Goal: Task Accomplishment & Management: Complete application form

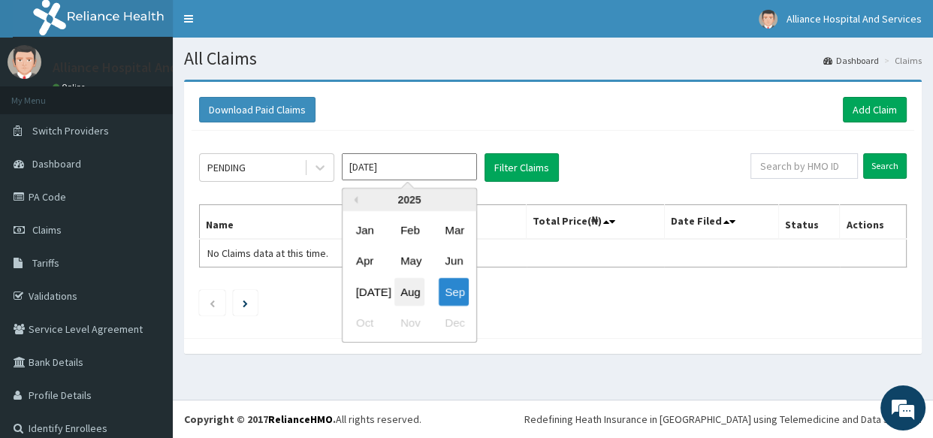
click at [403, 289] on div "Aug" at bounding box center [409, 292] width 30 height 28
type input "Aug 2025"
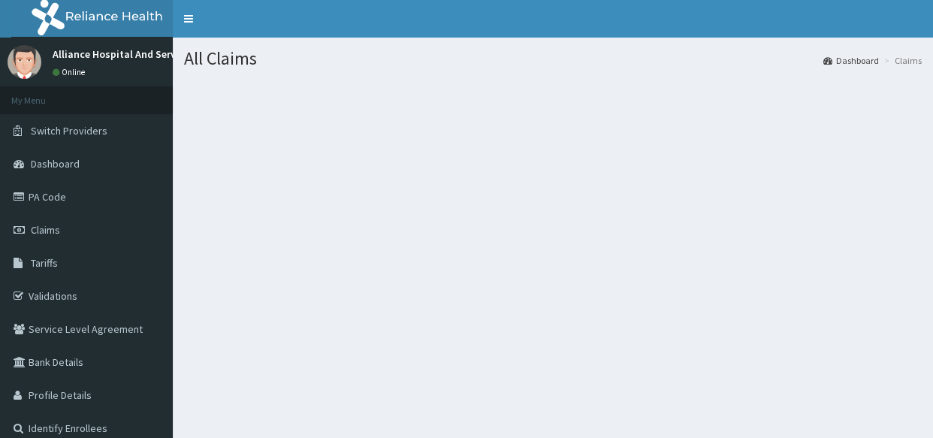
click at [601, 360] on div "All Claims Dashboard Claims" at bounding box center [553, 257] width 760 height 438
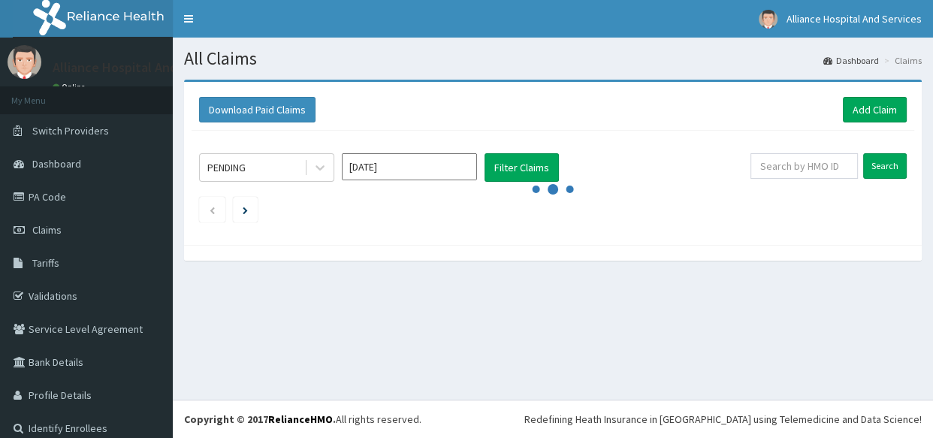
click at [463, 171] on input "[DATE]" at bounding box center [409, 166] width 135 height 27
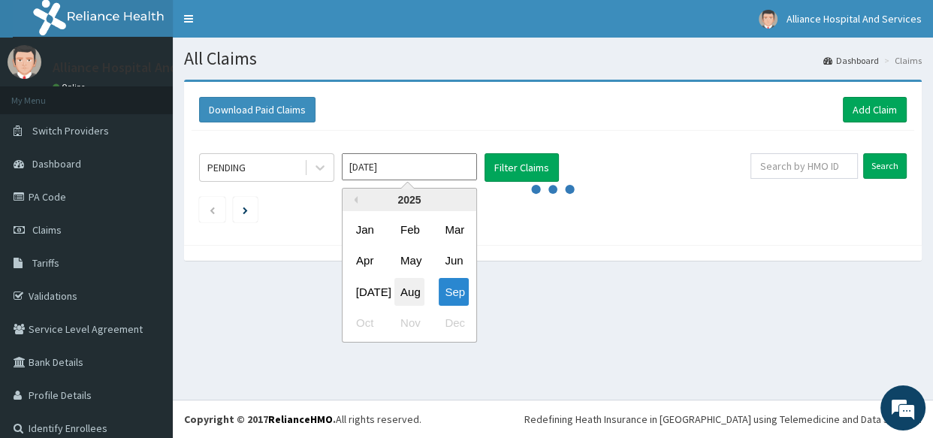
click at [409, 293] on div "Aug" at bounding box center [409, 292] width 30 height 28
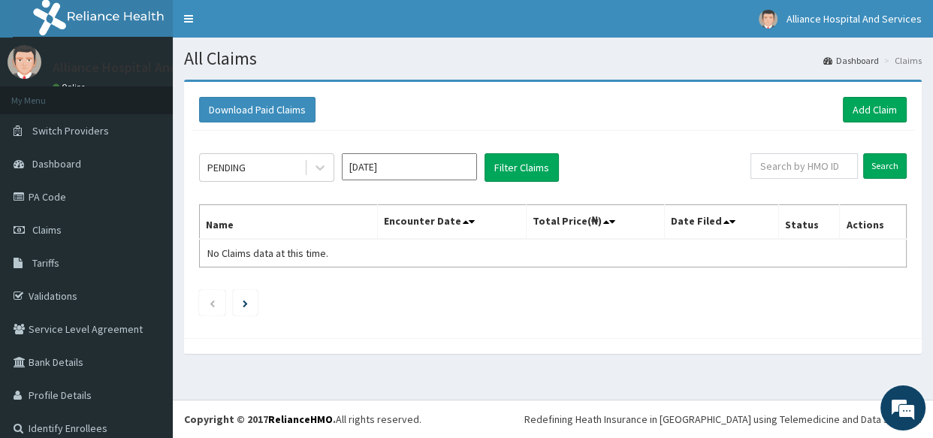
type input "Aug 2025"
click at [506, 162] on button "Filter Claims" at bounding box center [522, 167] width 74 height 29
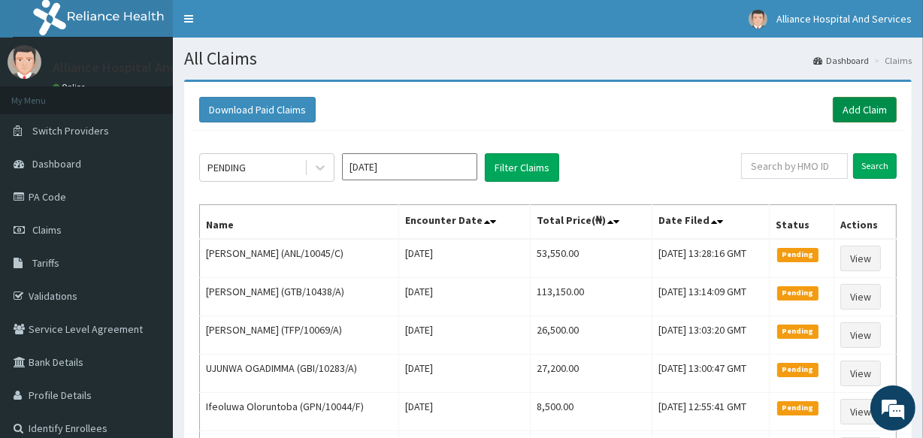
click at [853, 109] on link "Add Claim" at bounding box center [864, 110] width 64 height 26
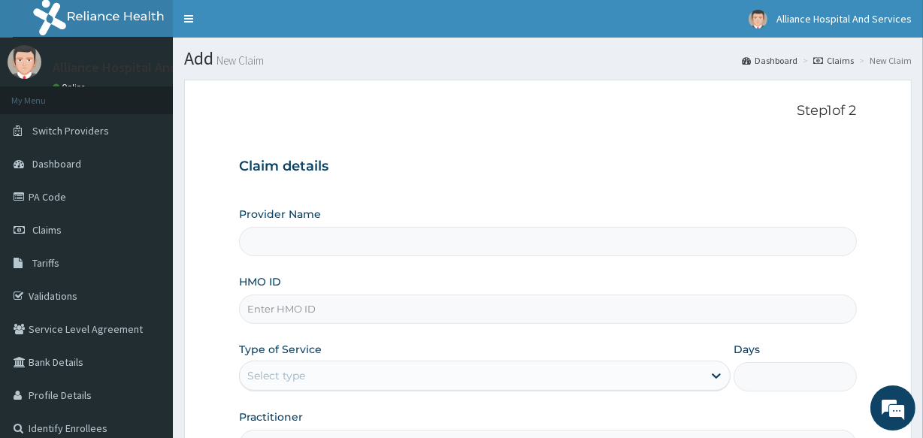
type input "Alliance Clinics and Services- area 11"
click at [333, 315] on input "HMO ID" at bounding box center [547, 308] width 617 height 29
paste input "TFP/10069/A"
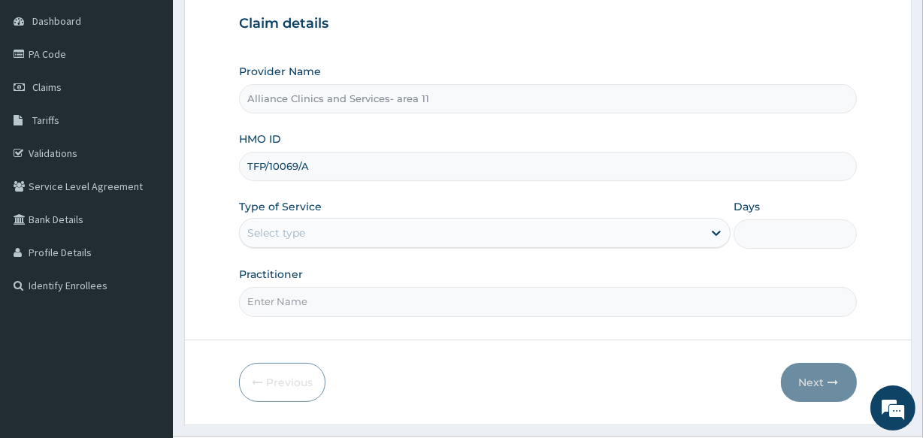
scroll to position [178, 0]
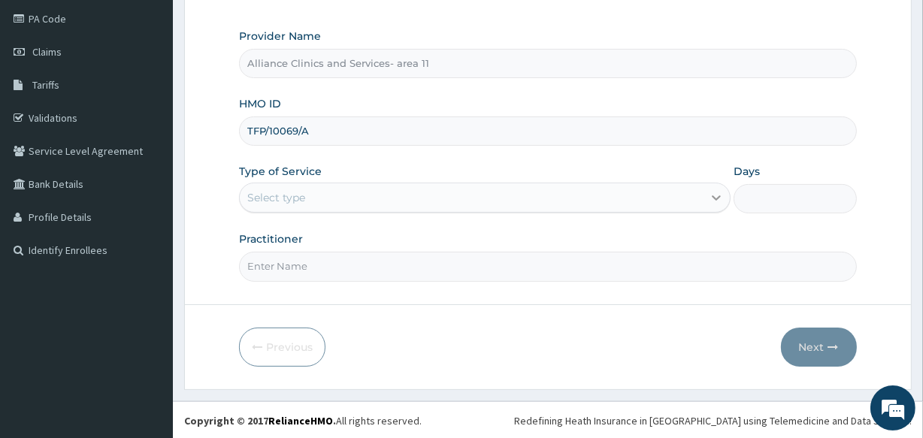
type input "TFP/10069/A"
click at [710, 199] on icon at bounding box center [715, 197] width 15 height 15
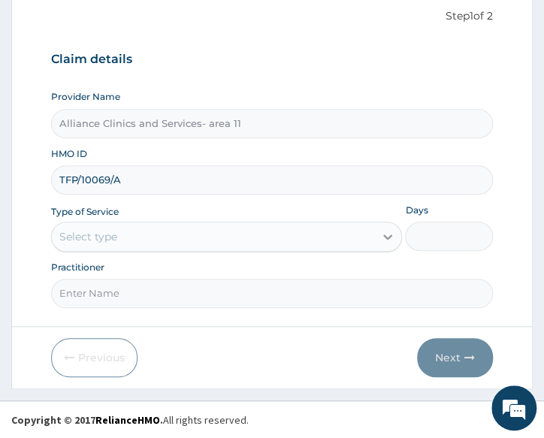
click at [385, 235] on icon at bounding box center [387, 236] width 9 height 5
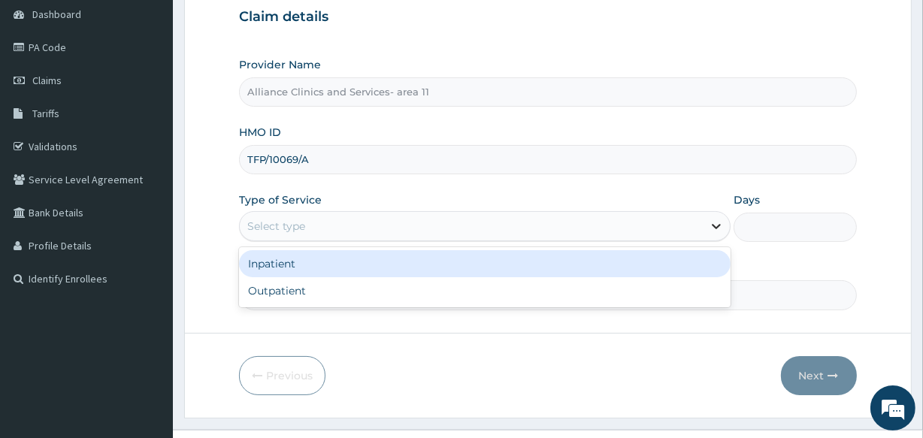
click at [715, 225] on icon at bounding box center [715, 226] width 15 height 15
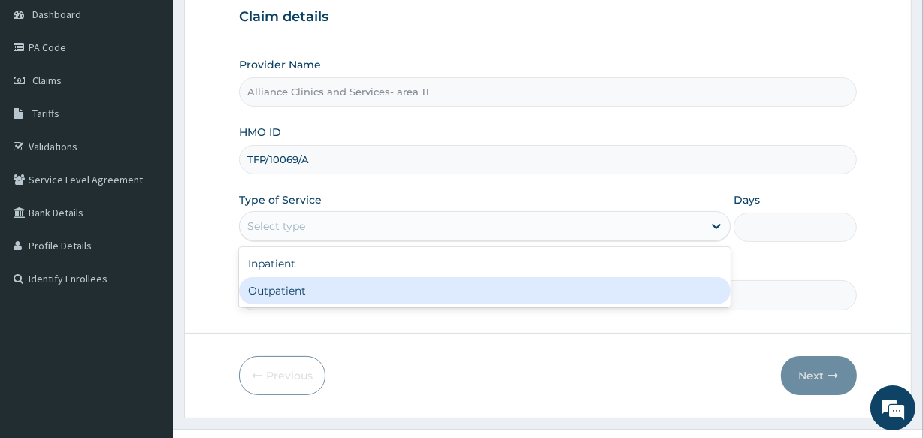
click at [607, 296] on div "Outpatient" at bounding box center [484, 290] width 491 height 27
type input "1"
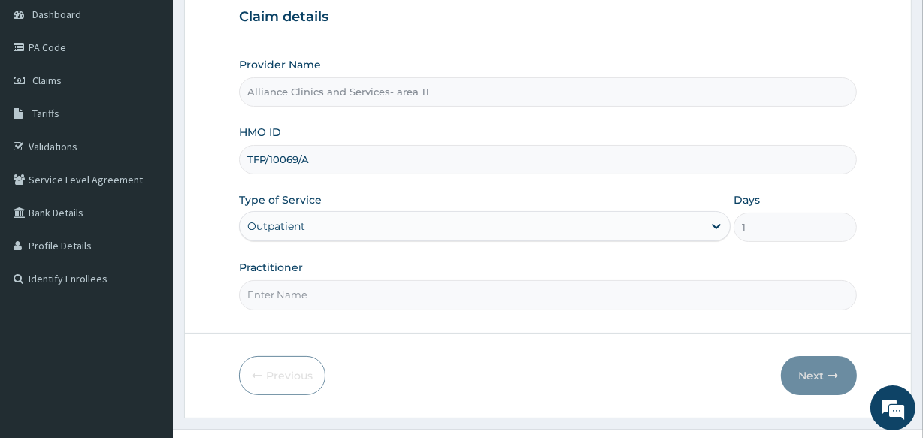
click at [399, 288] on input "Practitioner" at bounding box center [547, 294] width 617 height 29
type input "[PERSON_NAME]"
click at [804, 376] on button "Next" at bounding box center [819, 375] width 76 height 39
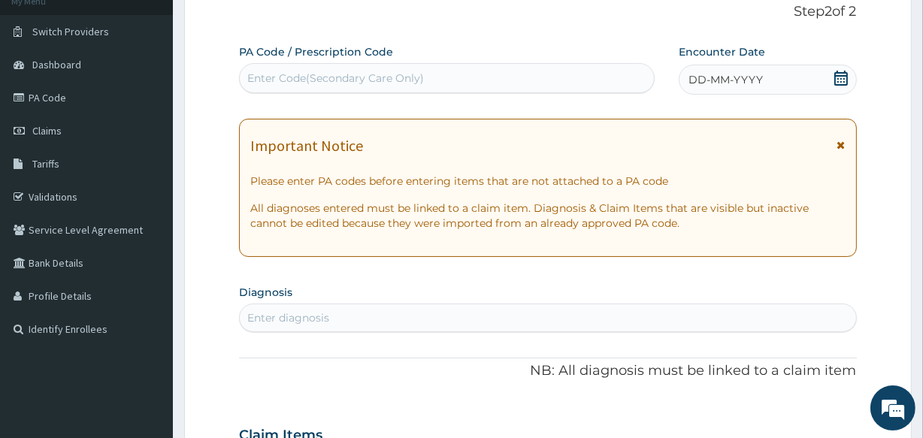
scroll to position [101, 0]
click at [458, 78] on div "Enter Code(Secondary Care Only)" at bounding box center [446, 77] width 413 height 24
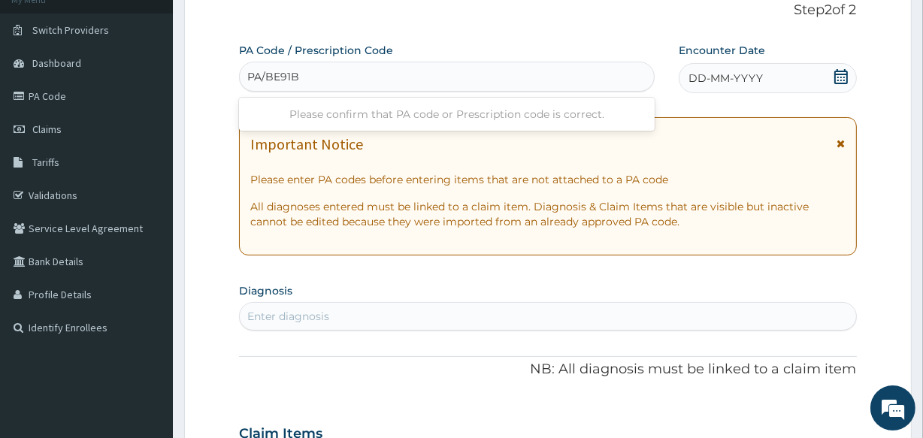
type input "PA/BE91BO"
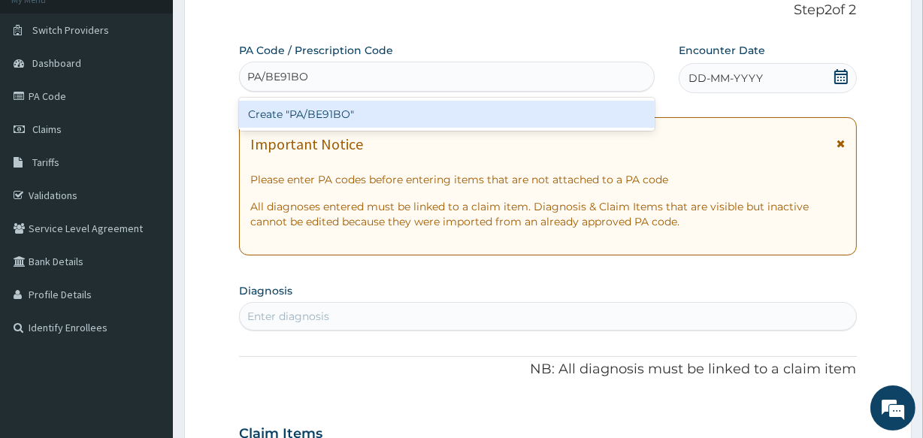
click at [454, 113] on div "Create "PA/BE91BO"" at bounding box center [446, 114] width 415 height 27
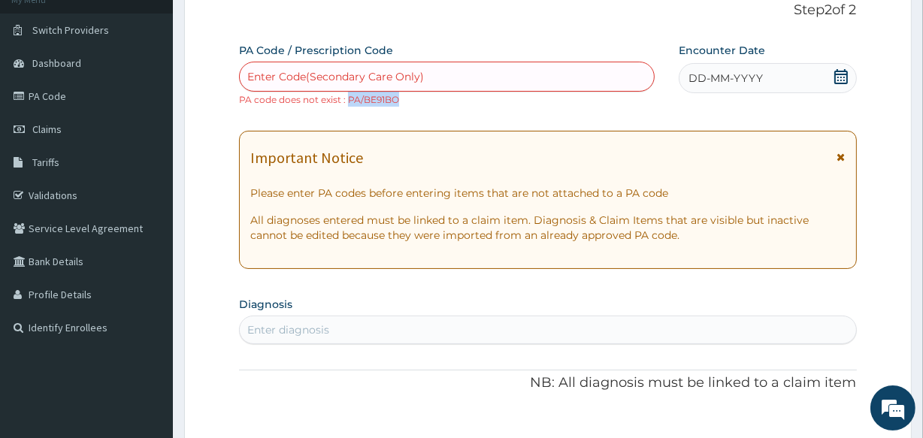
drag, startPoint x: 400, startPoint y: 98, endPoint x: 349, endPoint y: 104, distance: 51.4
click at [349, 104] on div "Enter Code(Secondary Care Only) PA code does not exist : PA/BE91BO" at bounding box center [446, 84] width 415 height 45
copy small "PA/BE91BO"
click at [314, 69] on div "Enter Code(Secondary Care Only)" at bounding box center [335, 76] width 177 height 15
drag, startPoint x: 314, startPoint y: 68, endPoint x: 272, endPoint y: 68, distance: 42.1
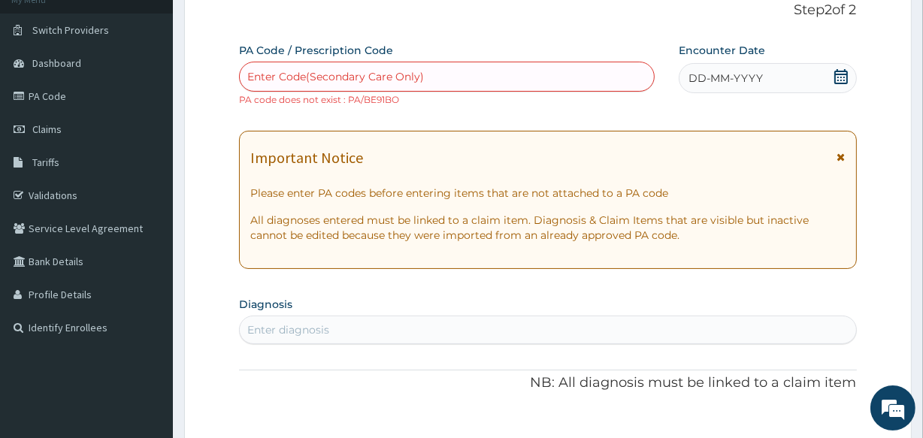
click at [272, 68] on div "Enter Code(Secondary Care Only)" at bounding box center [446, 77] width 413 height 24
drag, startPoint x: 406, startPoint y: 97, endPoint x: 349, endPoint y: 103, distance: 57.4
click at [349, 103] on div "Enter Code(Secondary Care Only) PA code does not exist : PA/BE91BO" at bounding box center [446, 84] width 415 height 45
copy small "PA/BE91BO"
click at [297, 75] on div "Enter Code(Secondary Care Only)" at bounding box center [335, 76] width 177 height 15
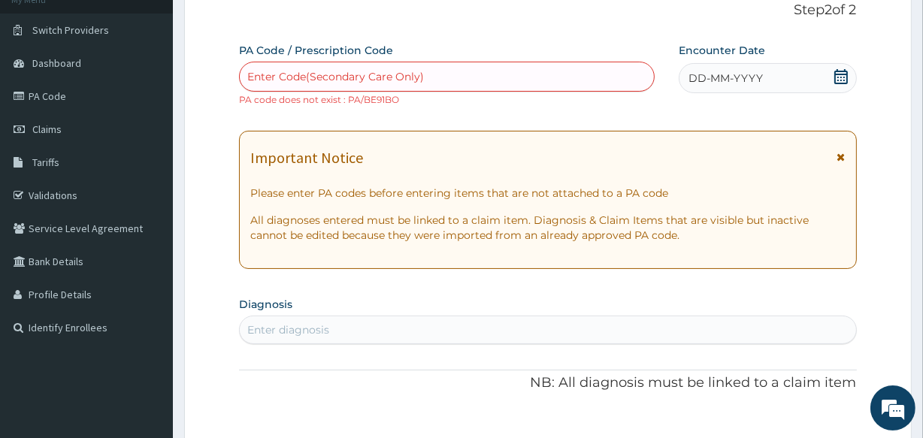
click at [297, 75] on div "Enter Code(Secondary Care Only)" at bounding box center [335, 76] width 177 height 15
paste input "PA/BE91BO"
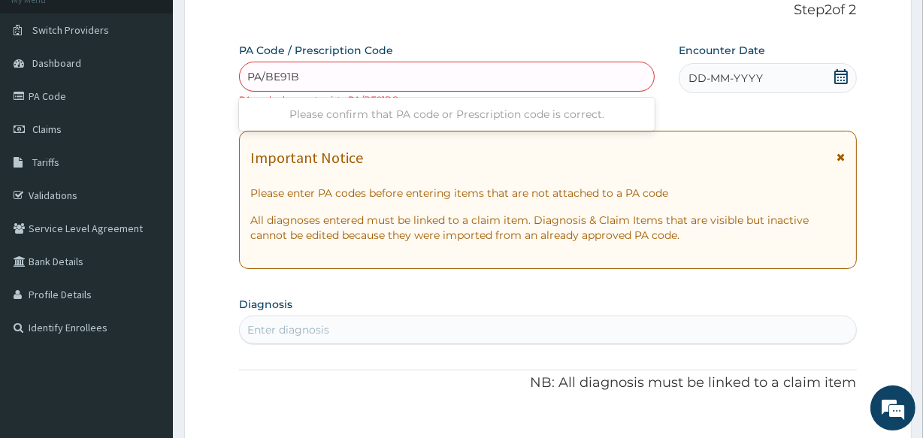
type input "PA/BE91B0"
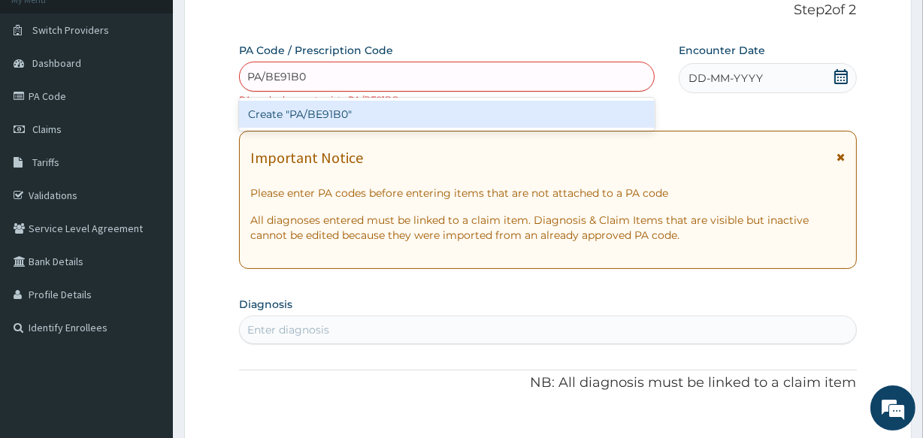
click at [376, 117] on div "Create "PA/BE91B0"" at bounding box center [446, 114] width 415 height 27
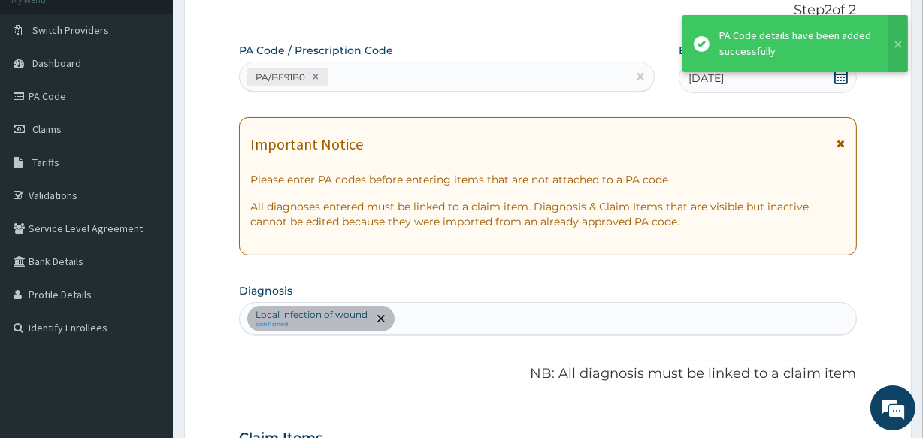
scroll to position [406, 0]
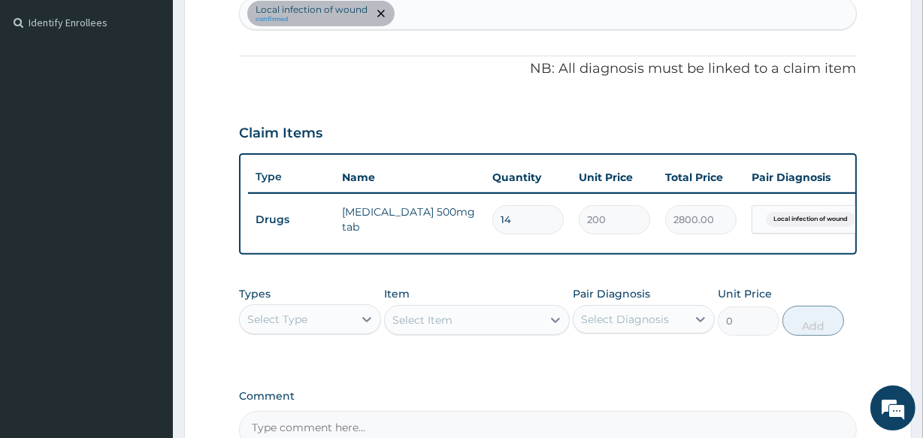
click at [451, 14] on div "Local infection of wound confirmed" at bounding box center [547, 14] width 615 height 32
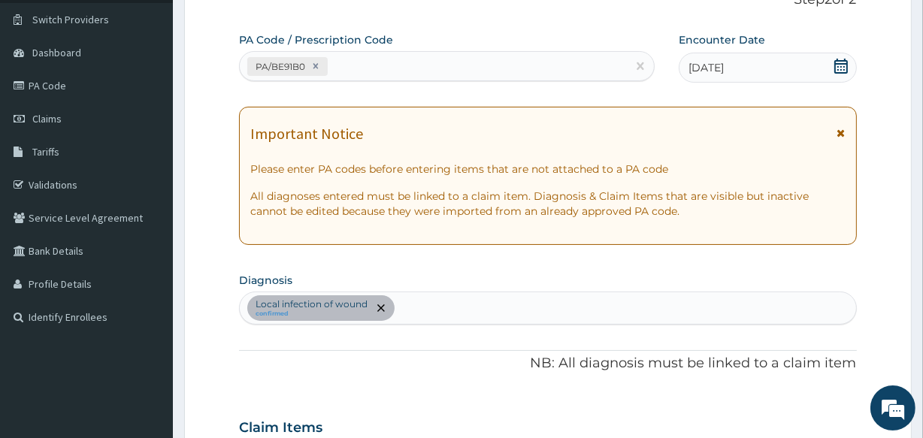
scroll to position [109, 0]
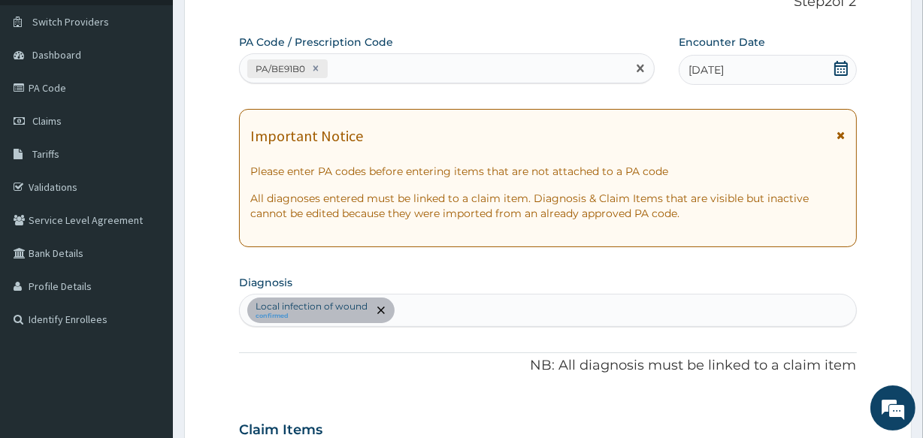
click at [382, 71] on div "PA/BE91B0" at bounding box center [433, 68] width 386 height 25
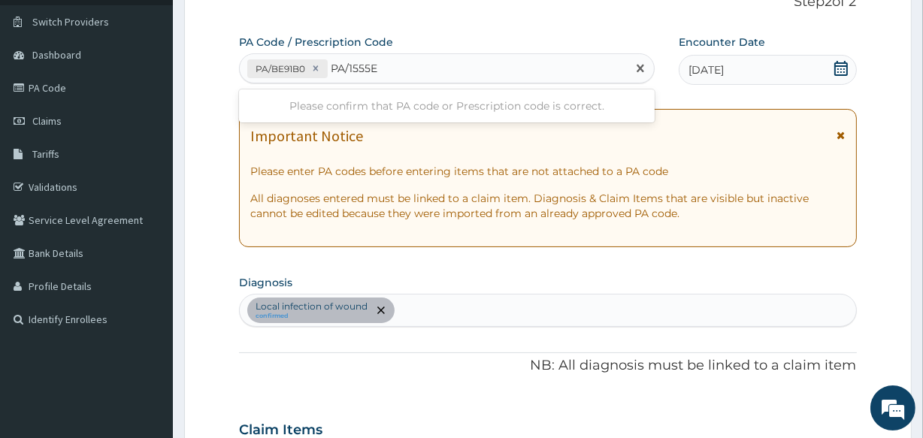
type input "PA/1555EC"
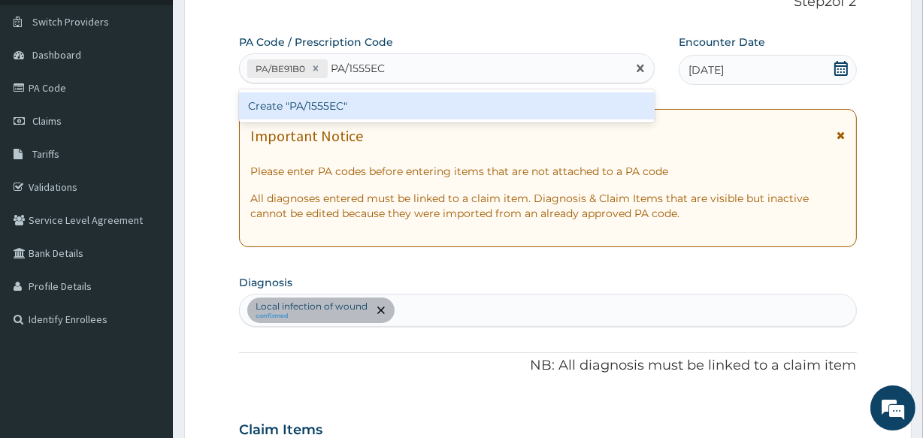
click at [391, 99] on div "Create "PA/1555EC"" at bounding box center [446, 105] width 415 height 27
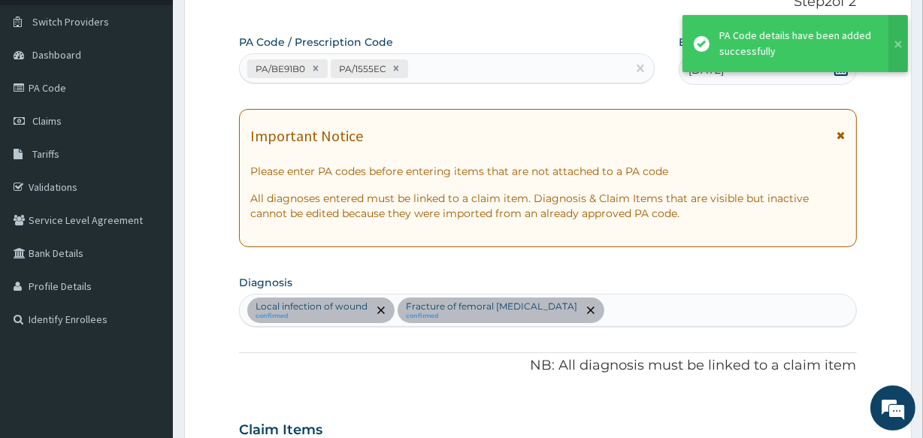
scroll to position [458, 0]
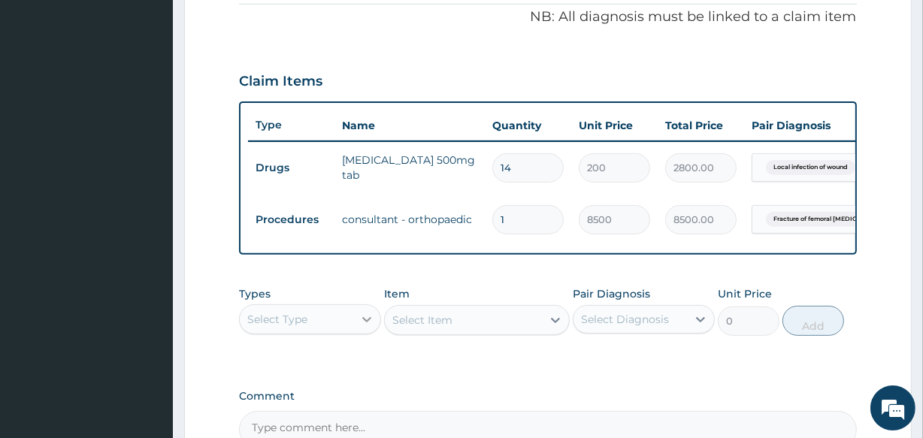
click at [366, 327] on icon at bounding box center [366, 319] width 15 height 15
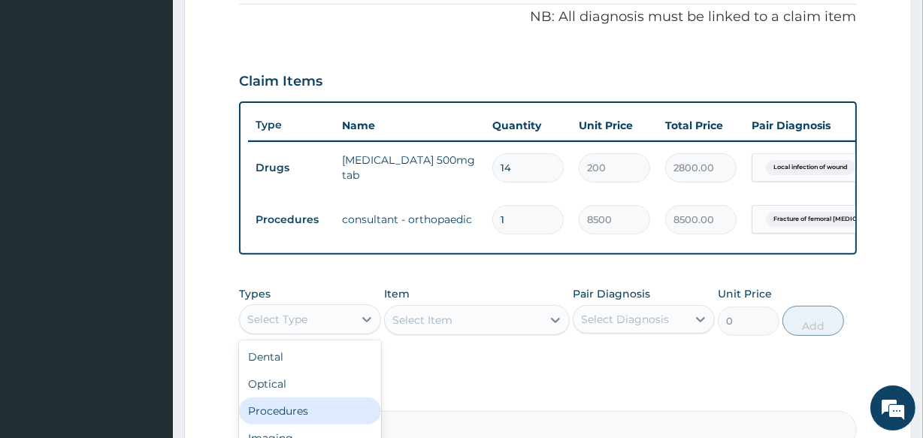
drag, startPoint x: 316, startPoint y: 416, endPoint x: 427, endPoint y: 355, distance: 126.1
click at [316, 416] on div "Procedures" at bounding box center [310, 410] width 142 height 27
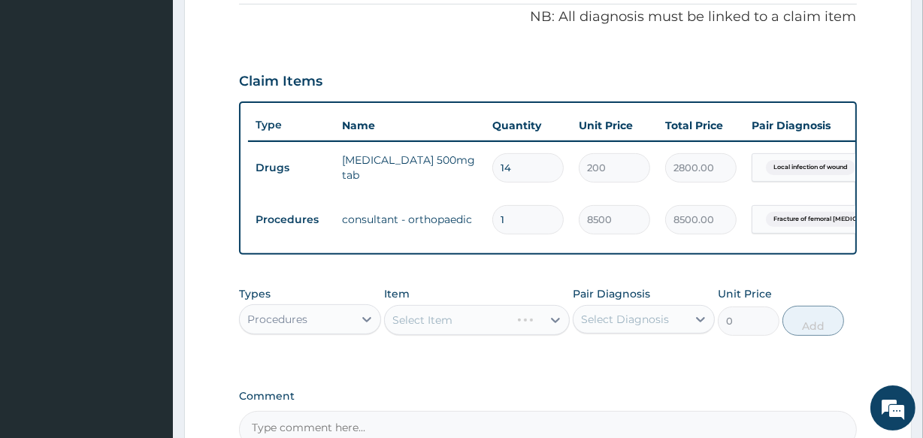
click at [434, 330] on div "Select Item" at bounding box center [476, 320] width 185 height 30
click at [556, 323] on icon at bounding box center [555, 320] width 9 height 5
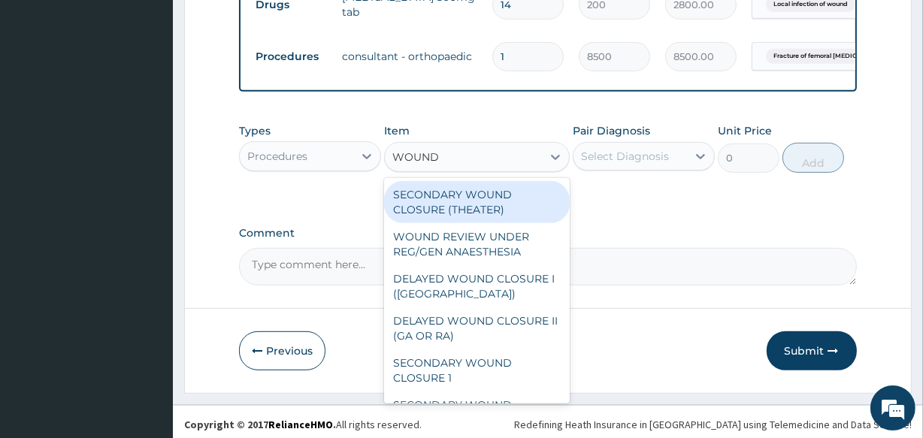
scroll to position [624, 0]
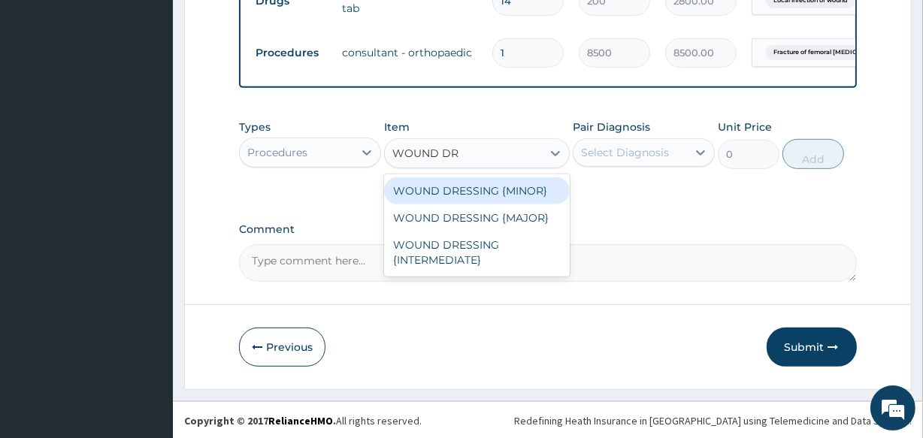
type input "WOUND DRE"
click at [459, 203] on div "WOUND DRESSING {MINOR}" at bounding box center [476, 190] width 185 height 27
type input "1700"
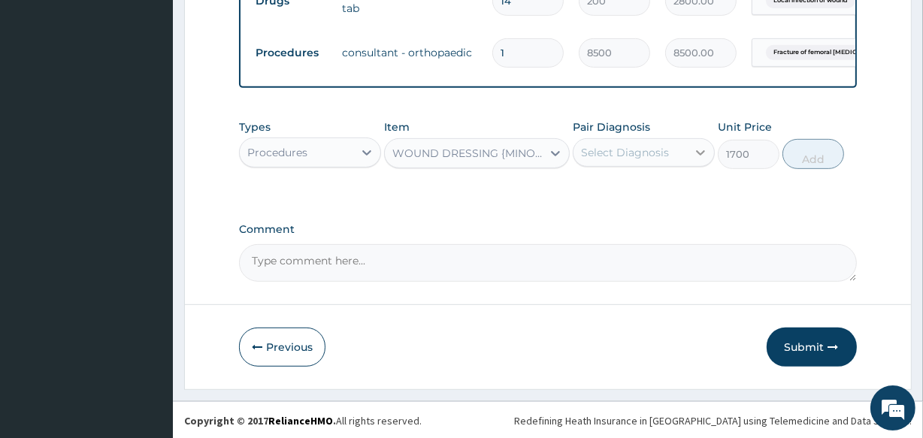
click at [699, 160] on icon at bounding box center [700, 152] width 15 height 15
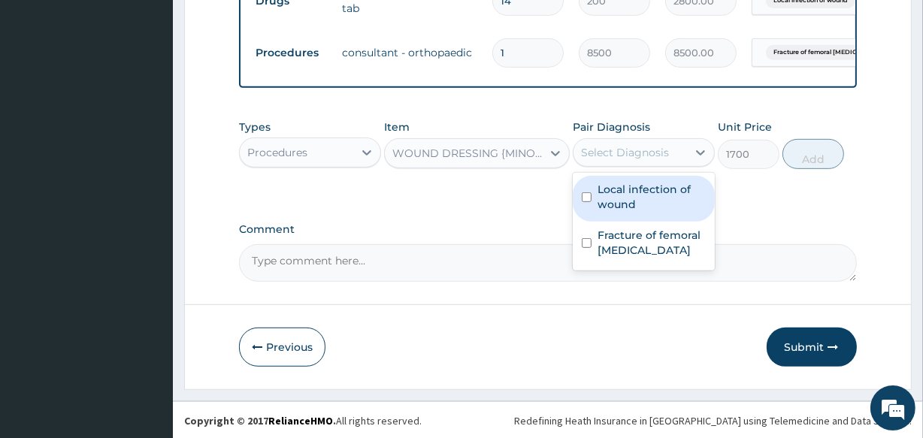
click at [586, 202] on input "checkbox" at bounding box center [586, 197] width 10 height 10
checkbox input "true"
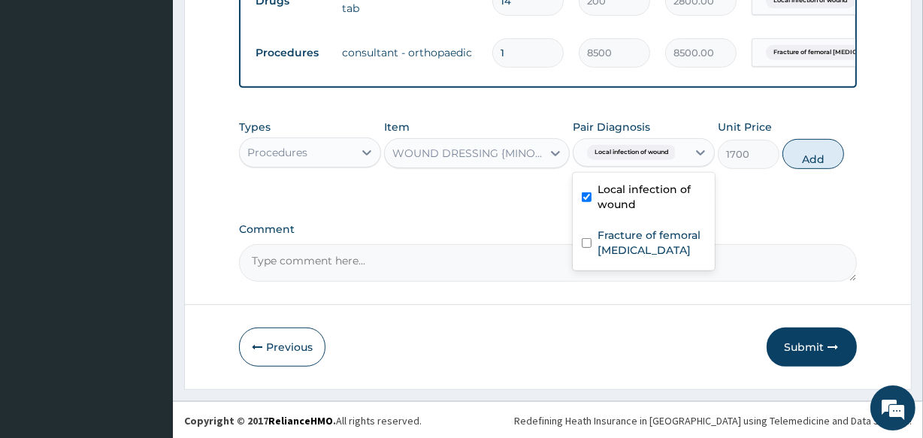
click at [822, 165] on button "Add" at bounding box center [813, 154] width 62 height 30
type input "0"
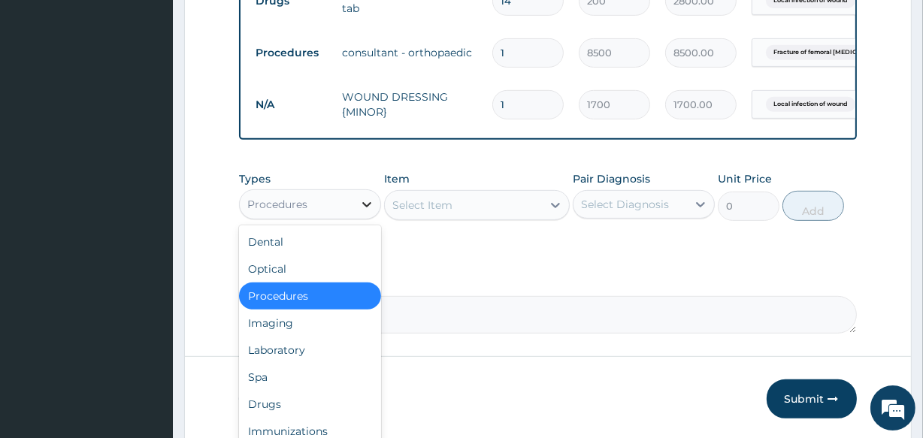
click at [367, 207] on icon at bounding box center [366, 204] width 9 height 5
drag, startPoint x: 326, startPoint y: 411, endPoint x: 364, endPoint y: 330, distance: 89.4
click at [326, 411] on div "Drugs" at bounding box center [310, 404] width 142 height 27
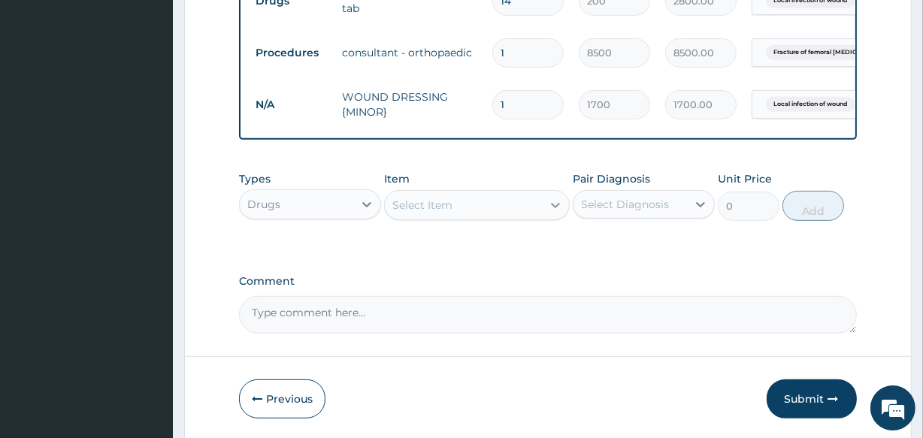
click at [556, 213] on icon at bounding box center [555, 205] width 15 height 15
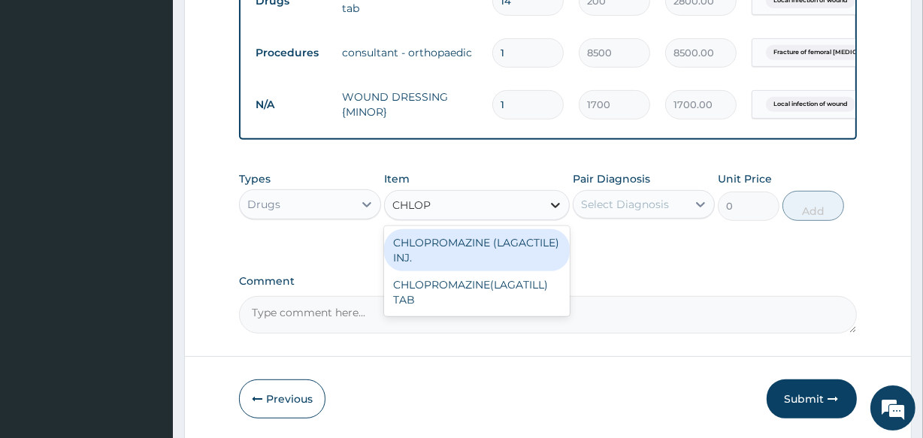
type input "CHLOPR"
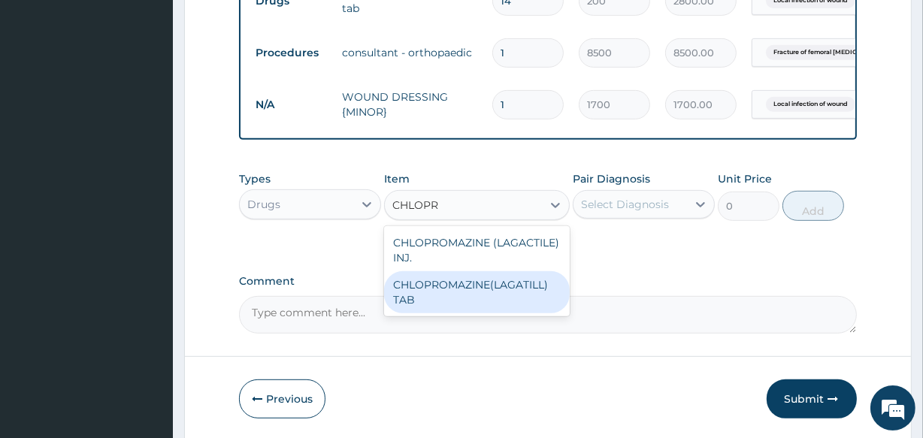
click at [499, 297] on div "CHLOPROMAZINE(LAGATILL) TAB" at bounding box center [476, 292] width 185 height 42
type input "100"
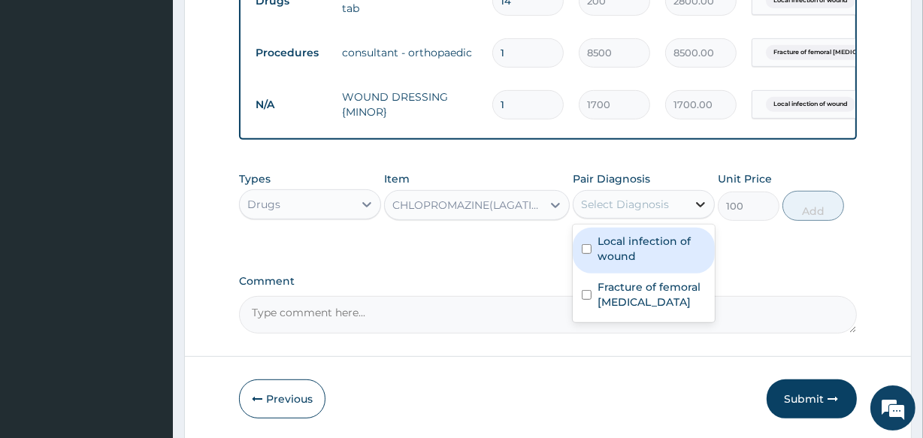
click at [700, 210] on icon at bounding box center [700, 204] width 15 height 15
click at [588, 254] on input "checkbox" at bounding box center [586, 249] width 10 height 10
checkbox input "true"
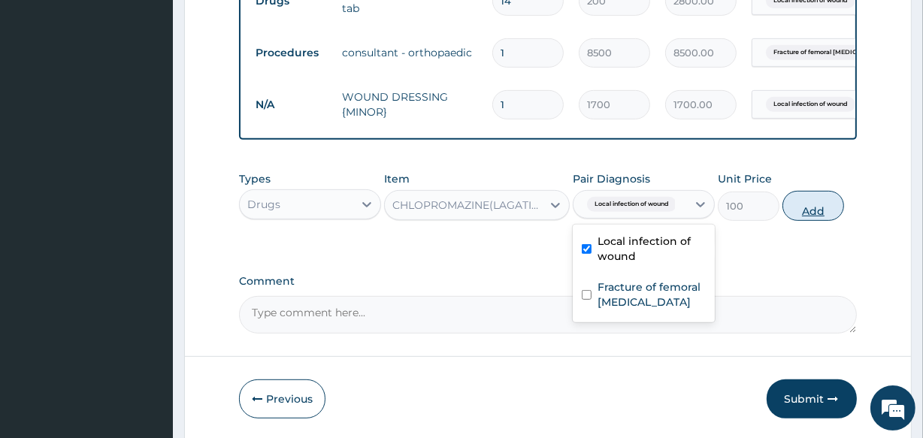
click at [817, 218] on button "Add" at bounding box center [813, 206] width 62 height 30
type input "0"
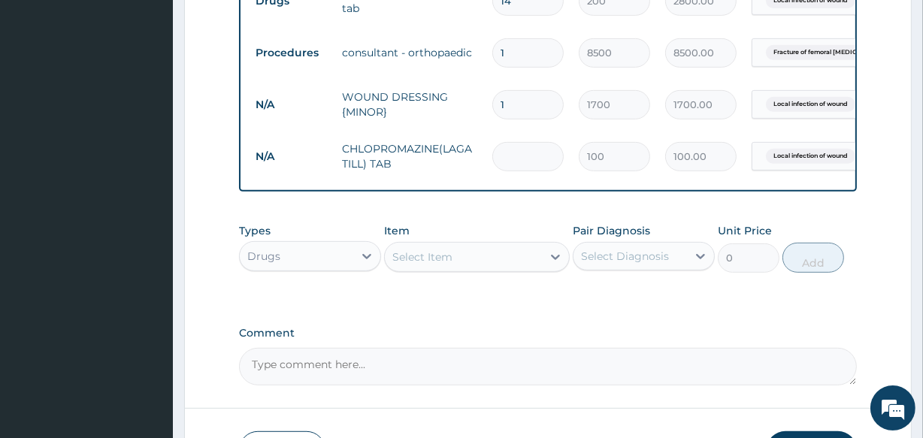
type input "0.00"
type input "2"
type input "200.00"
type input "28"
type input "2800.00"
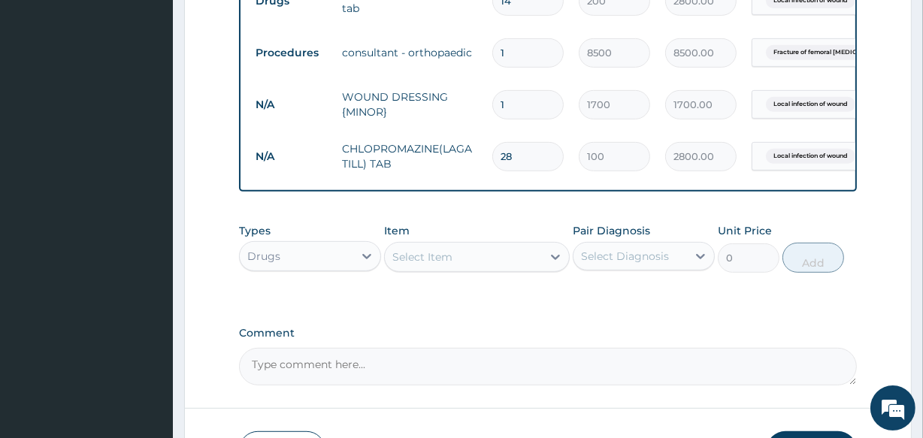
type input "28"
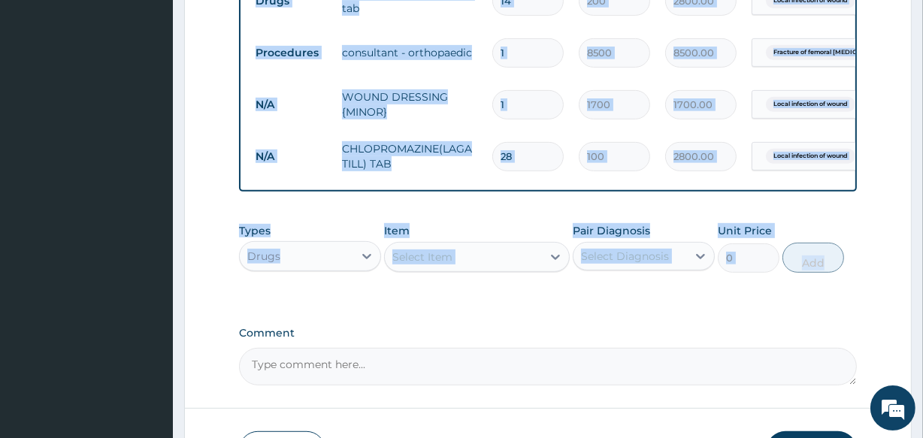
drag, startPoint x: 922, startPoint y: 261, endPoint x: 924, endPoint y: 213, distance: 48.1
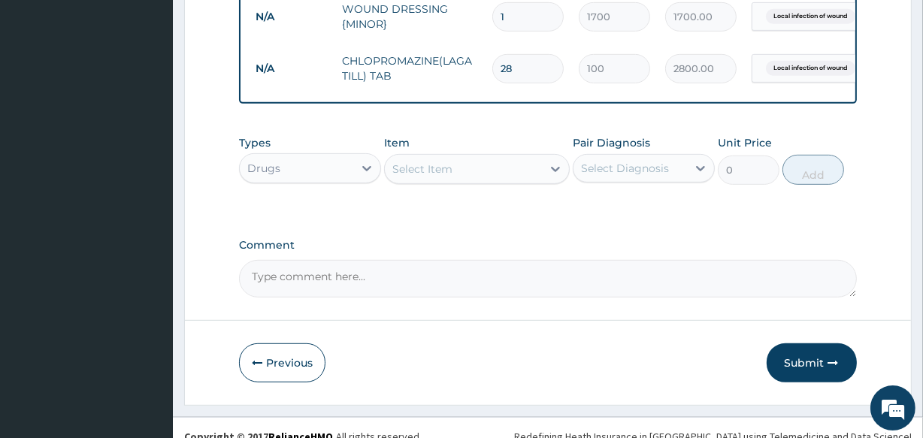
scroll to position [739, 0]
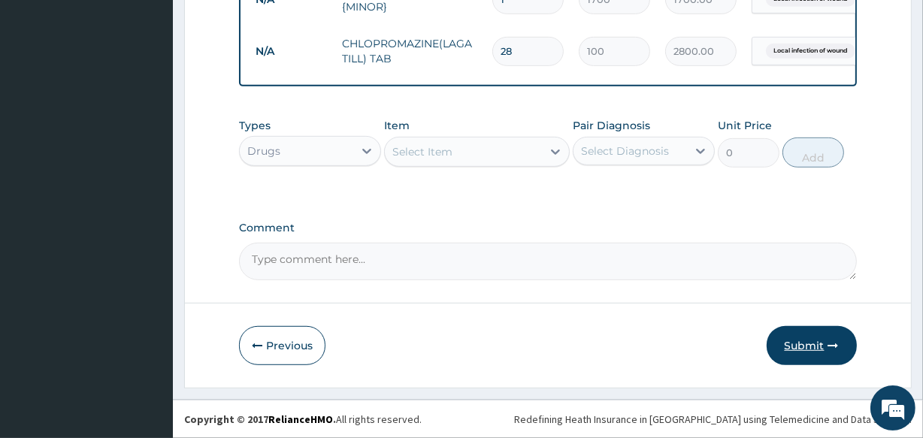
click at [793, 345] on button "Submit" at bounding box center [811, 345] width 90 height 39
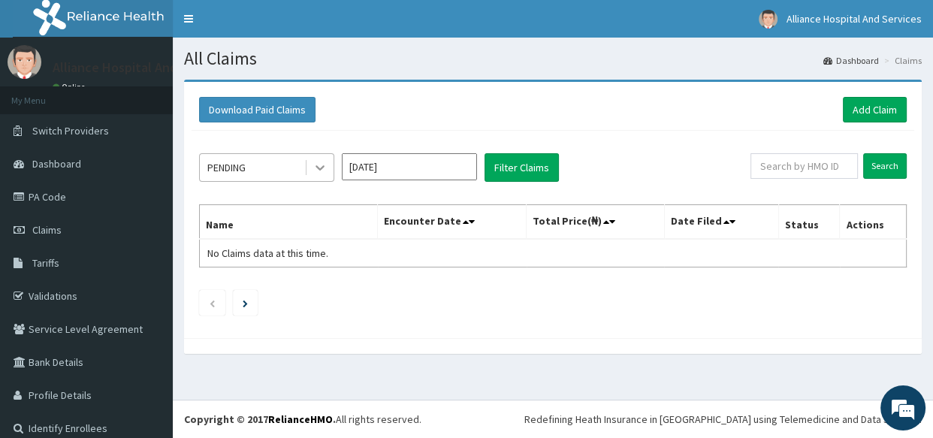
click at [321, 166] on icon at bounding box center [320, 167] width 15 height 15
click at [445, 168] on input "Sep 2025" at bounding box center [409, 166] width 135 height 27
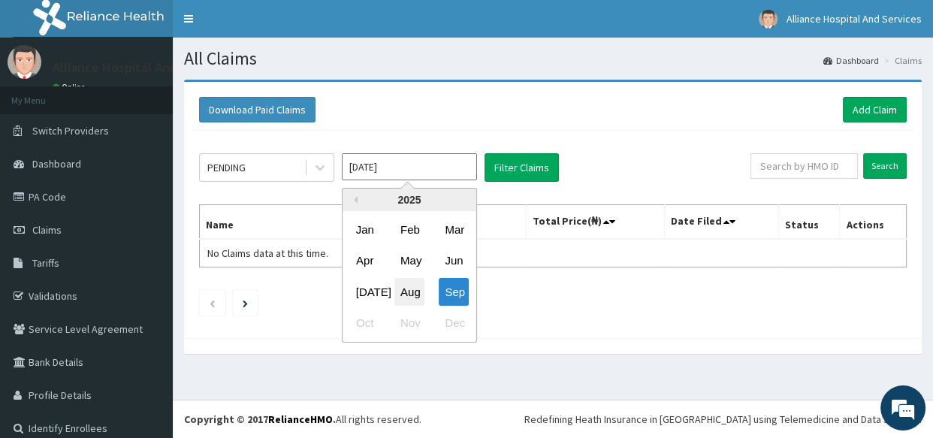
click at [414, 285] on div "Aug" at bounding box center [409, 292] width 30 height 28
type input "Aug 2025"
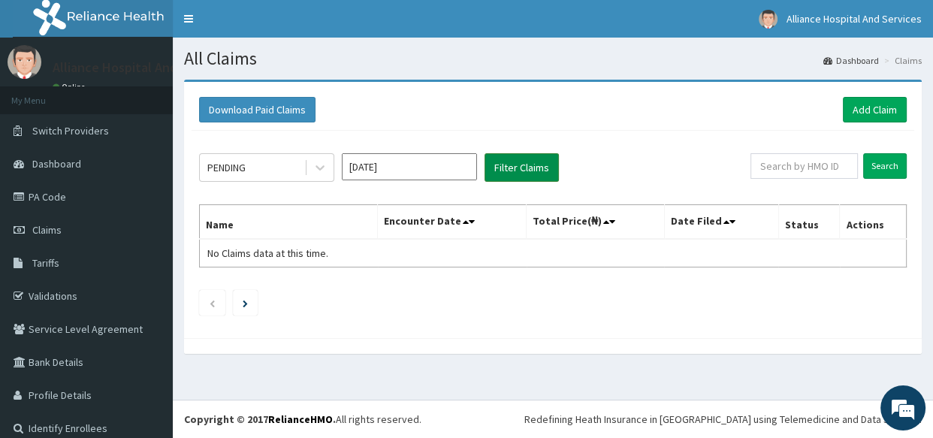
click at [504, 166] on button "Filter Claims" at bounding box center [522, 167] width 74 height 29
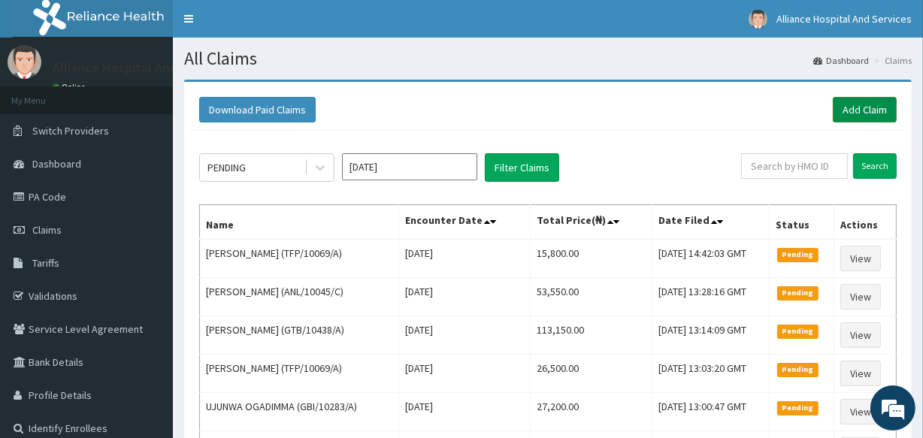
click at [858, 105] on link "Add Claim" at bounding box center [864, 110] width 64 height 26
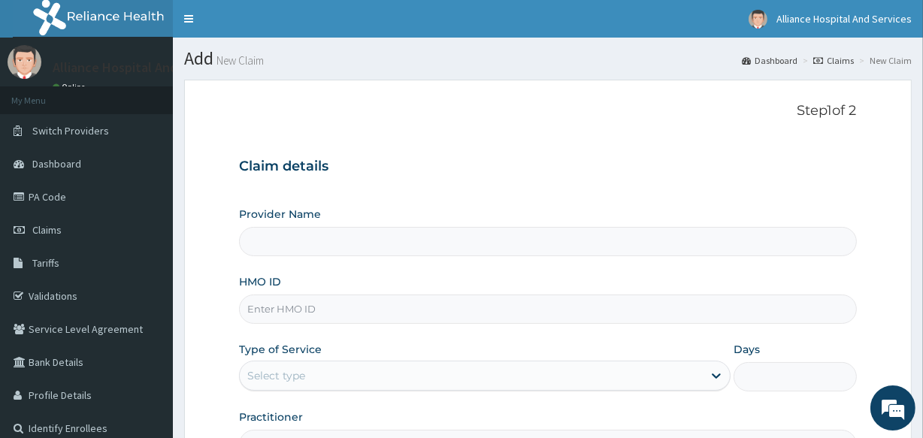
type input "Alliance Clinics and Services- area 11"
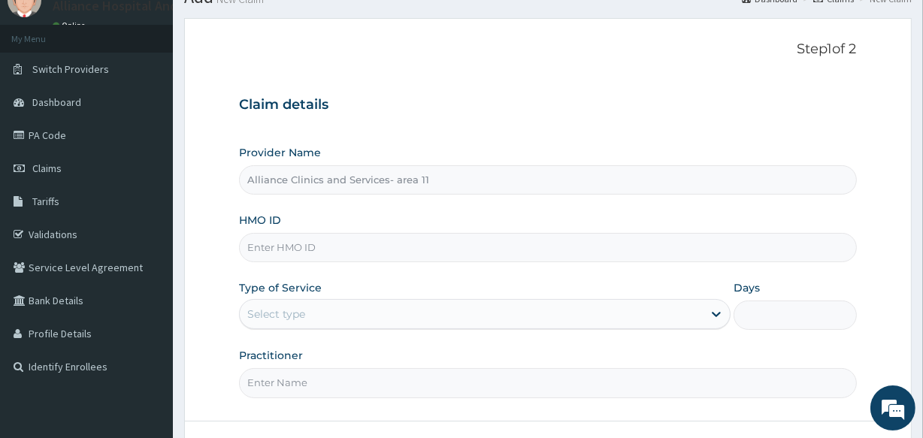
scroll to position [73, 0]
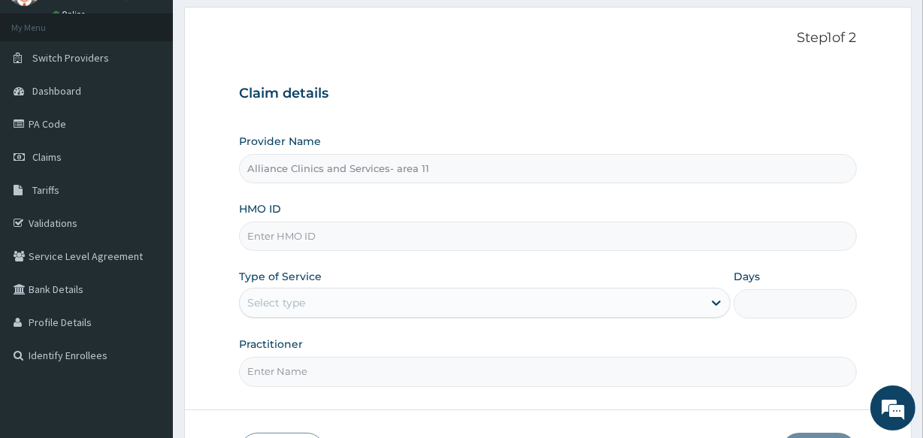
click at [326, 234] on input "HMO ID" at bounding box center [547, 236] width 617 height 29
paste input "ANL/10045/B"
type input "ANL/10045/B"
click at [713, 300] on icon at bounding box center [715, 302] width 15 height 15
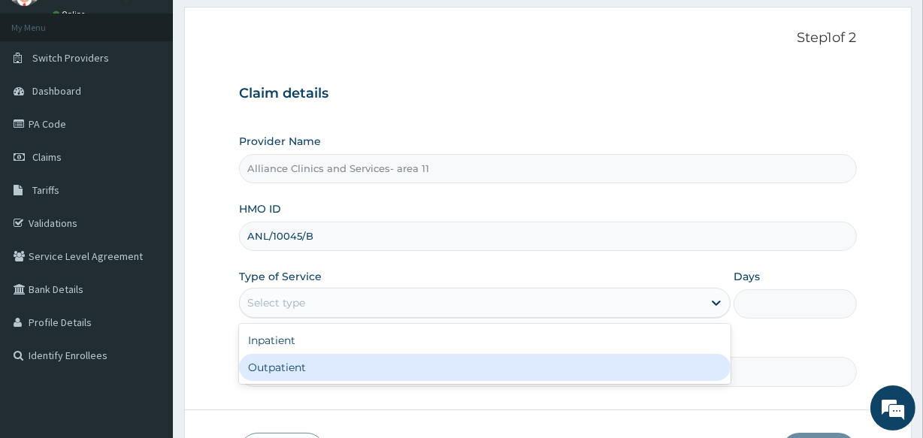
click at [510, 370] on div "Outpatient" at bounding box center [484, 367] width 491 height 27
type input "1"
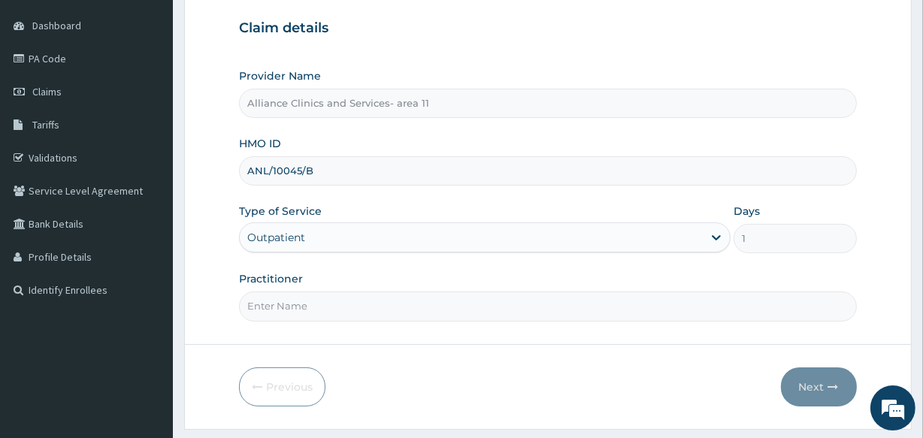
scroll to position [178, 0]
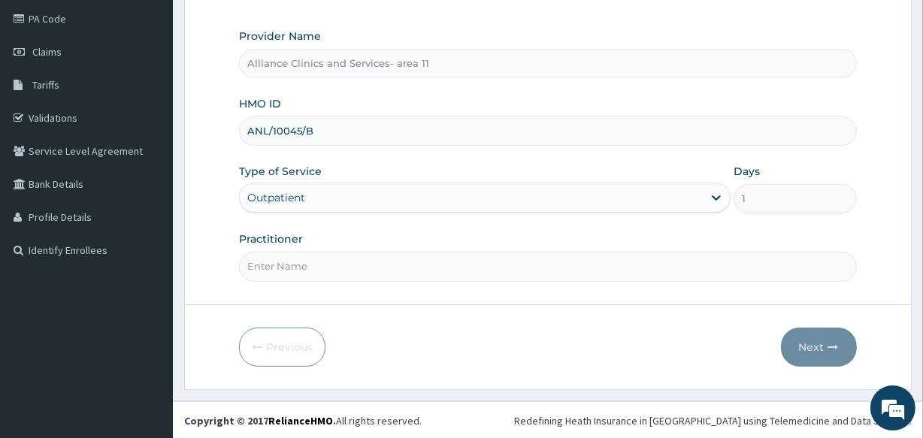
click at [436, 263] on input "Practitioner" at bounding box center [547, 266] width 617 height 29
type input "DR OTABOR"
click at [809, 343] on button "Next" at bounding box center [819, 347] width 76 height 39
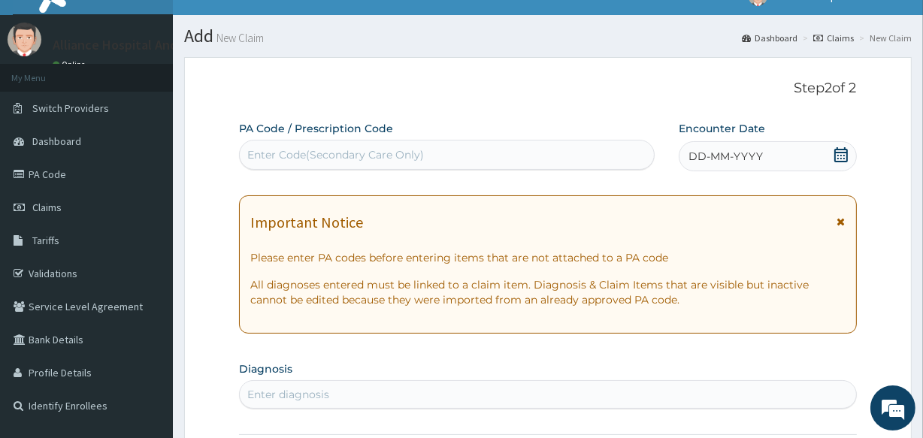
scroll to position [0, 0]
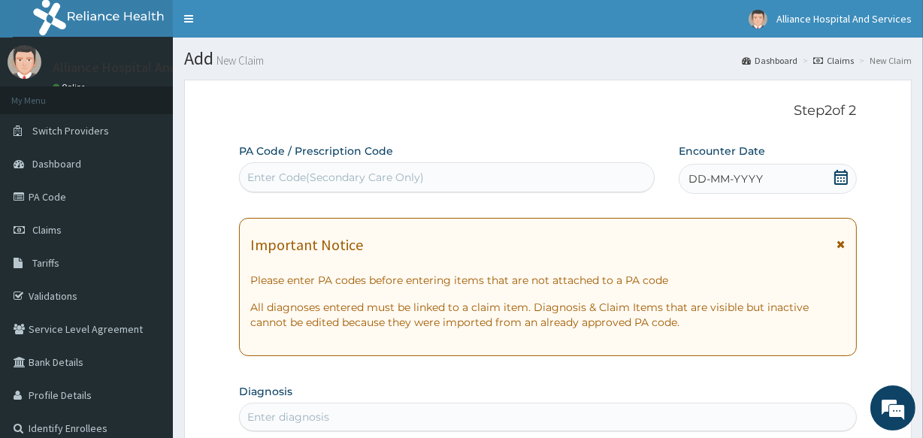
click at [415, 174] on div "Enter Code(Secondary Care Only)" at bounding box center [335, 177] width 177 height 15
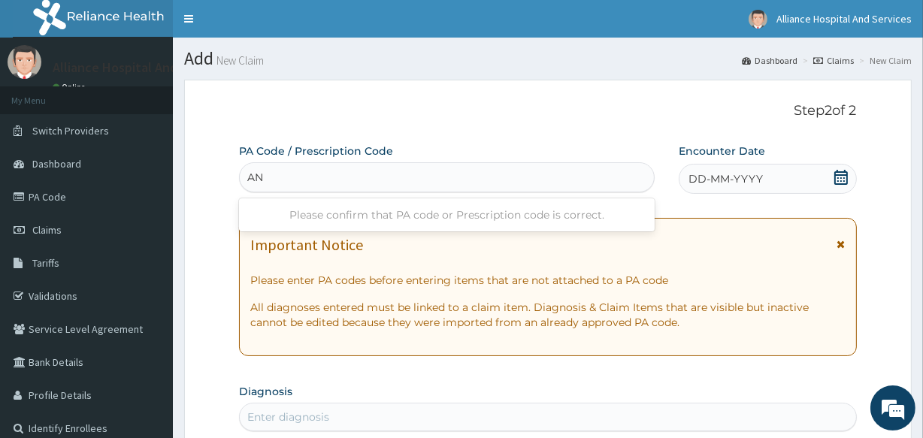
type input "A"
type input "PA/E21D94"
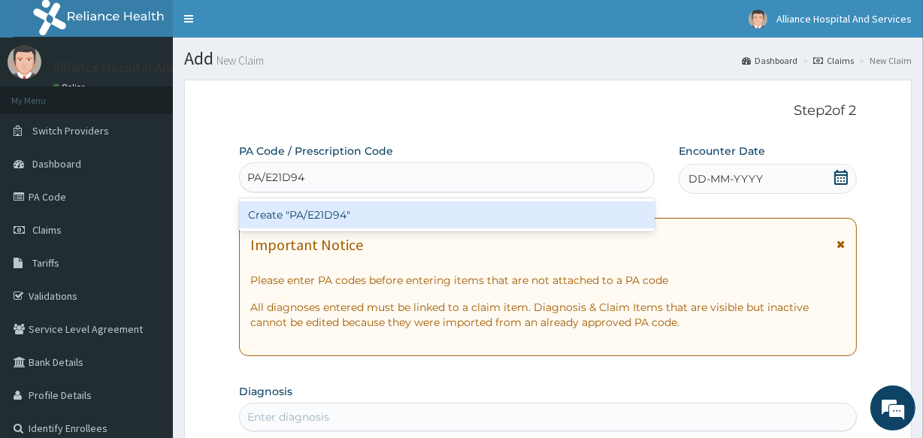
click at [398, 216] on div "Create "PA/E21D94"" at bounding box center [446, 214] width 415 height 27
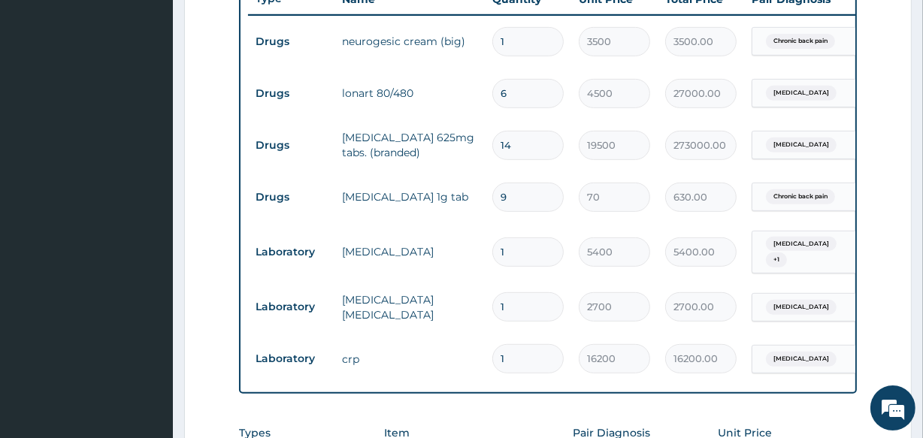
scroll to position [511, 0]
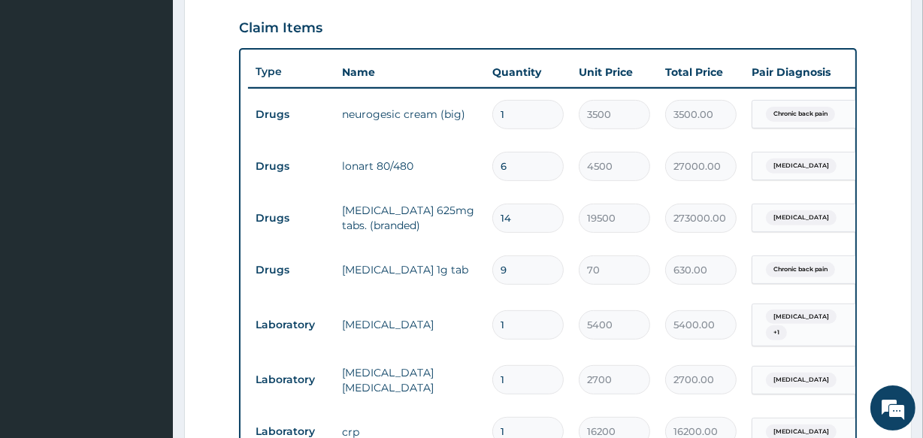
click at [527, 168] on input "6" at bounding box center [527, 166] width 71 height 29
type input "0.00"
type input "1"
type input "4500.00"
type input "1"
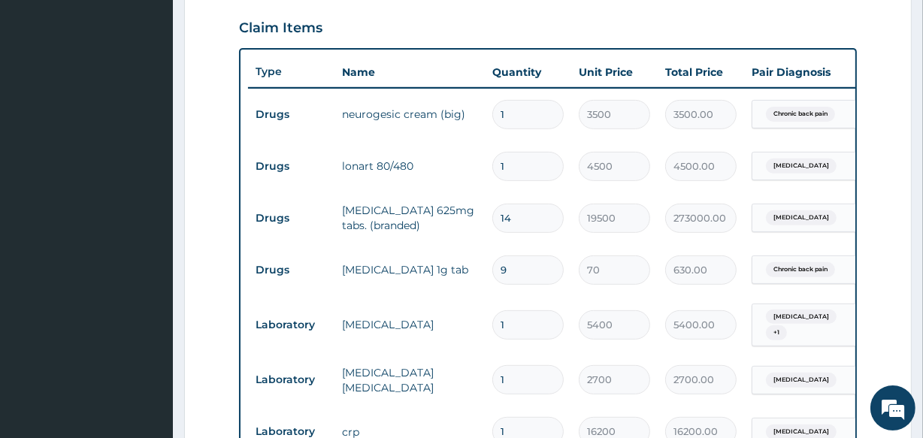
click at [526, 216] on input "14" at bounding box center [527, 218] width 71 height 29
type input "1"
type input "19500.00"
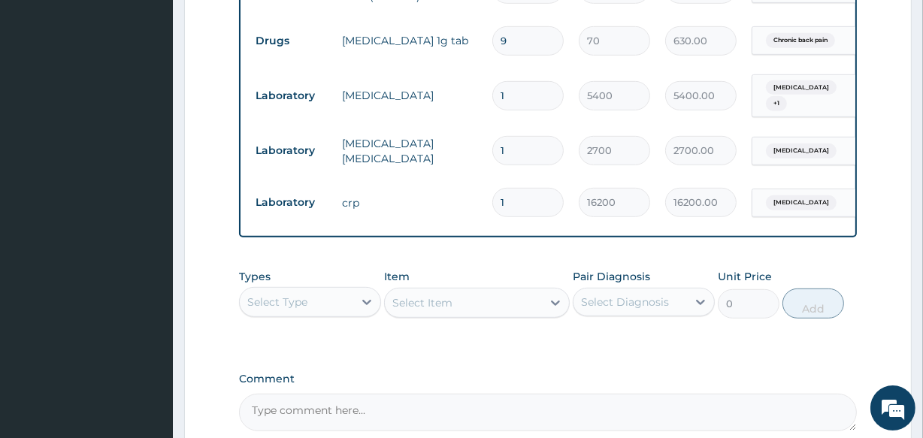
scroll to position [804, 0]
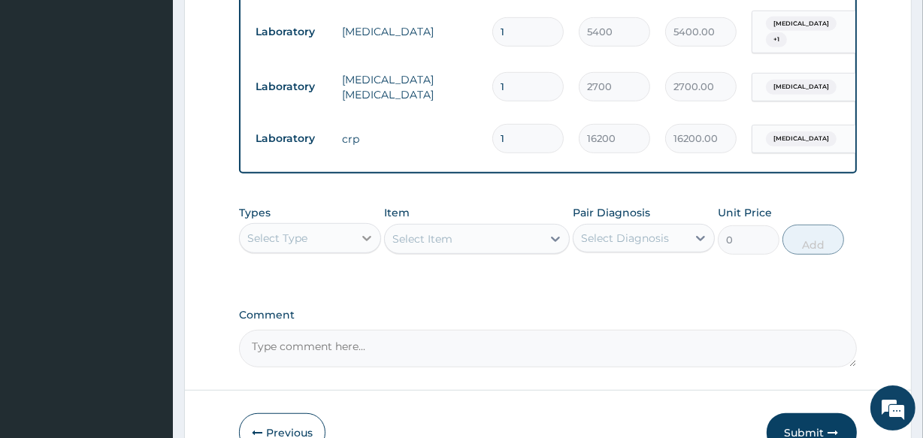
type input "1"
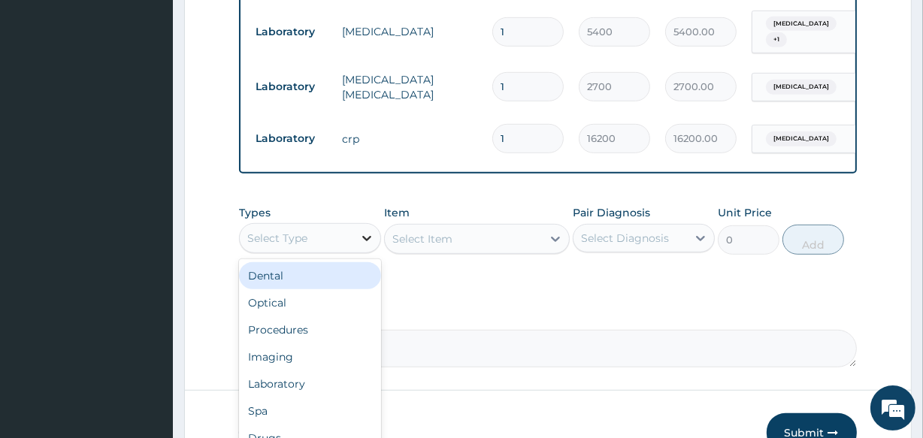
click at [364, 240] on icon at bounding box center [366, 238] width 15 height 15
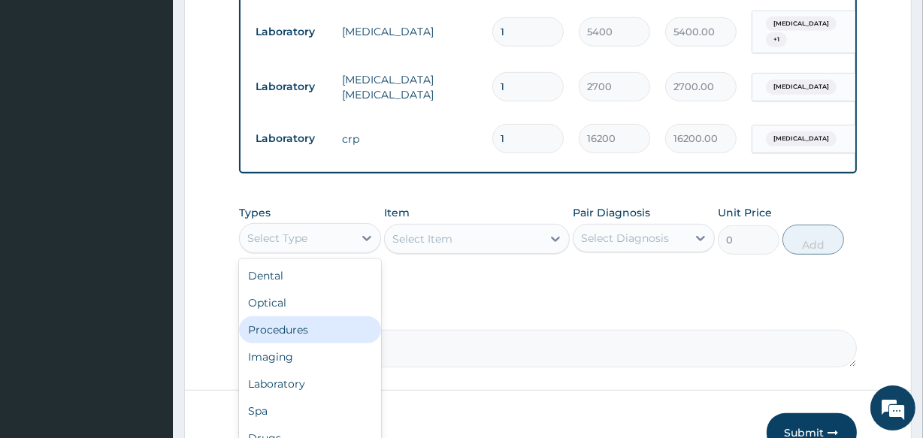
click at [337, 325] on div "Procedures" at bounding box center [310, 329] width 142 height 27
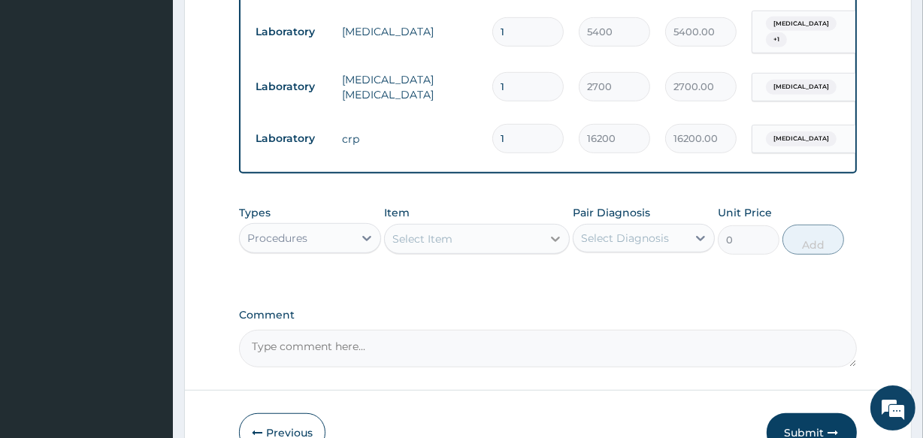
click at [554, 242] on icon at bounding box center [555, 239] width 9 height 5
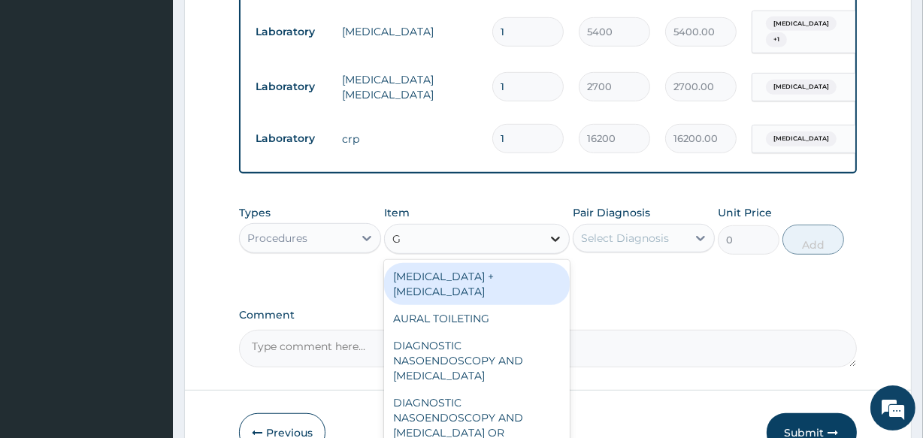
type input "GP"
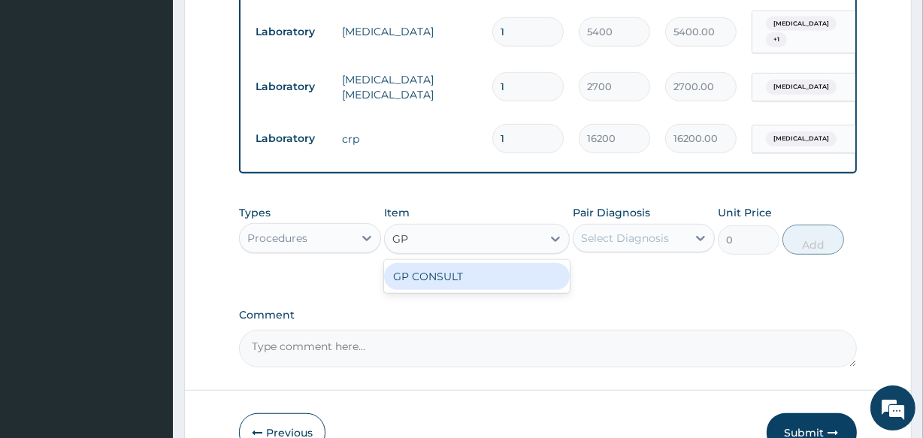
click at [477, 290] on div "GP CONSULT" at bounding box center [476, 276] width 185 height 27
type input "4250"
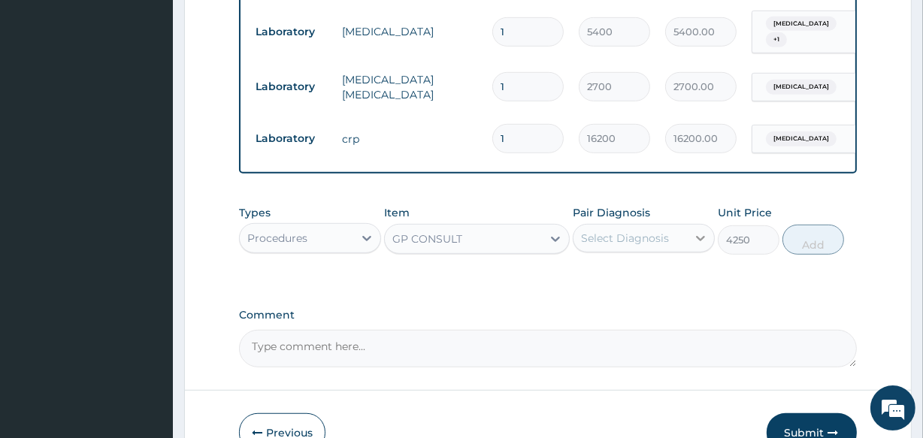
click at [696, 239] on icon at bounding box center [700, 238] width 15 height 15
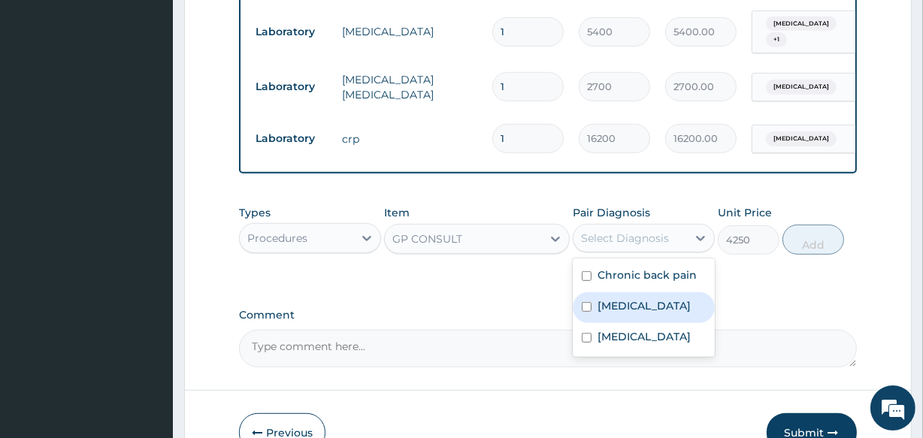
click at [588, 312] on input "checkbox" at bounding box center [586, 307] width 10 height 10
checkbox input "true"
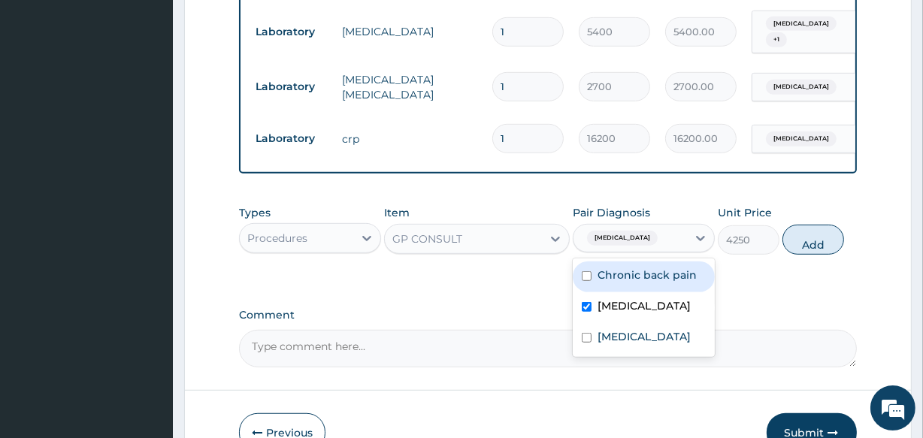
click at [803, 248] on button "Add" at bounding box center [813, 240] width 62 height 30
type input "0"
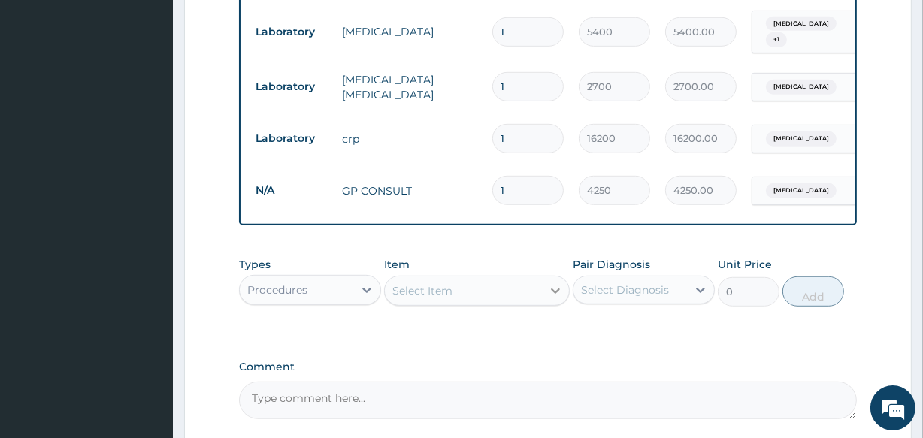
click at [548, 298] on icon at bounding box center [555, 290] width 15 height 15
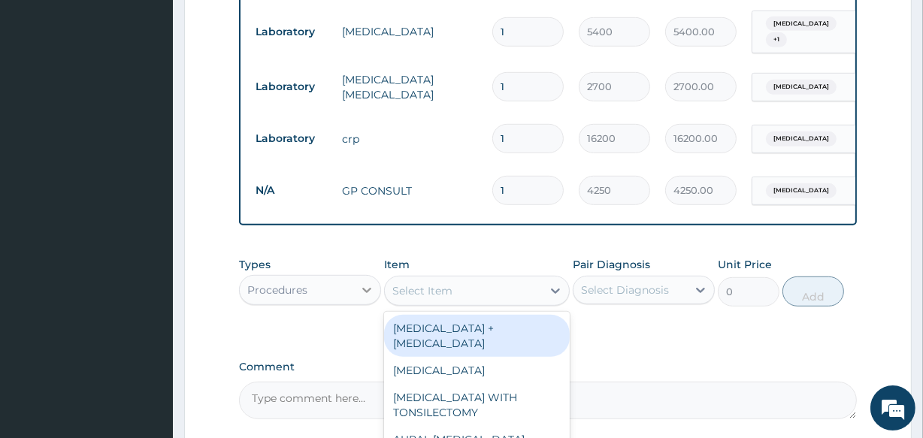
click at [361, 291] on icon at bounding box center [366, 289] width 15 height 15
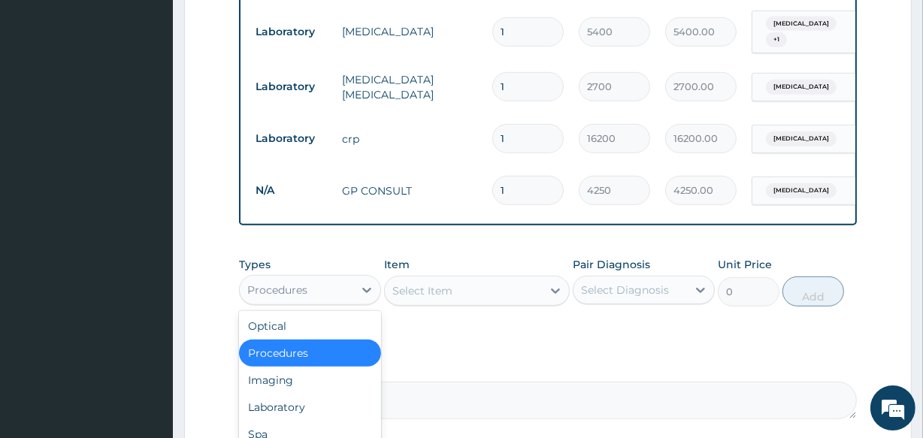
scroll to position [51, 0]
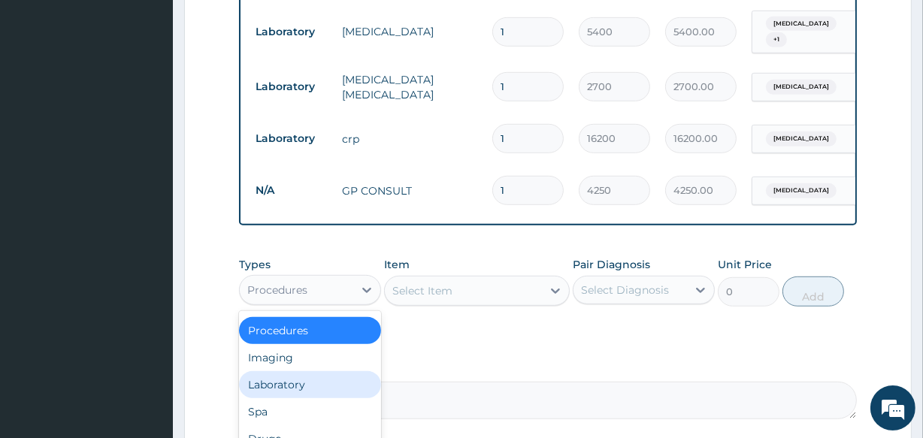
click at [287, 388] on div "Laboratory" at bounding box center [310, 384] width 142 height 27
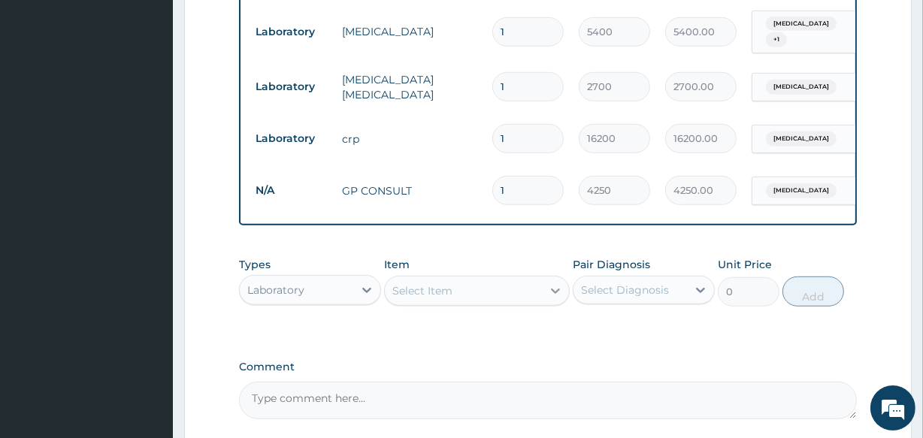
click at [548, 298] on icon at bounding box center [555, 290] width 15 height 15
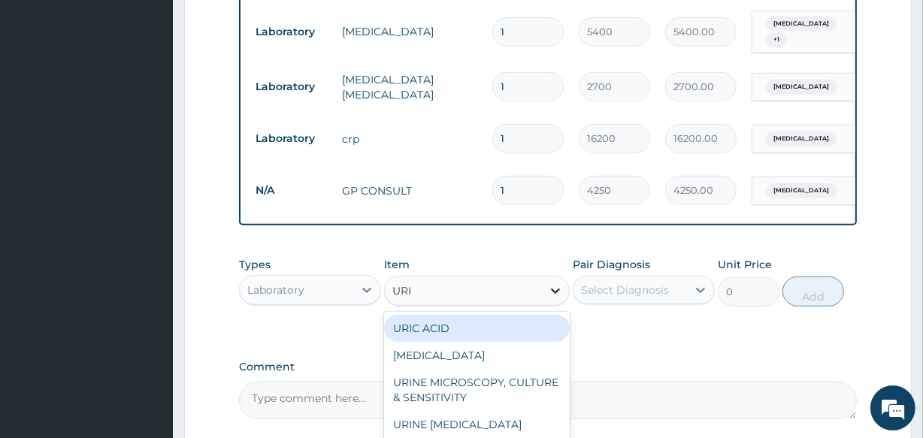
type input "URIN"
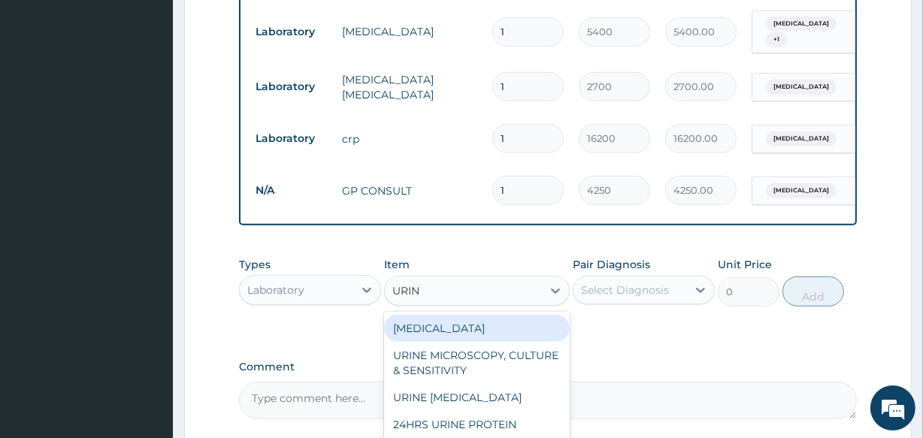
click at [496, 338] on div "URINALYSIS" at bounding box center [476, 328] width 185 height 27
type input "3150"
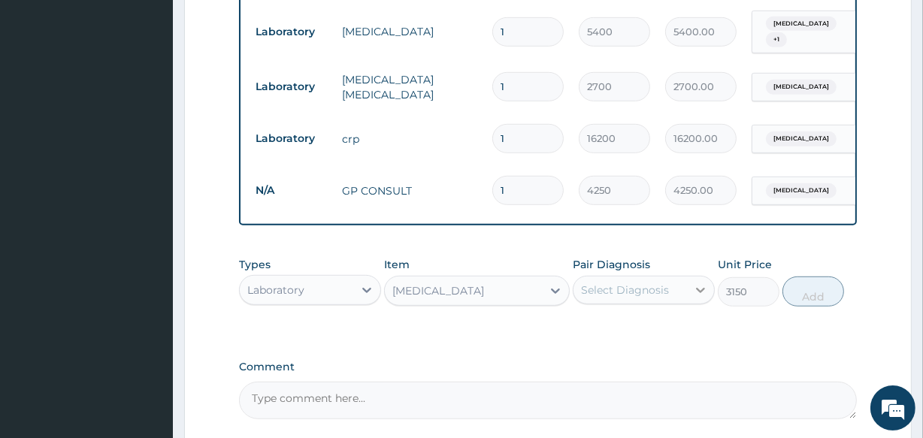
click at [702, 293] on icon at bounding box center [700, 290] width 9 height 5
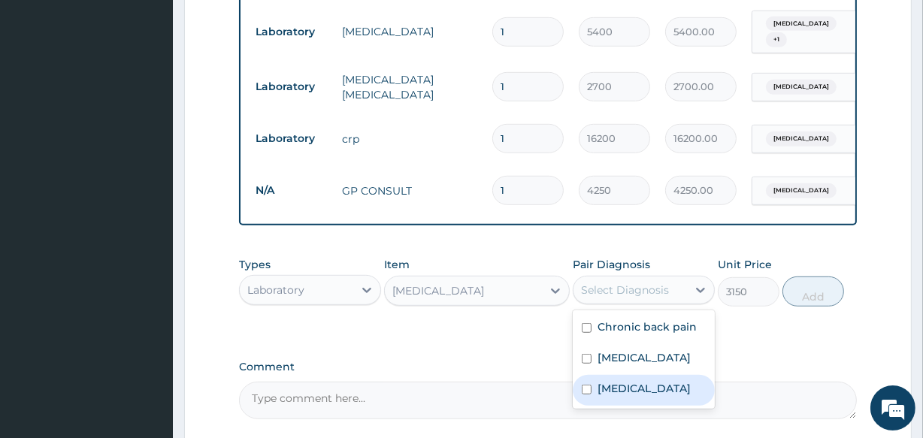
click at [585, 391] on input "checkbox" at bounding box center [586, 390] width 10 height 10
checkbox input "true"
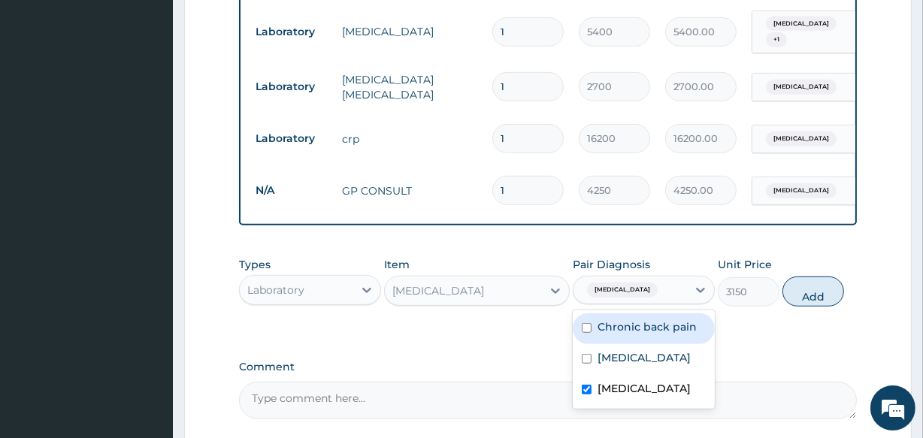
click at [586, 331] on input "checkbox" at bounding box center [586, 328] width 10 height 10
checkbox input "true"
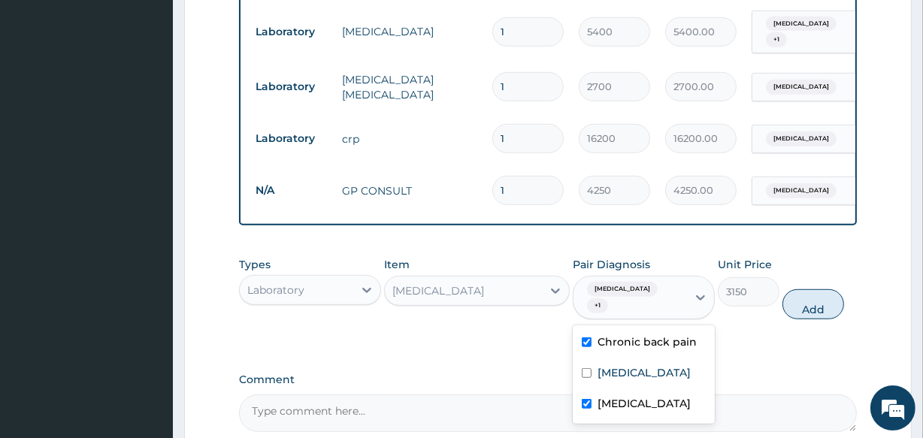
click at [586, 399] on input "checkbox" at bounding box center [586, 404] width 10 height 10
checkbox input "false"
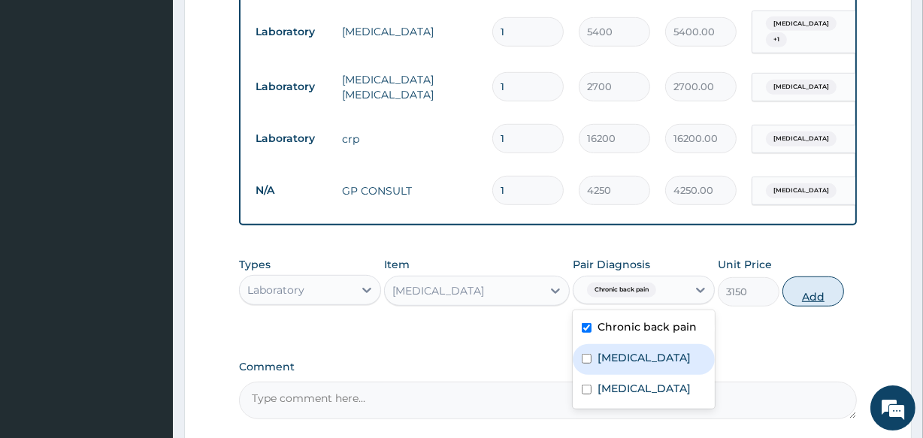
click at [811, 300] on button "Add" at bounding box center [813, 291] width 62 height 30
type input "0"
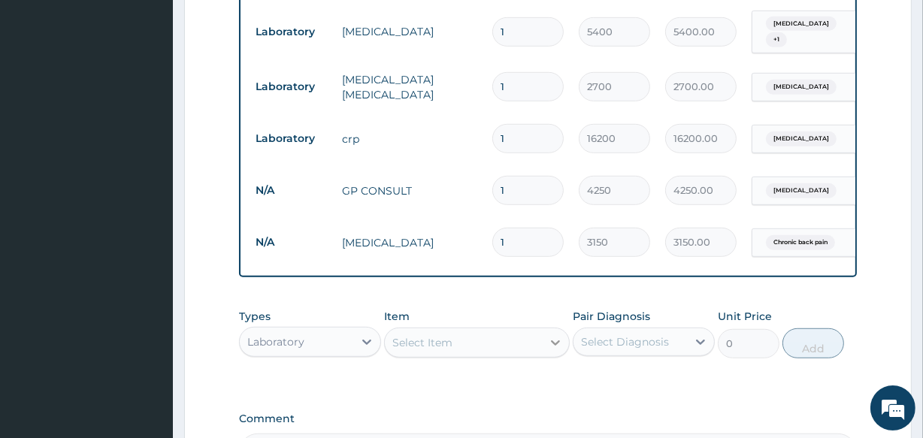
click at [556, 346] on icon at bounding box center [555, 342] width 9 height 5
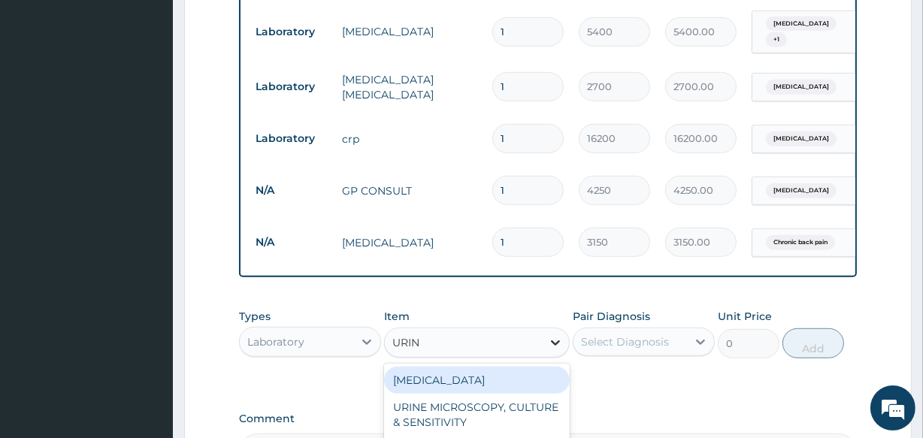
type input "URINE"
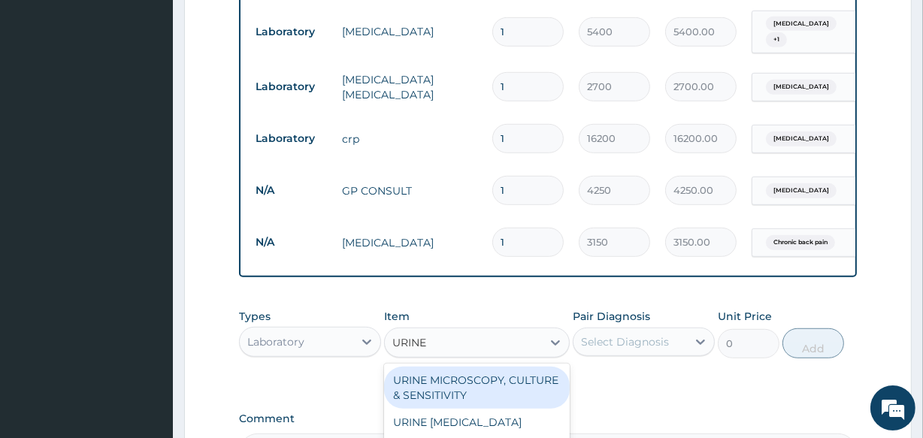
click at [490, 397] on div "URINE MICROSCOPY, CULTURE & SENSITIVITY" at bounding box center [476, 388] width 185 height 42
type input "5400"
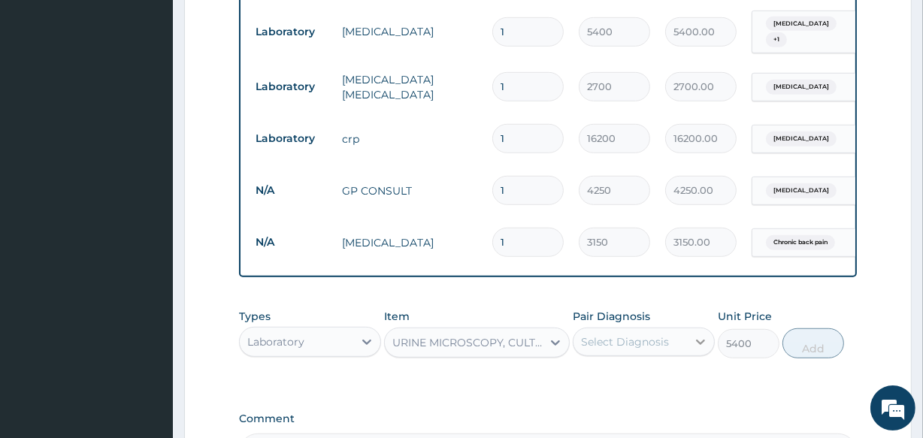
click at [702, 345] on icon at bounding box center [700, 342] width 9 height 5
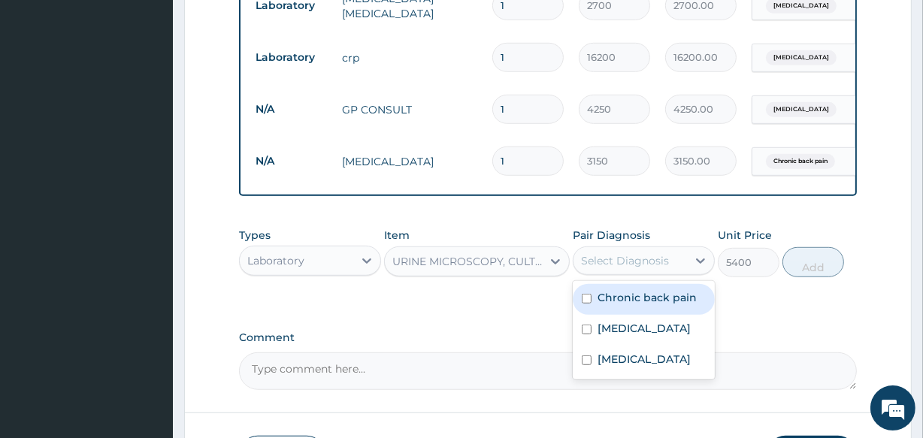
scroll to position [899, 0]
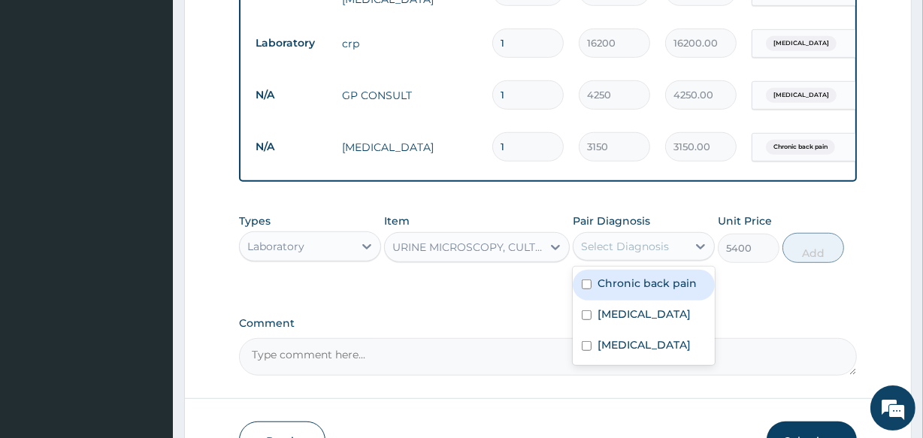
click at [583, 289] on input "checkbox" at bounding box center [586, 284] width 10 height 10
checkbox input "true"
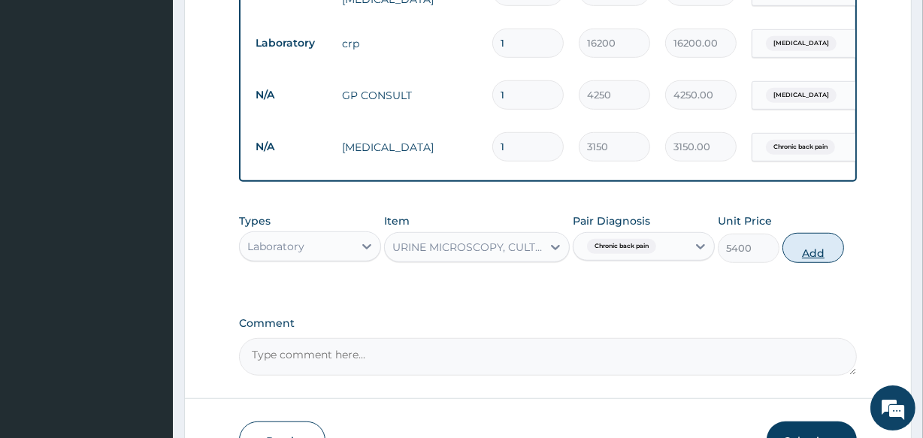
click at [811, 257] on button "Add" at bounding box center [813, 248] width 62 height 30
type input "0"
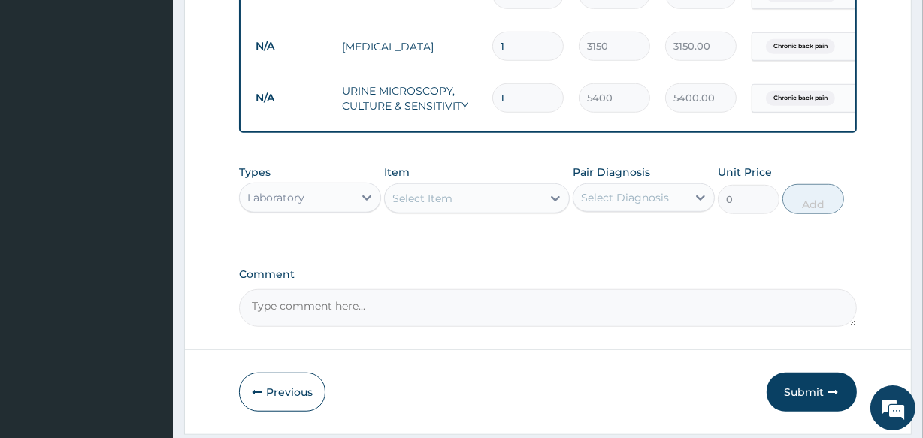
scroll to position [1052, 0]
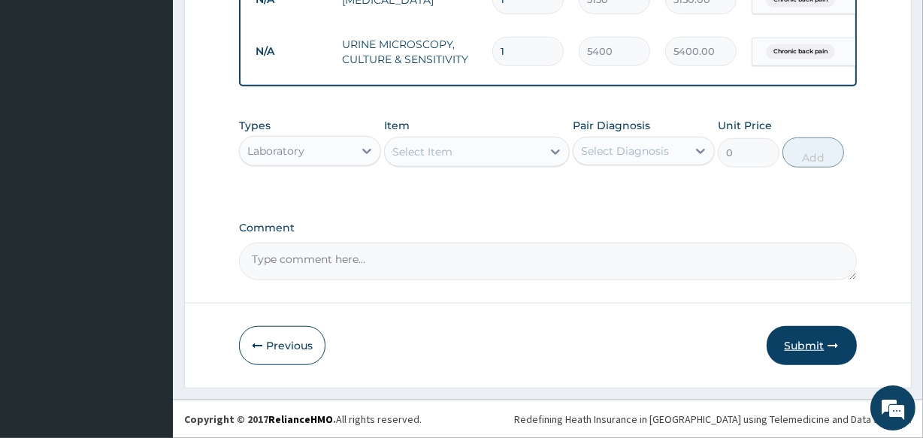
click at [798, 342] on button "Submit" at bounding box center [811, 345] width 90 height 39
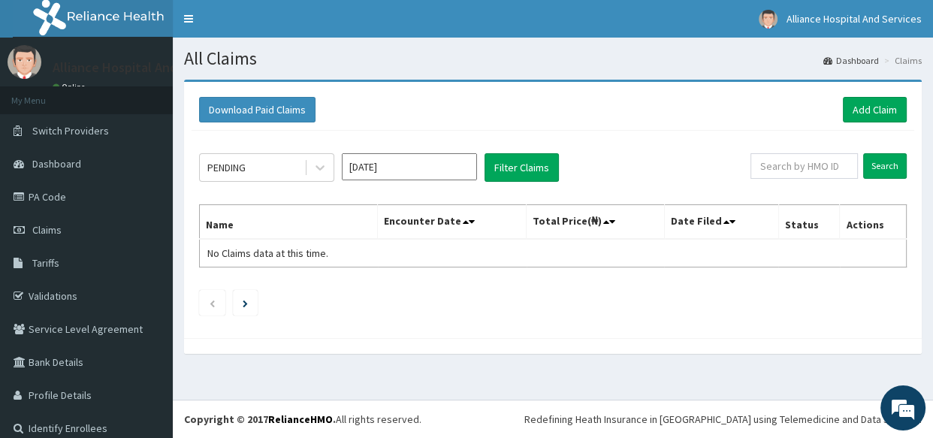
click at [470, 169] on input "[DATE]" at bounding box center [409, 166] width 135 height 27
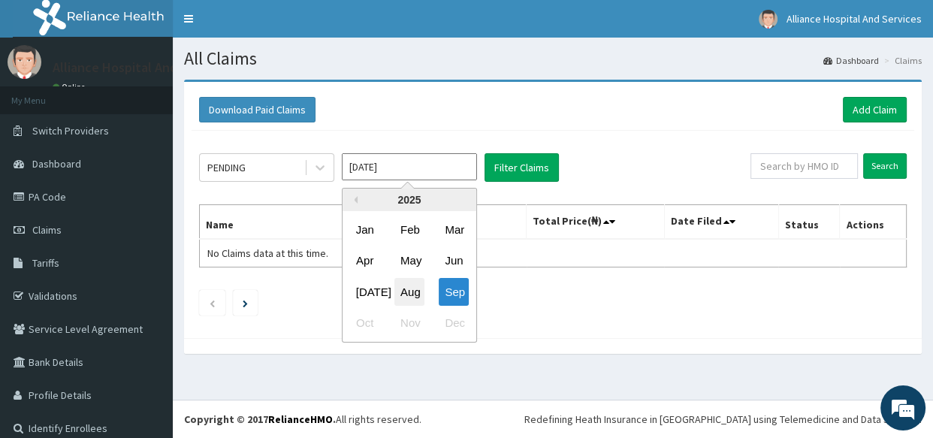
click at [410, 292] on div "Aug" at bounding box center [409, 292] width 30 height 28
type input "[DATE]"
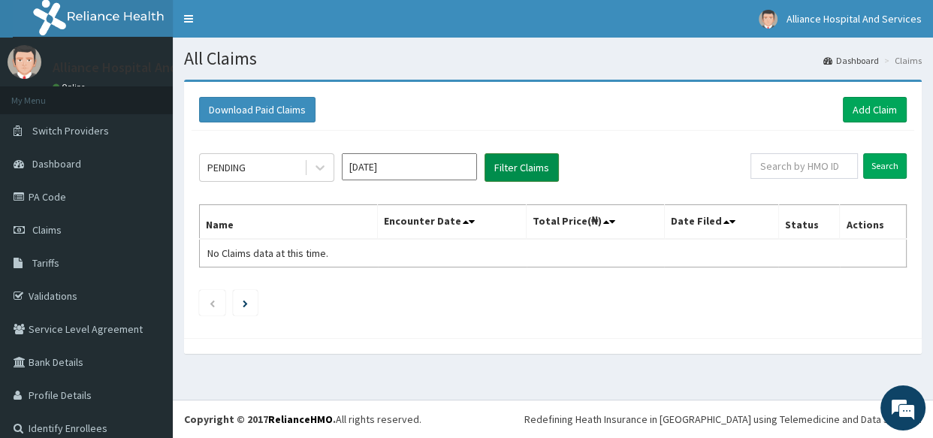
click at [518, 167] on button "Filter Claims" at bounding box center [522, 167] width 74 height 29
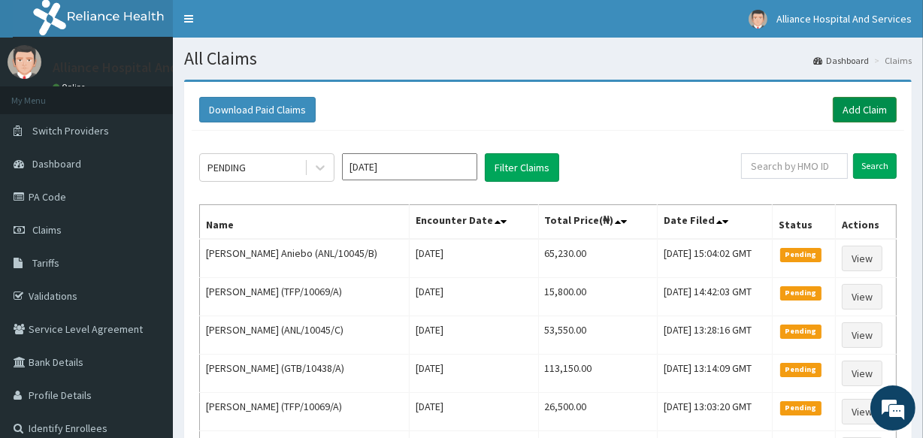
click at [865, 105] on link "Add Claim" at bounding box center [864, 110] width 64 height 26
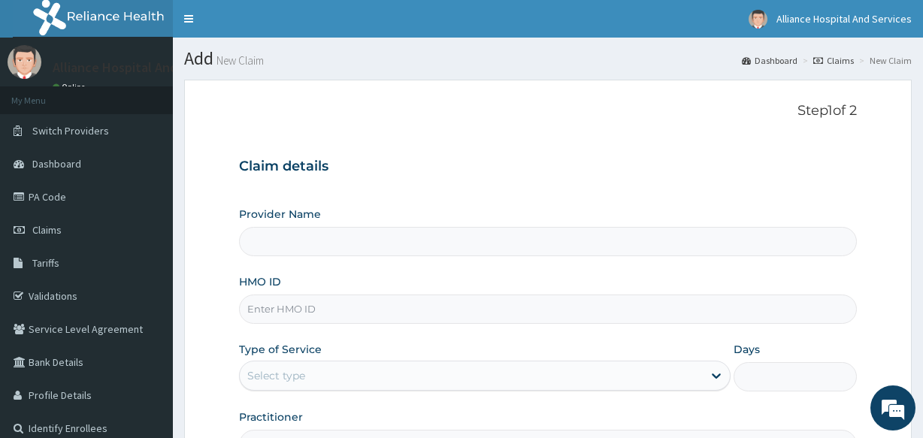
type input "Alliance Clinics and Services- area 11"
click at [291, 301] on input "HMO ID" at bounding box center [547, 308] width 617 height 29
paste input "HSO/10006/B"
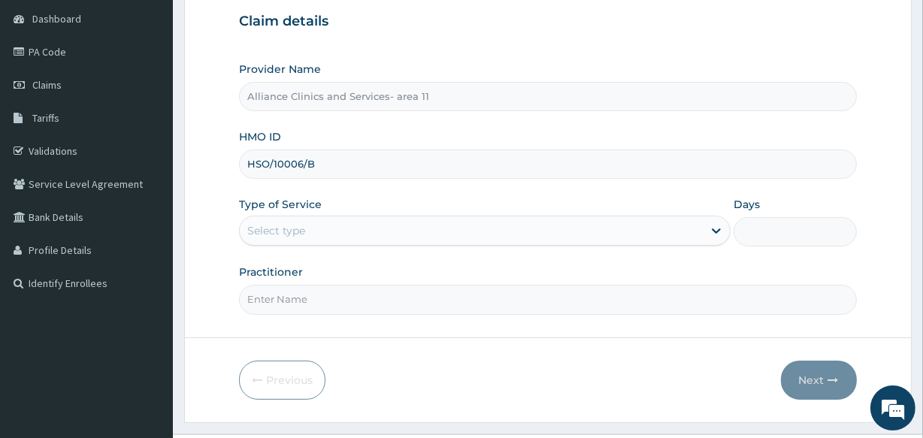
scroll to position [149, 0]
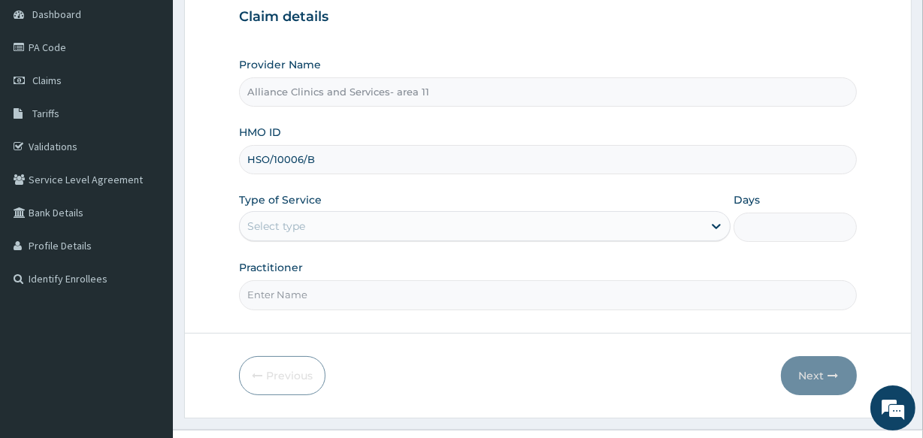
type input "HSO/10006/B"
click at [438, 221] on div "Select type" at bounding box center [471, 226] width 463 height 24
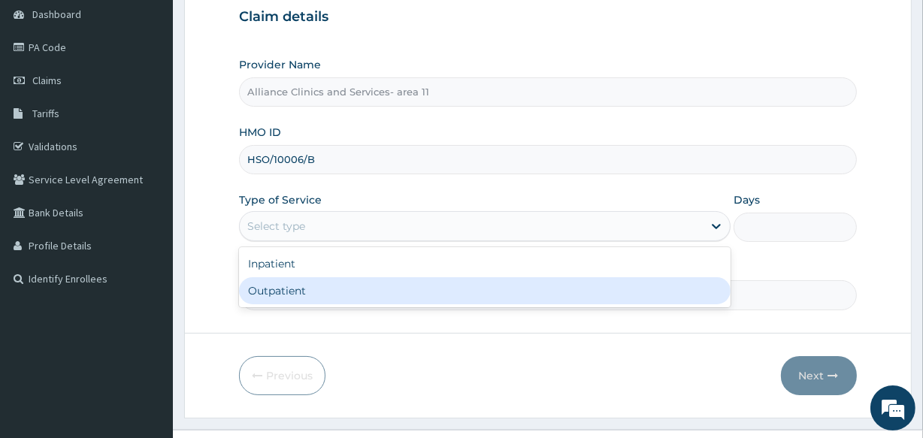
click at [414, 286] on div "Outpatient" at bounding box center [484, 290] width 491 height 27
type input "1"
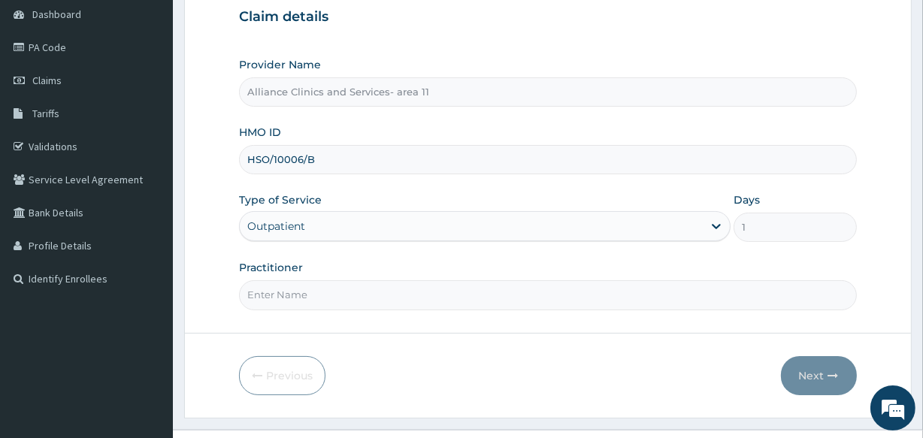
click at [379, 303] on input "Practitioner" at bounding box center [547, 294] width 617 height 29
type input "DR OTABOR"
click at [810, 370] on button "Next" at bounding box center [819, 375] width 76 height 39
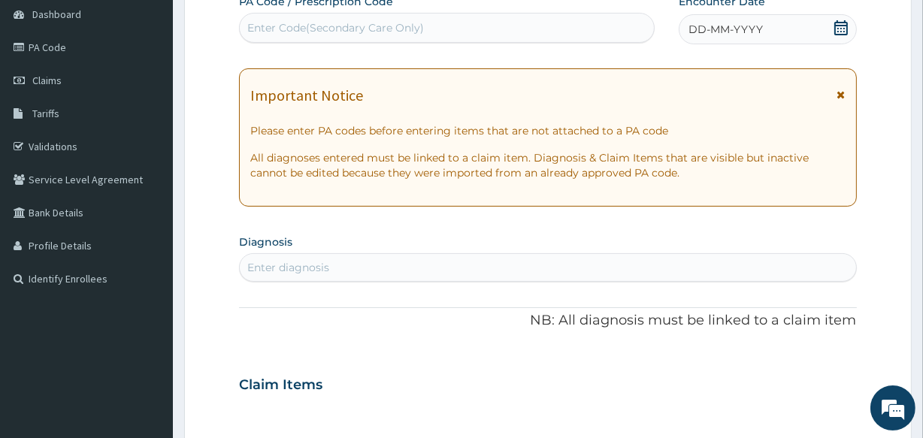
click at [298, 21] on div "Enter Code(Secondary Care Only)" at bounding box center [335, 27] width 177 height 15
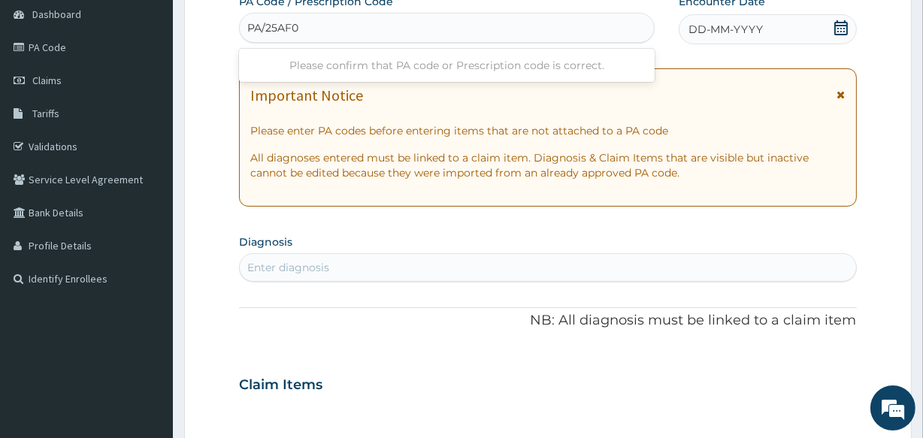
type input "PA/25AF05"
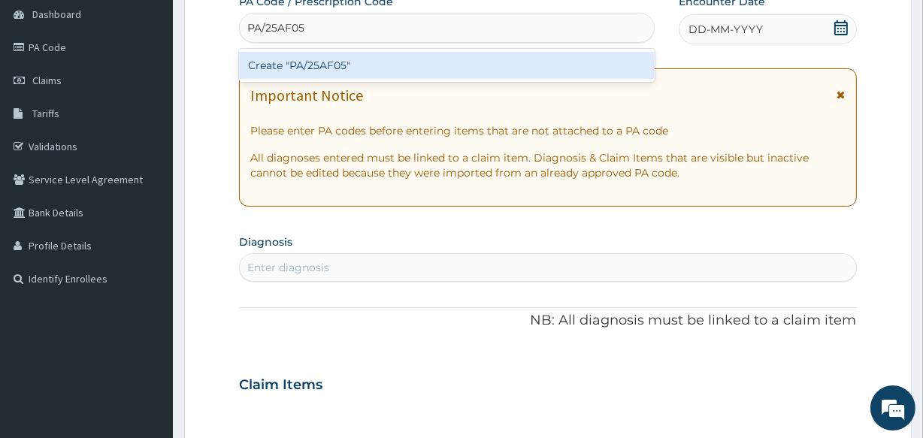
click at [387, 71] on div "Create "PA/25AF05"" at bounding box center [446, 65] width 415 height 27
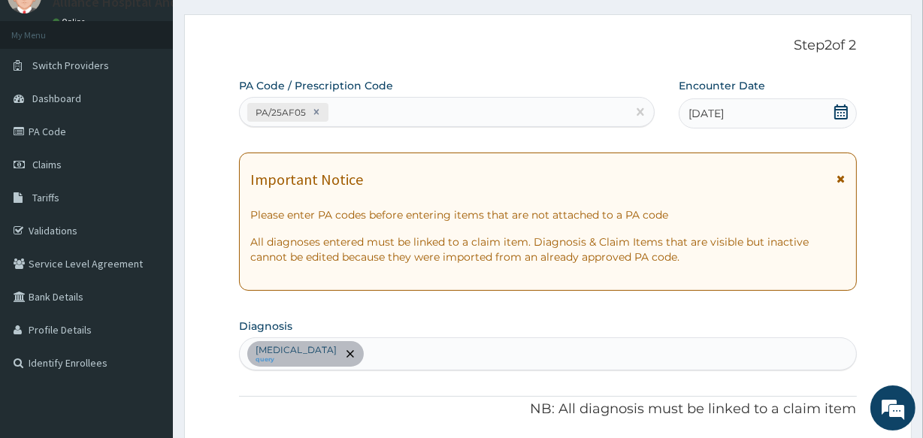
scroll to position [56, 0]
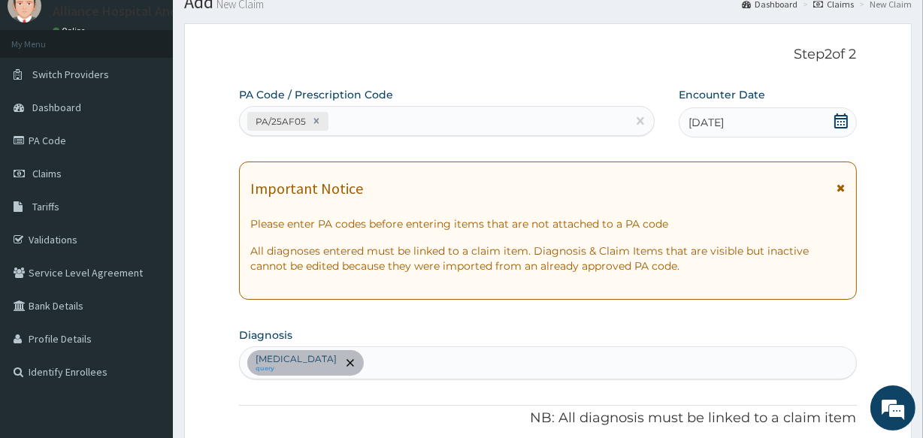
click at [358, 118] on div "PA/25AF05" at bounding box center [433, 121] width 386 height 25
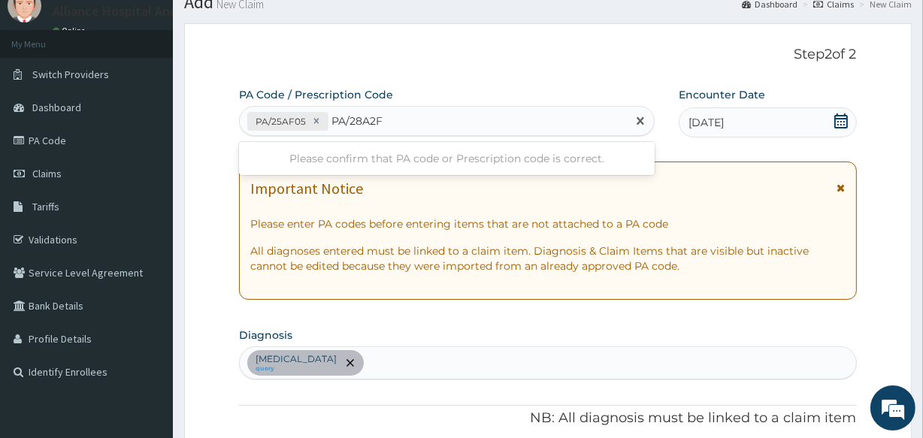
type input "PA/28A2F0"
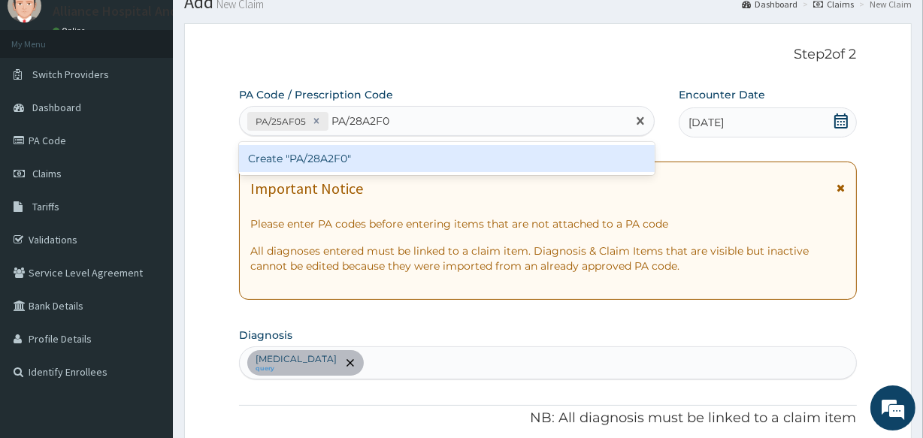
click at [376, 152] on div "Create "PA/28A2F0"" at bounding box center [446, 158] width 415 height 27
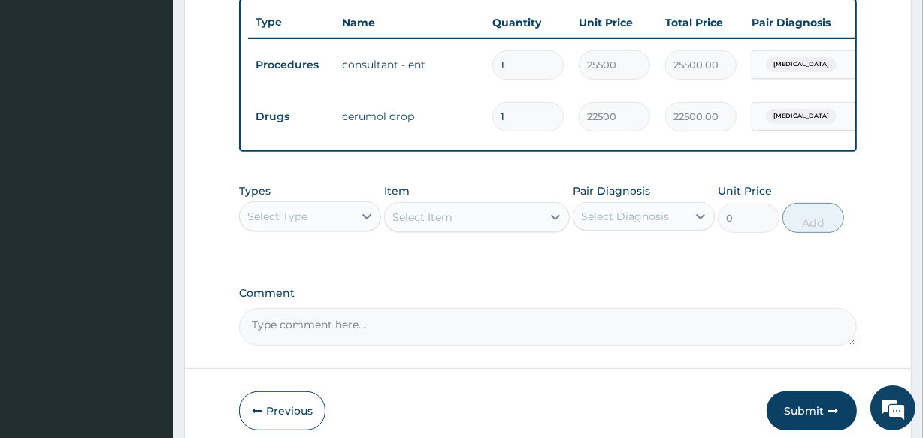
scroll to position [636, 0]
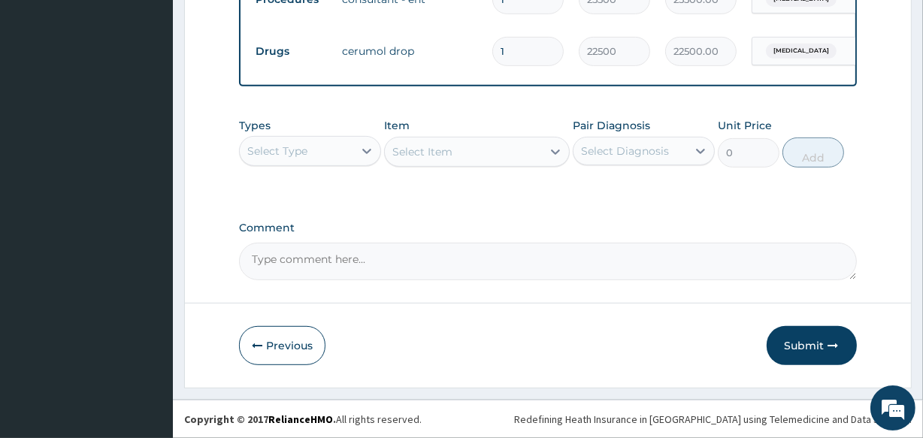
click at [800, 337] on button "Submit" at bounding box center [811, 345] width 90 height 39
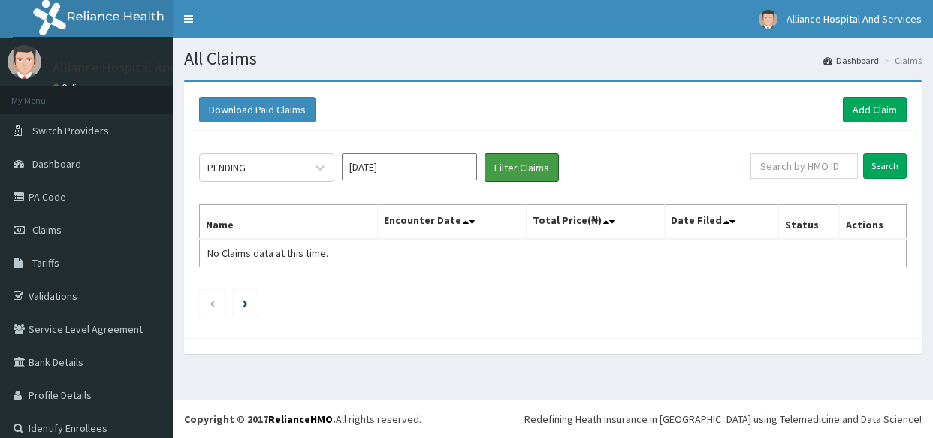
click at [508, 159] on button "Filter Claims" at bounding box center [522, 167] width 74 height 29
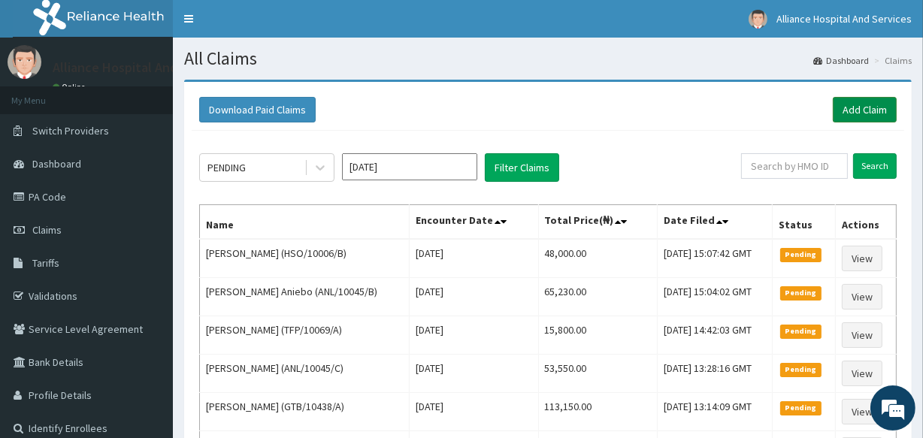
click at [886, 111] on link "Add Claim" at bounding box center [864, 110] width 64 height 26
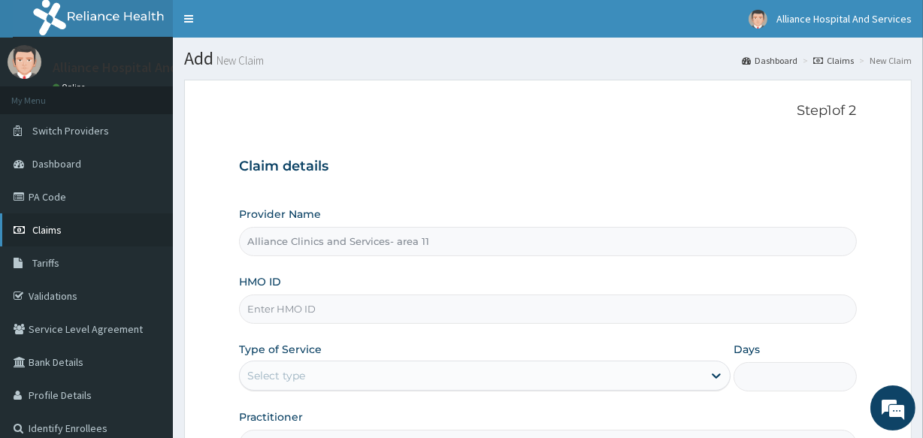
click at [42, 224] on span "Claims" at bounding box center [46, 230] width 29 height 14
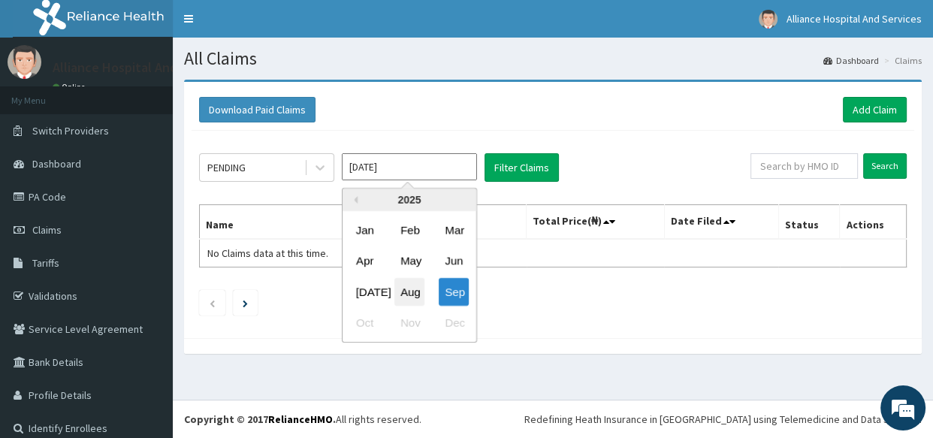
click at [407, 288] on div "Aug" at bounding box center [409, 292] width 30 height 28
type input "[DATE]"
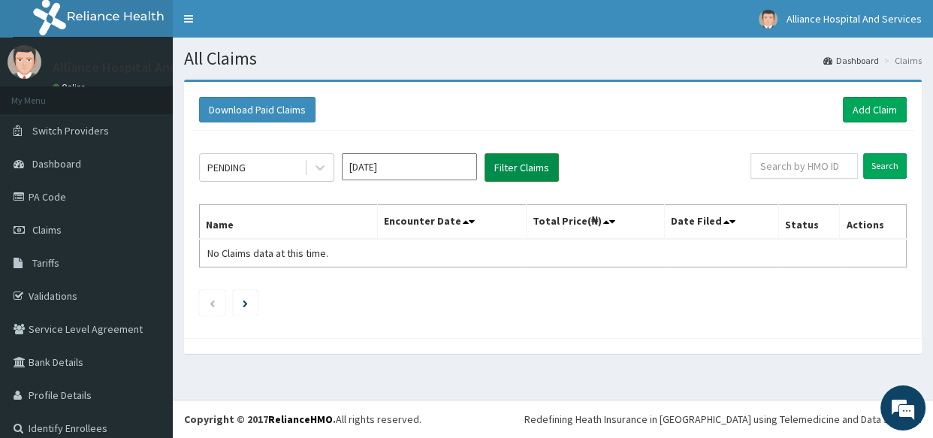
click at [515, 162] on button "Filter Claims" at bounding box center [522, 167] width 74 height 29
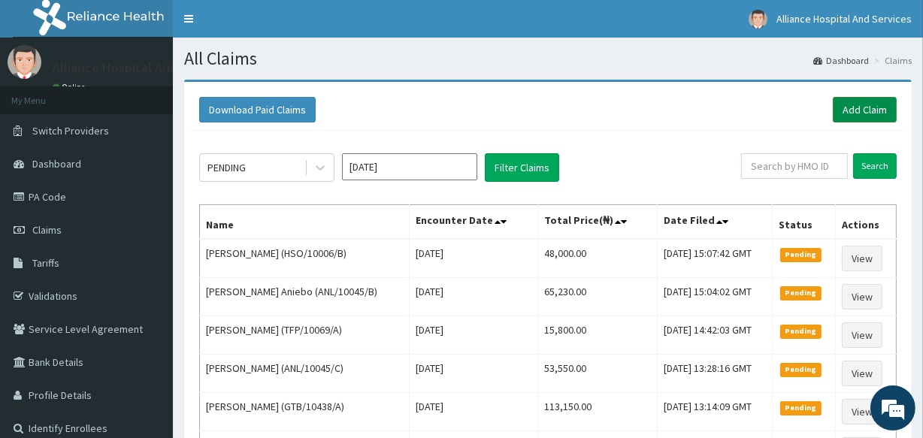
click at [862, 111] on link "Add Claim" at bounding box center [864, 110] width 64 height 26
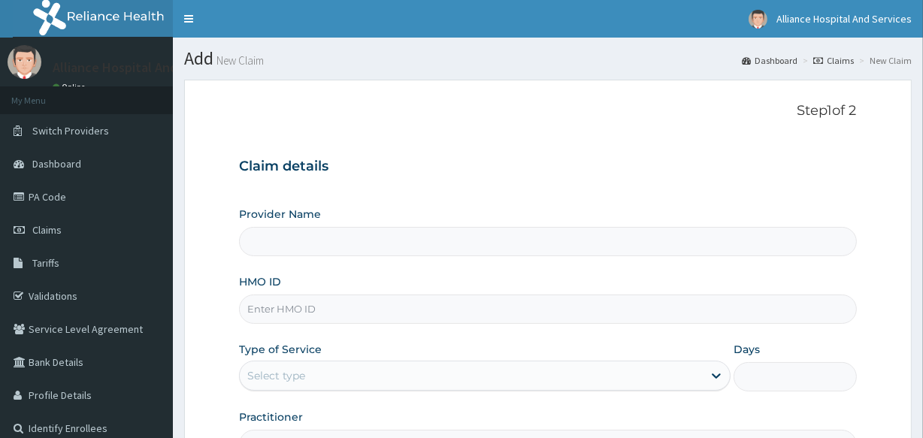
click at [339, 313] on input "HMO ID" at bounding box center [547, 308] width 617 height 29
type input "Alliance Clinics and Services- area 11"
paste input "HSO/10006/A"
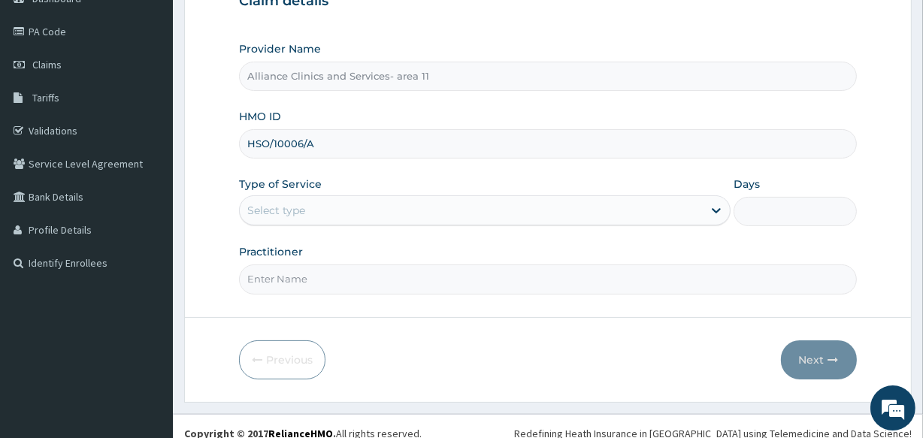
scroll to position [175, 0]
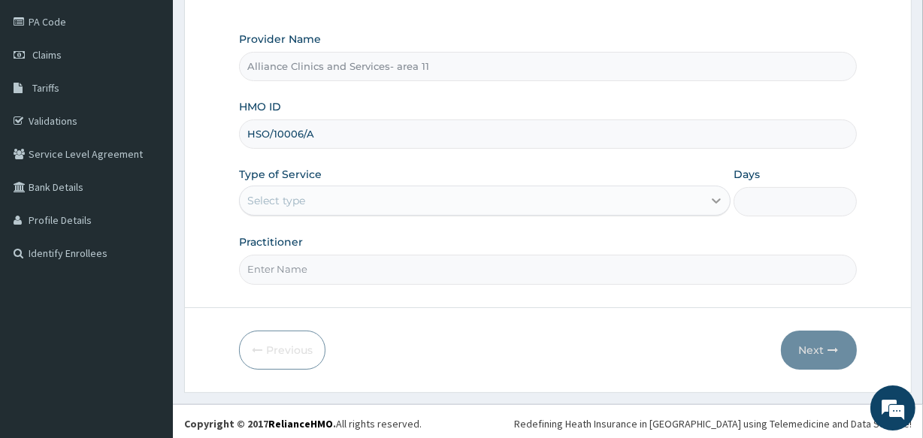
type input "HSO/10006/A"
click at [713, 200] on icon at bounding box center [715, 201] width 9 height 5
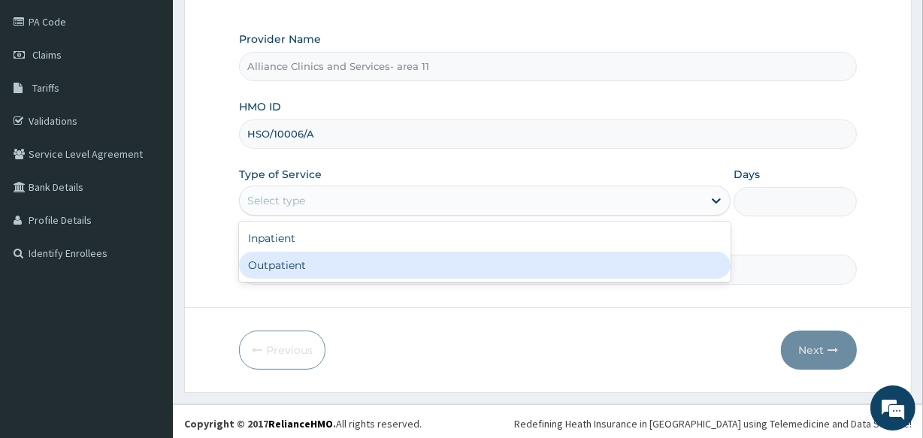
click at [665, 263] on div "Outpatient" at bounding box center [484, 265] width 491 height 27
type input "1"
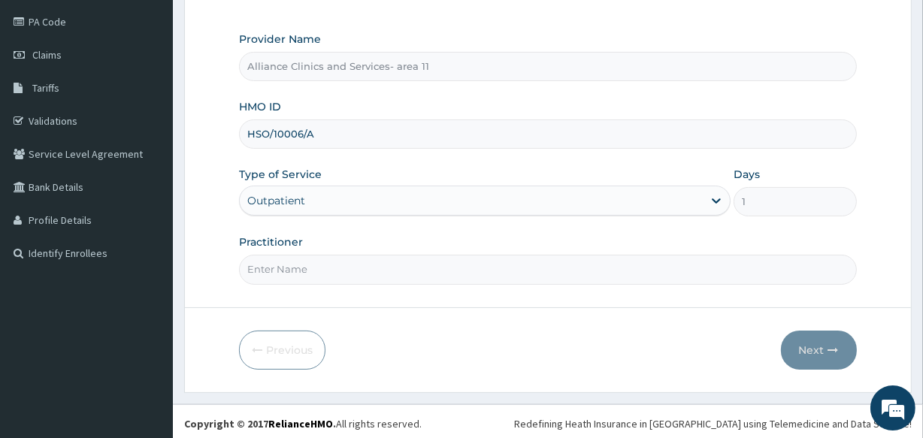
click at [508, 264] on input "Practitioner" at bounding box center [547, 269] width 617 height 29
type input "DR OTABOR"
click at [817, 346] on button "Next" at bounding box center [819, 350] width 76 height 39
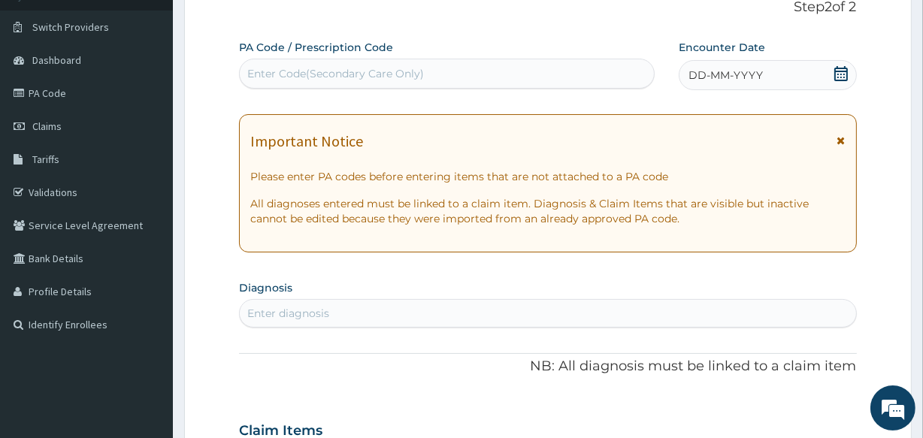
scroll to position [101, 0]
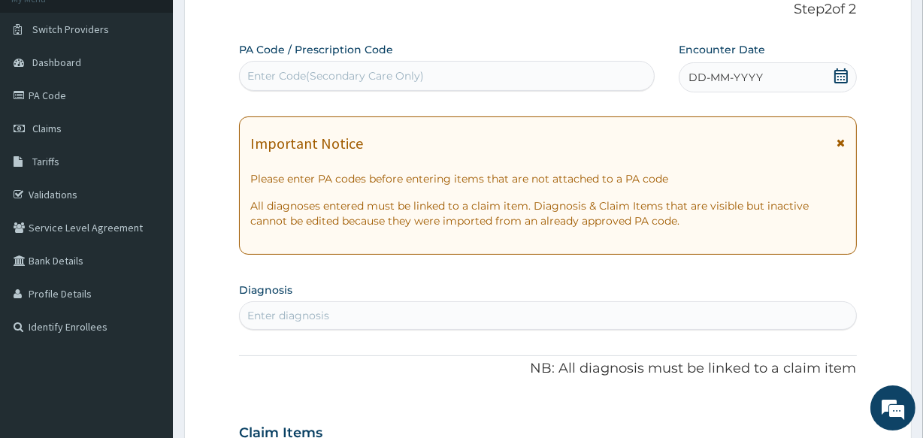
click at [311, 72] on div "Enter Code(Secondary Care Only)" at bounding box center [335, 75] width 177 height 15
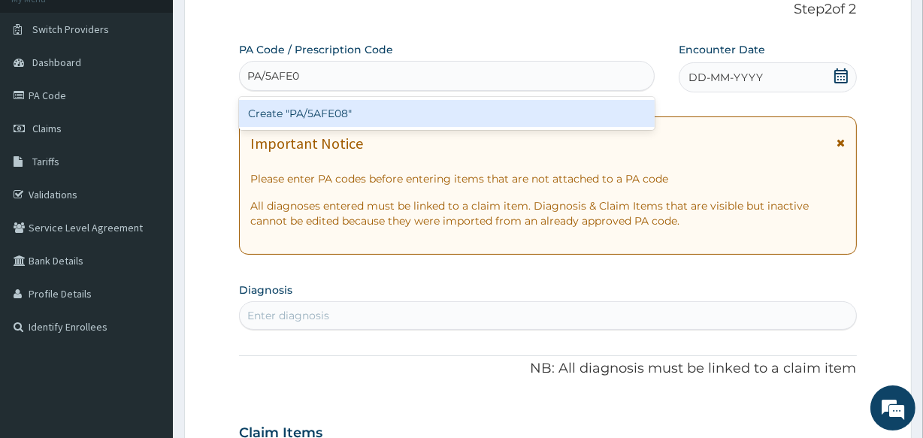
type input "PA/5AFE08"
click at [336, 112] on div "Create "PA/5AFE08"" at bounding box center [446, 113] width 415 height 27
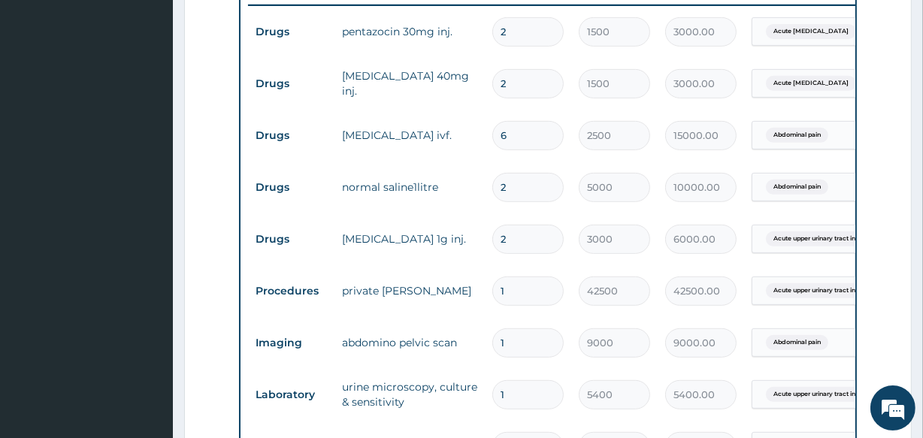
scroll to position [570, 0]
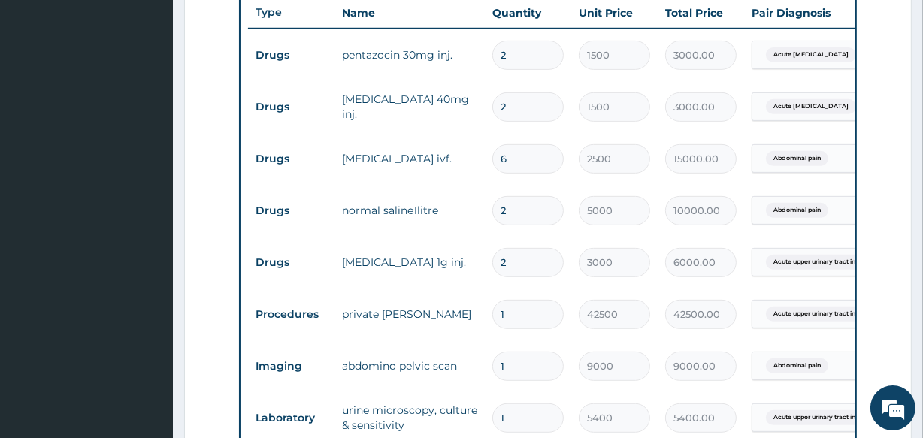
click at [518, 53] on input "2" at bounding box center [527, 55] width 71 height 29
type input "0.00"
type input "1"
type input "1500.00"
type input "1"
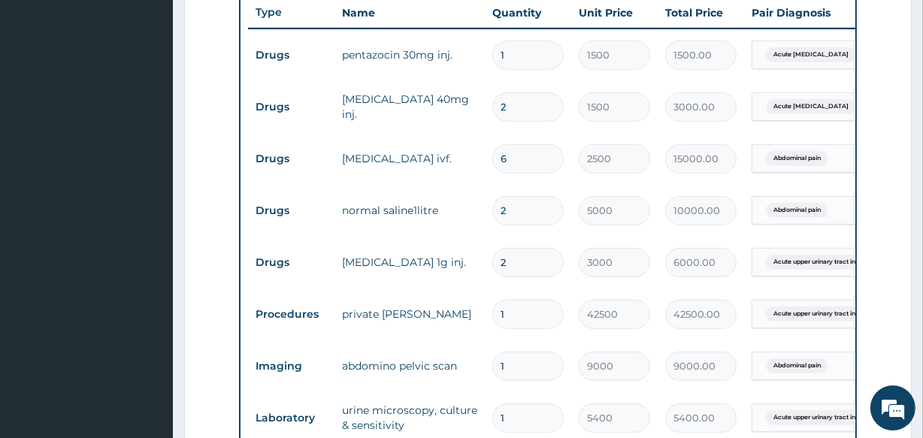
click at [526, 107] on input "2" at bounding box center [527, 106] width 71 height 29
type input "0.00"
type input "4"
type input "6000.00"
type input "4"
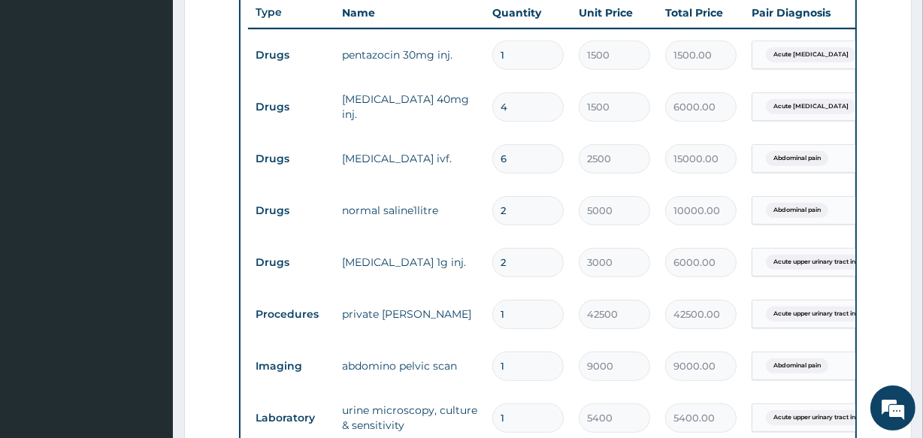
click at [542, 165] on input "6" at bounding box center [527, 158] width 71 height 29
type input "0.00"
type input "4"
type input "10000.00"
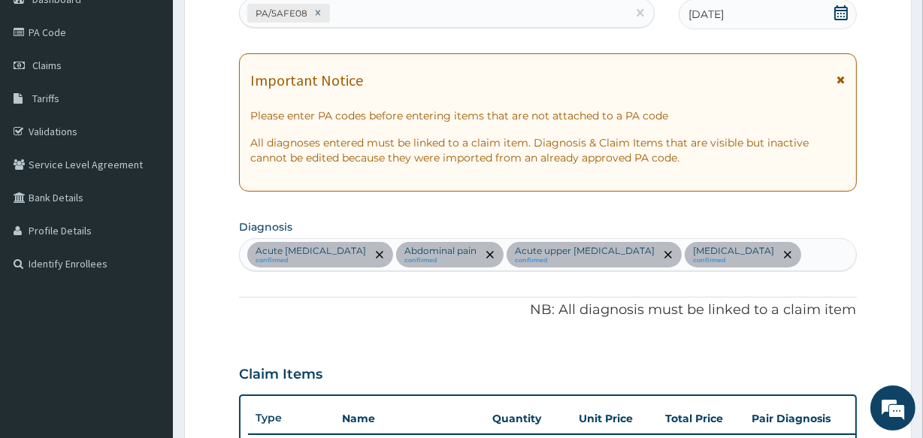
scroll to position [92, 0]
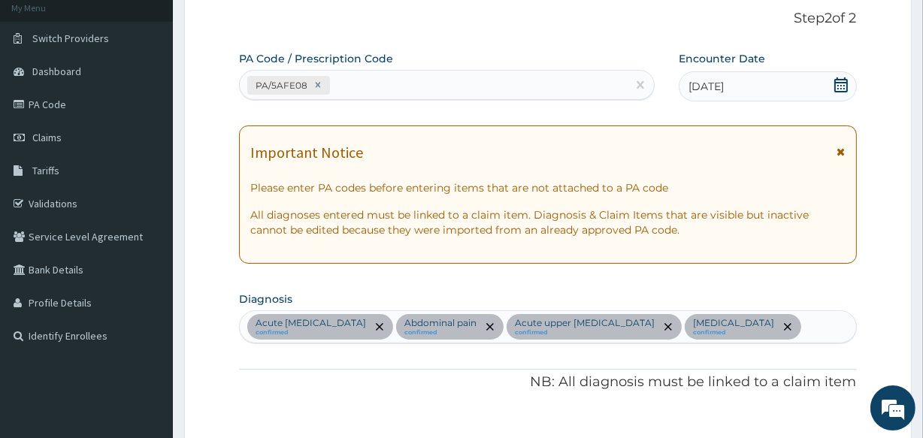
type input "4"
click at [436, 89] on div "PA/5AFE08" at bounding box center [433, 85] width 386 height 25
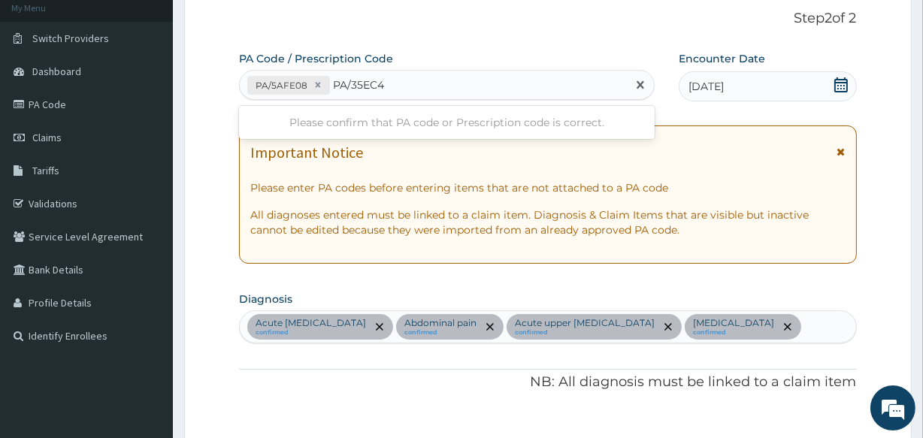
type input "PA/35EC42"
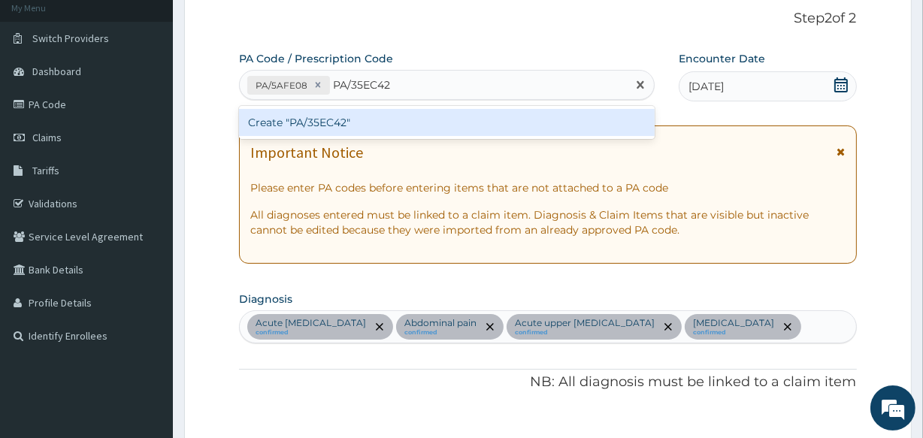
click at [432, 123] on div "Create "PA/35EC42"" at bounding box center [446, 122] width 415 height 27
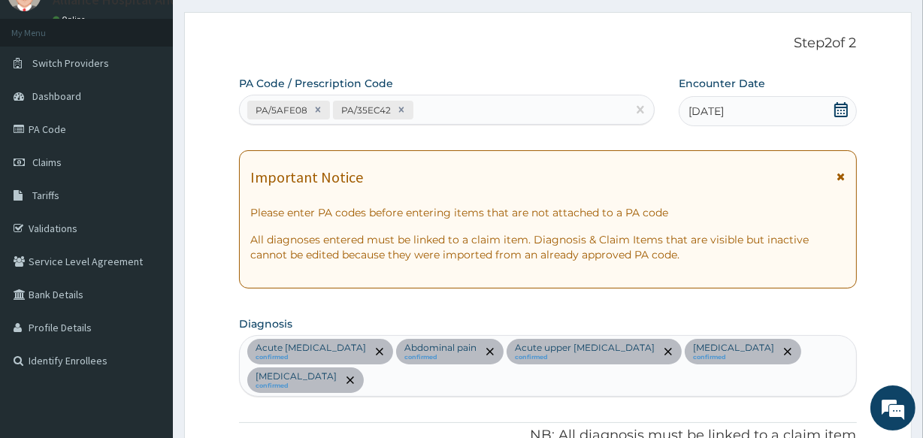
scroll to position [60, 0]
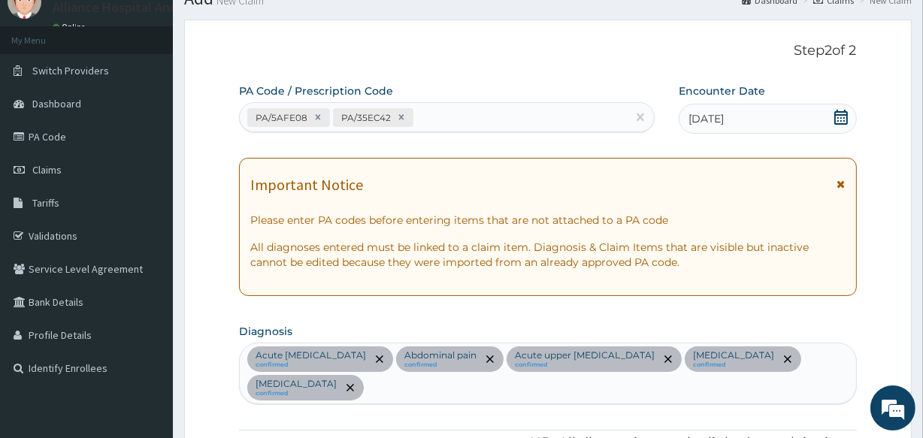
click at [524, 116] on div "PA/5AFE08 PA/35EC42" at bounding box center [433, 117] width 386 height 25
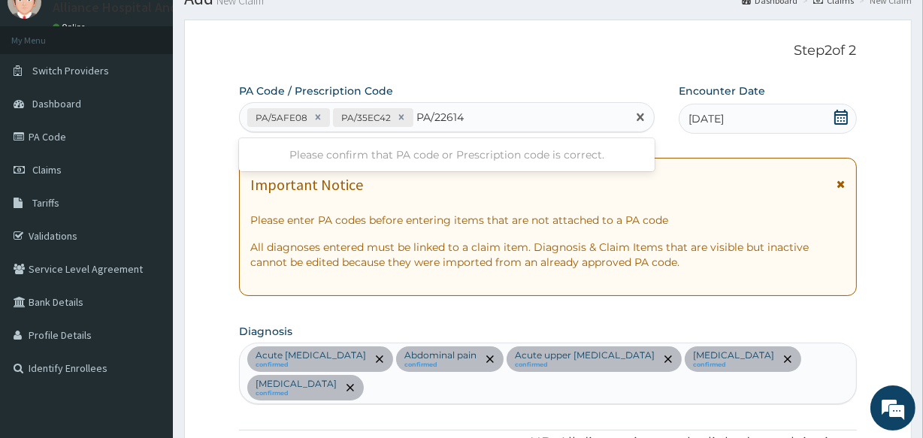
type input "PA/226141"
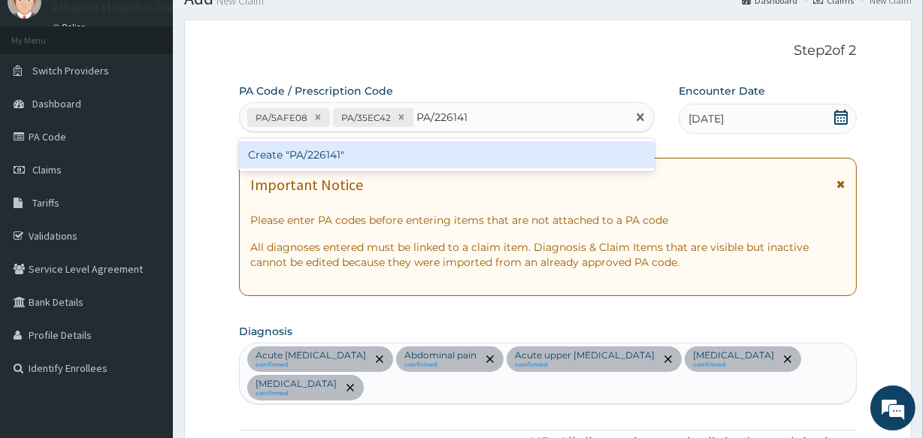
click at [515, 161] on div "Create "PA/226141"" at bounding box center [446, 154] width 415 height 27
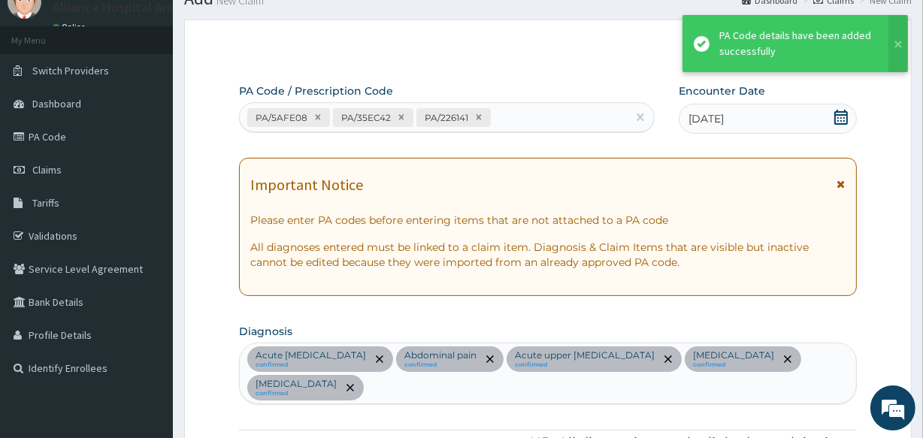
scroll to position [1083, 0]
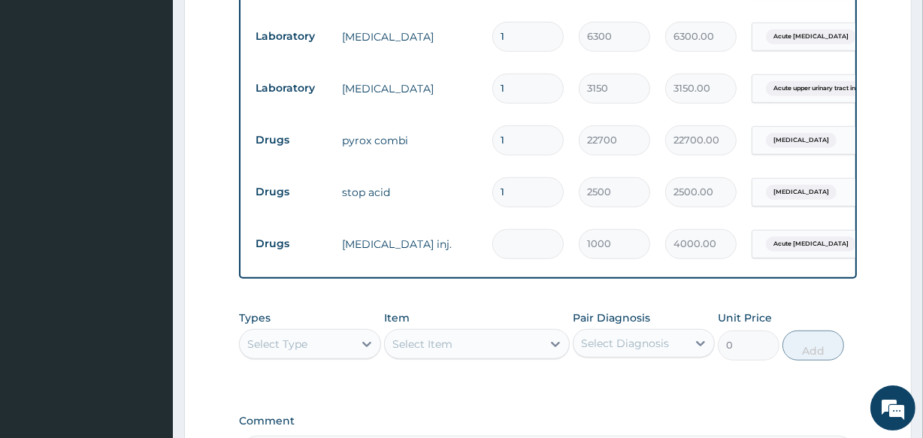
type input "0.00"
type input "1"
type input "1000.00"
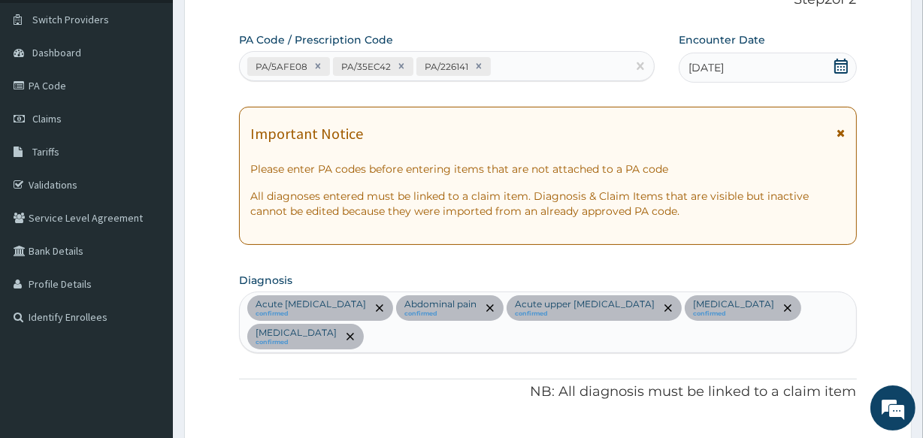
scroll to position [108, 0]
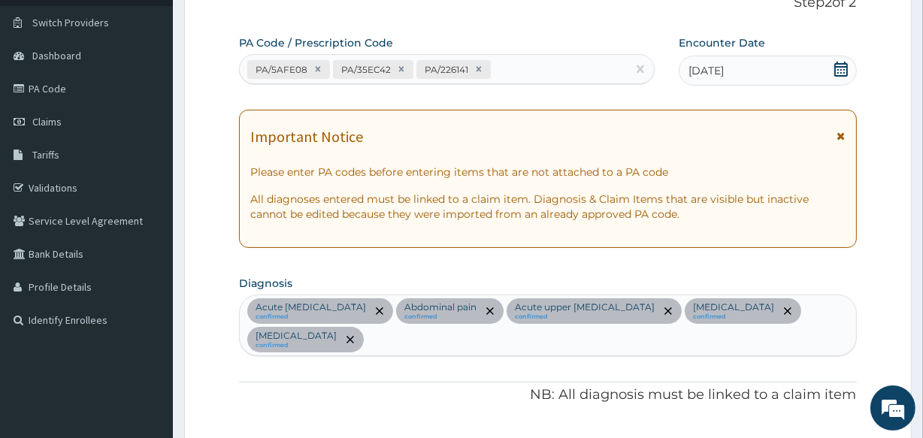
type input "1"
click at [506, 64] on div "PA/5AFE08 PA/35EC42 PA/226141" at bounding box center [433, 69] width 386 height 25
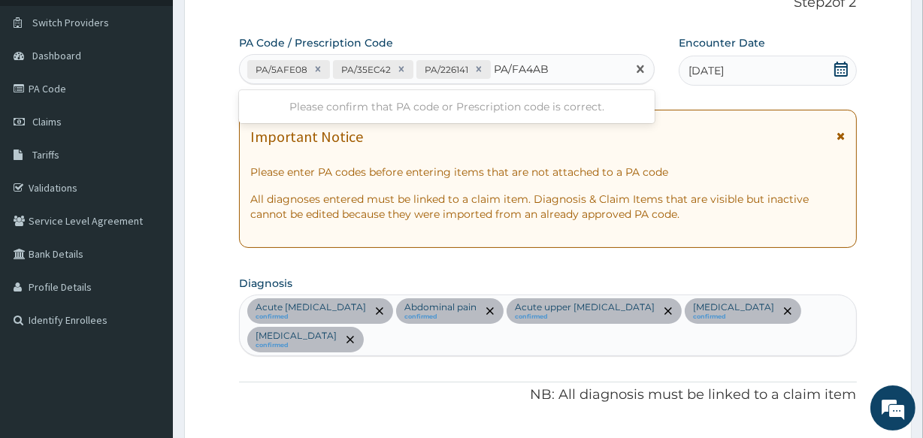
type input "PA/FA4ABA"
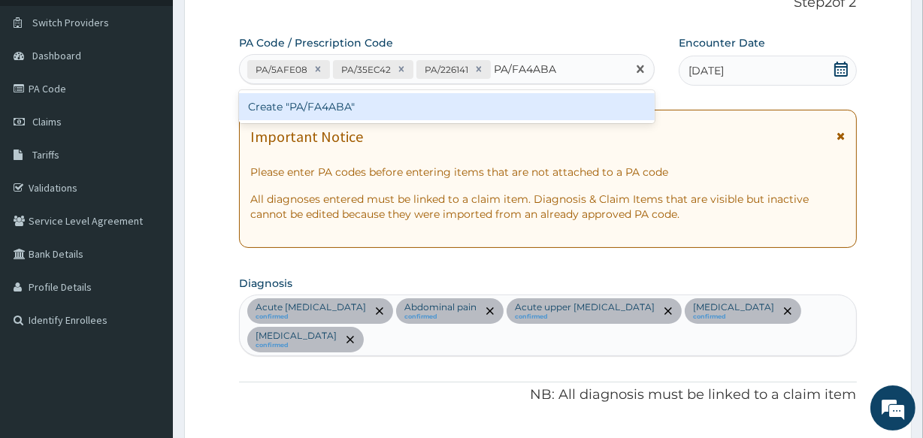
click at [508, 106] on div "Create "PA/FA4ABA"" at bounding box center [446, 106] width 415 height 27
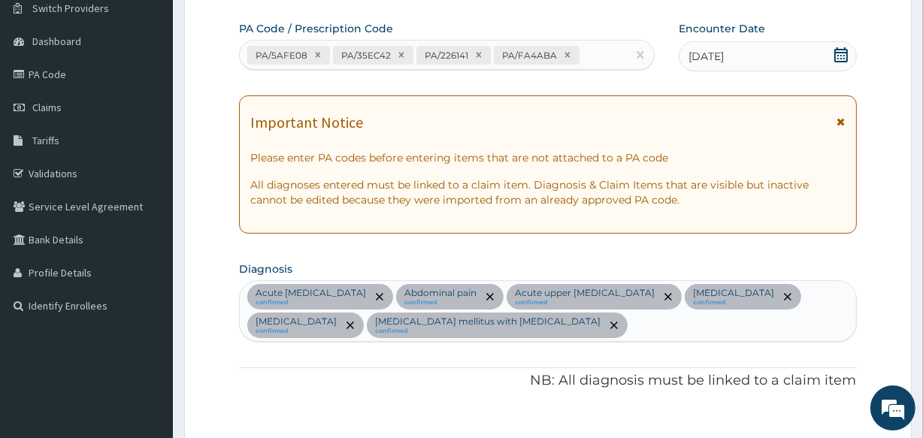
scroll to position [0, 0]
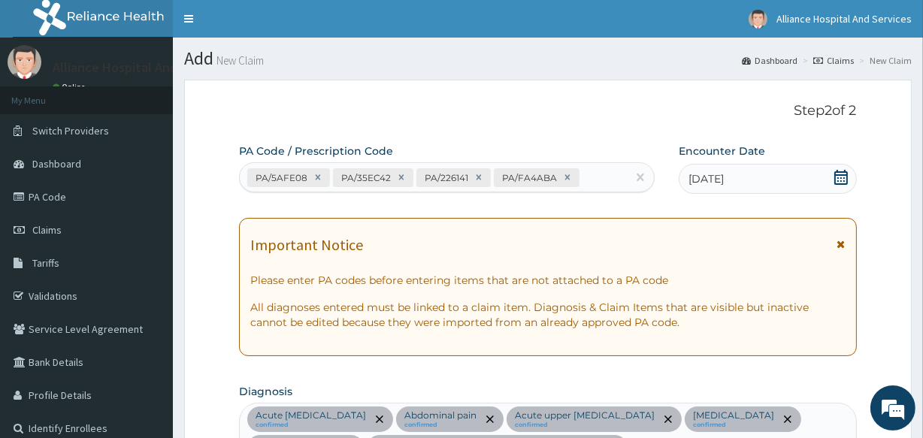
click at [590, 174] on div "PA/5AFE08 PA/35EC42 PA/226141 PA/FA4ABA" at bounding box center [433, 177] width 386 height 25
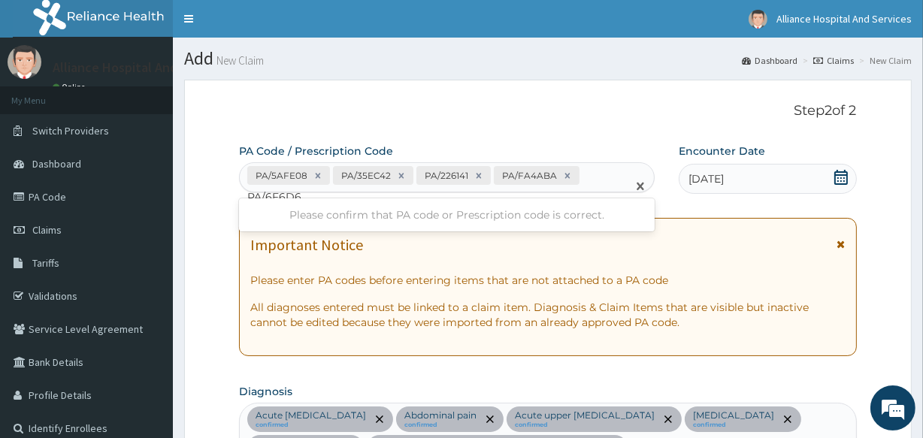
type input "PA/6F6D6B"
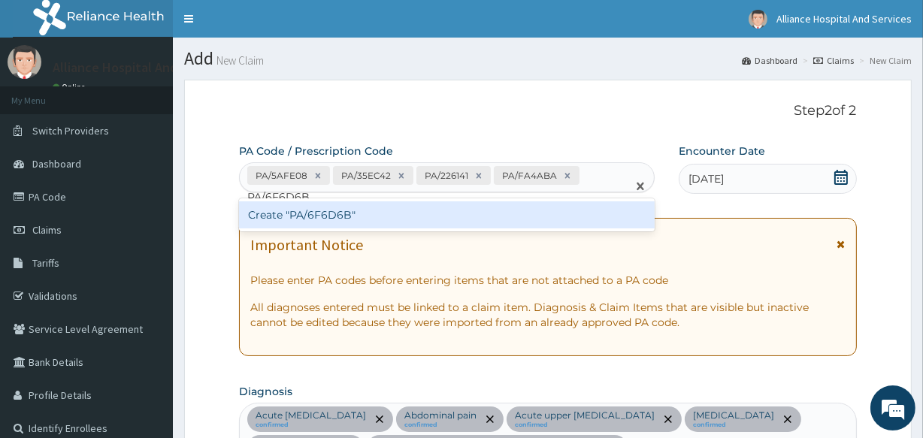
click at [492, 209] on div "Create "PA/6F6D6B"" at bounding box center [446, 214] width 415 height 27
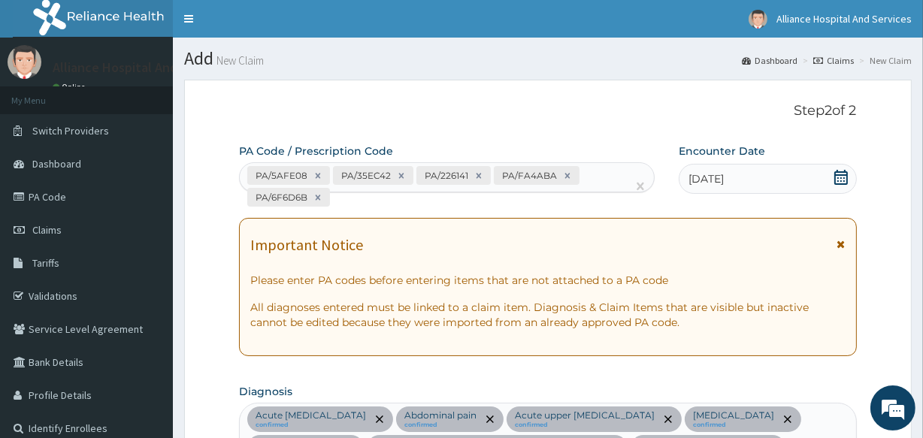
click at [350, 195] on div "PA/5AFE08 PA/35EC42 PA/226141 PA/FA4ABA PA/6F6D6B" at bounding box center [433, 186] width 386 height 47
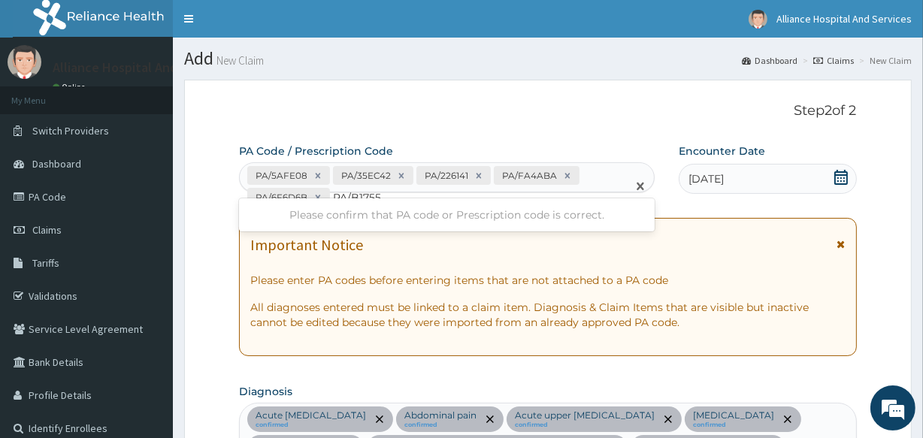
type input "PA/B1755F"
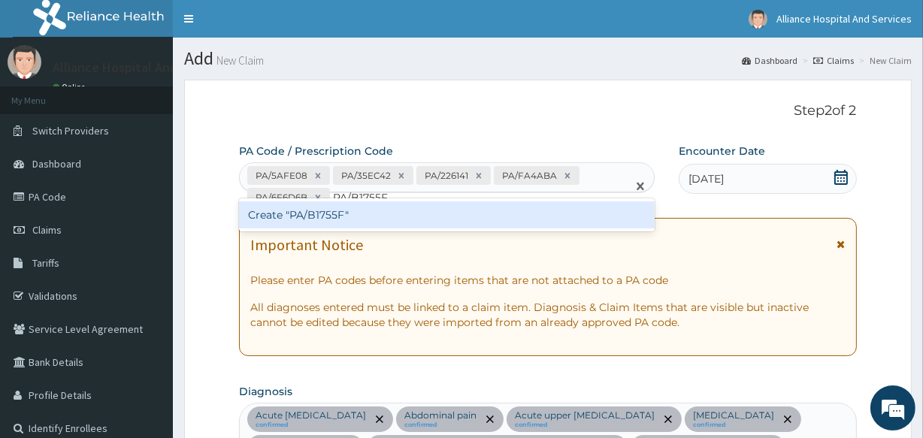
click at [346, 215] on div "Create "PA/B1755F"" at bounding box center [446, 214] width 415 height 27
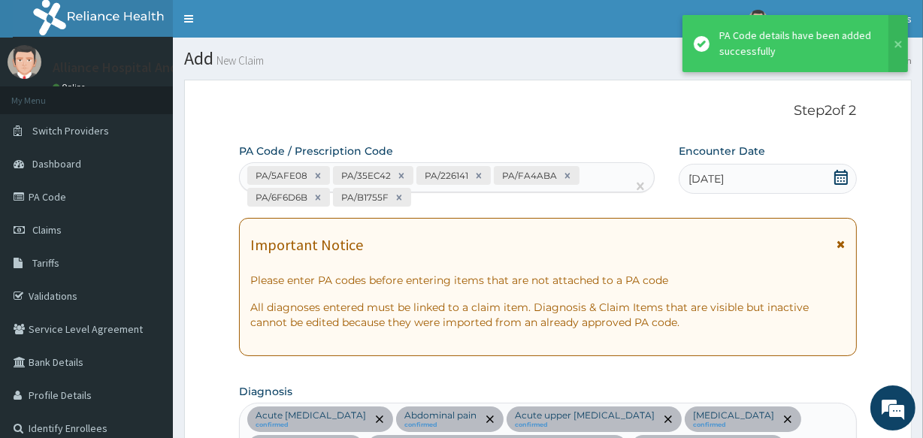
scroll to position [1216, 0]
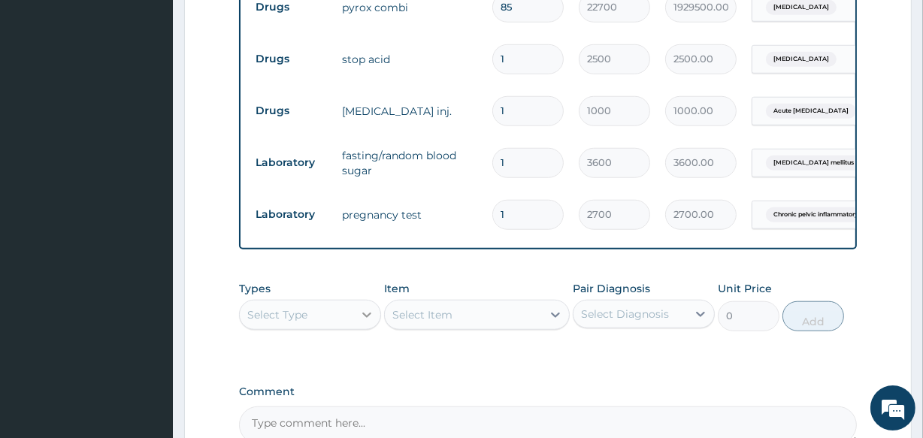
click at [360, 322] on icon at bounding box center [366, 314] width 15 height 15
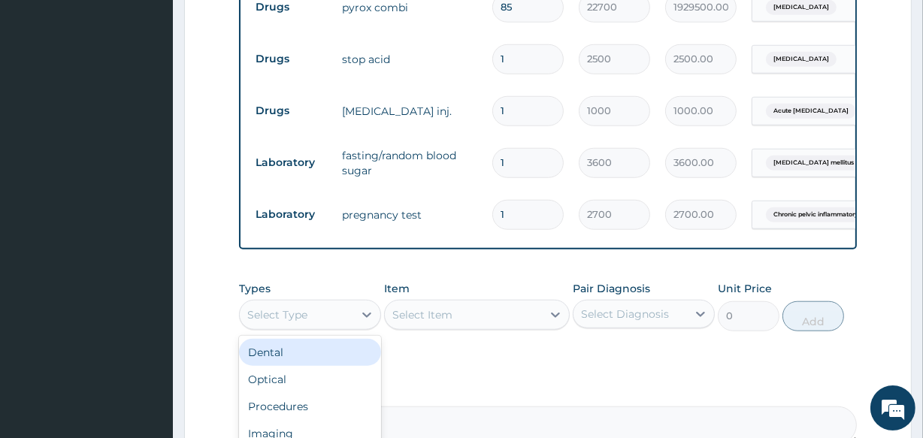
click at [351, 325] on div "Select Type" at bounding box center [296, 315] width 113 height 24
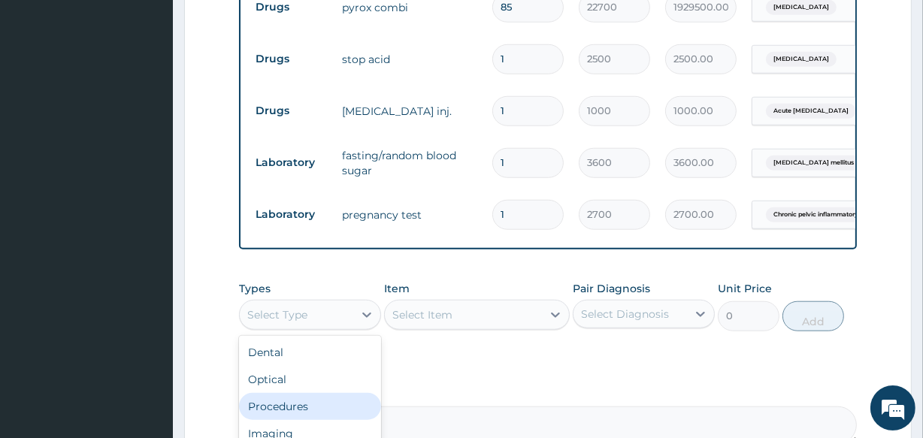
drag, startPoint x: 321, startPoint y: 421, endPoint x: 423, endPoint y: 354, distance: 122.1
click at [321, 420] on div "Procedures" at bounding box center [310, 406] width 142 height 27
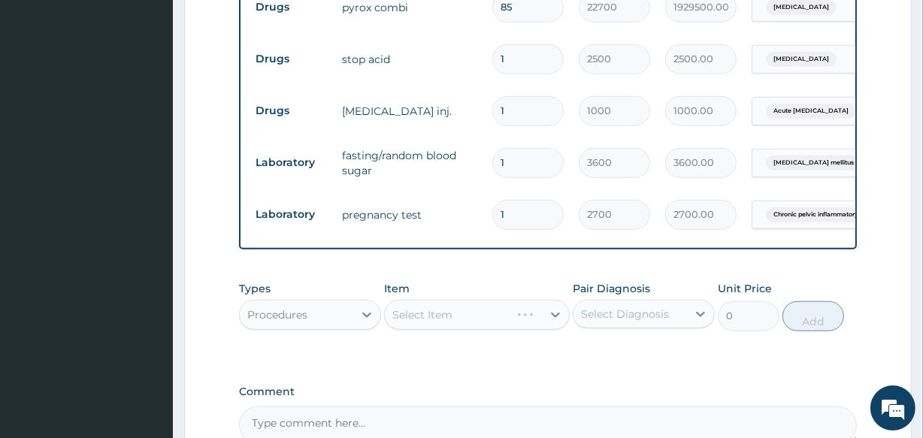
click at [445, 330] on div "Select Item" at bounding box center [476, 315] width 185 height 30
click at [557, 319] on icon at bounding box center [555, 315] width 9 height 5
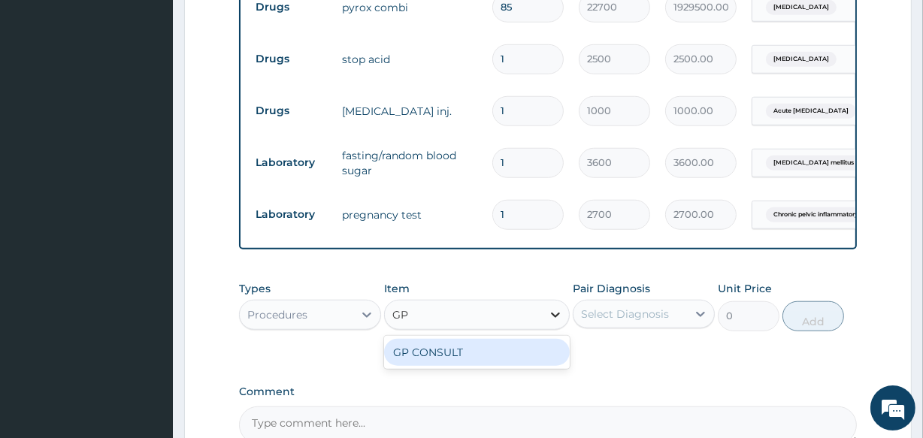
type input "GP"
click at [525, 366] on div "GP CONSULT" at bounding box center [476, 352] width 185 height 27
type input "4250"
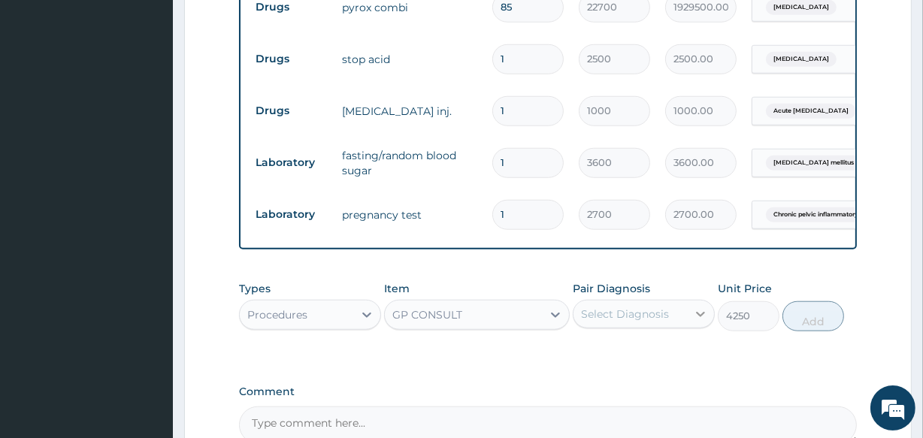
click at [694, 322] on icon at bounding box center [700, 314] width 15 height 15
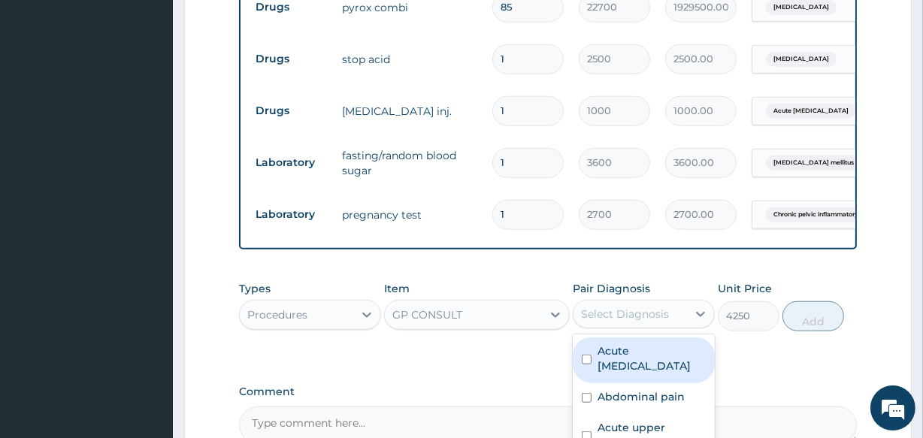
click at [586, 364] on input "checkbox" at bounding box center [586, 360] width 10 height 10
checkbox input "true"
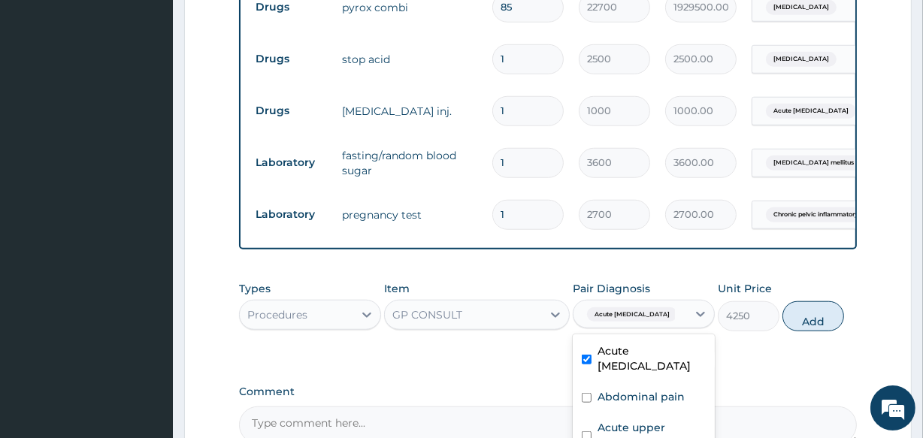
click at [814, 331] on button "Add" at bounding box center [813, 316] width 62 height 30
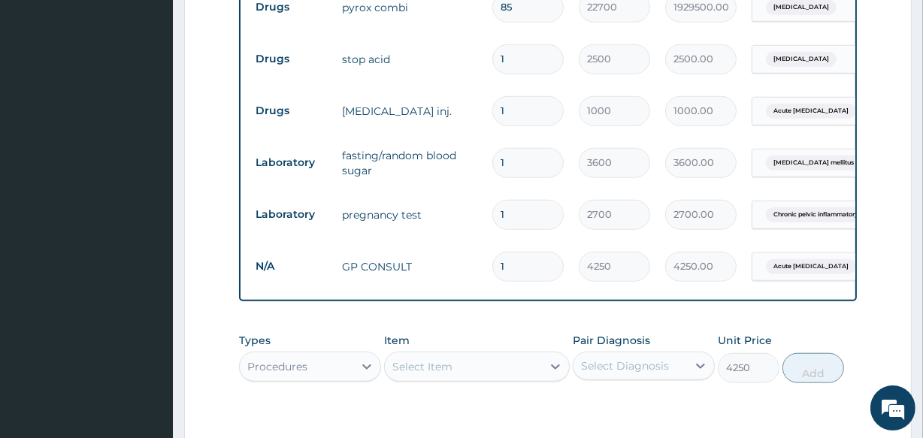
type input "0"
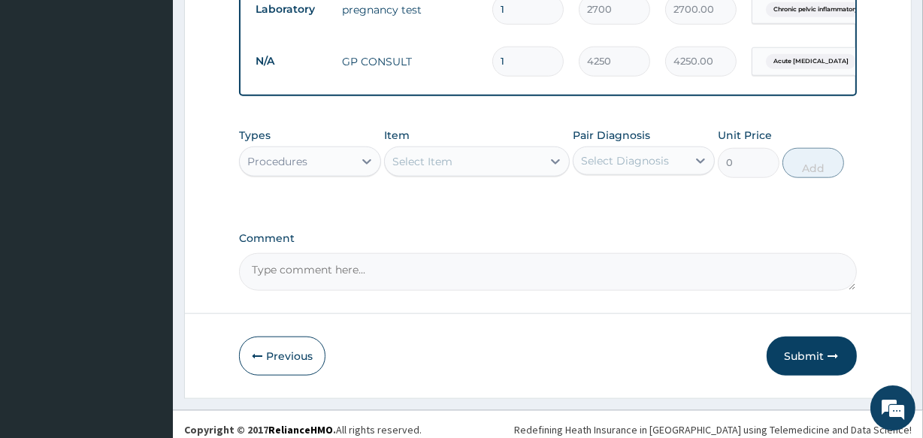
scroll to position [1446, 0]
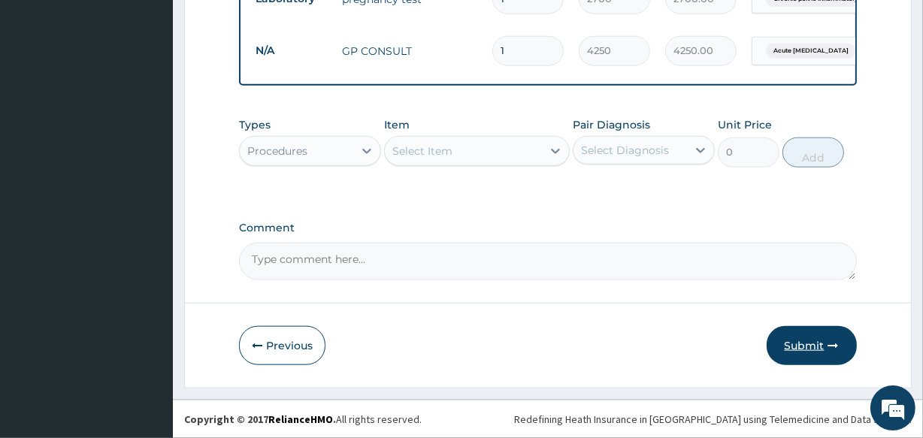
click at [813, 345] on button "Submit" at bounding box center [811, 345] width 90 height 39
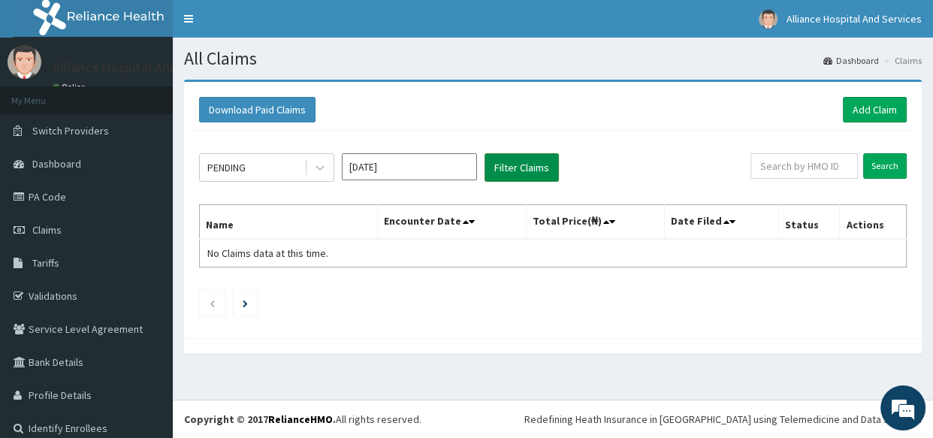
click at [533, 160] on button "Filter Claims" at bounding box center [522, 167] width 74 height 29
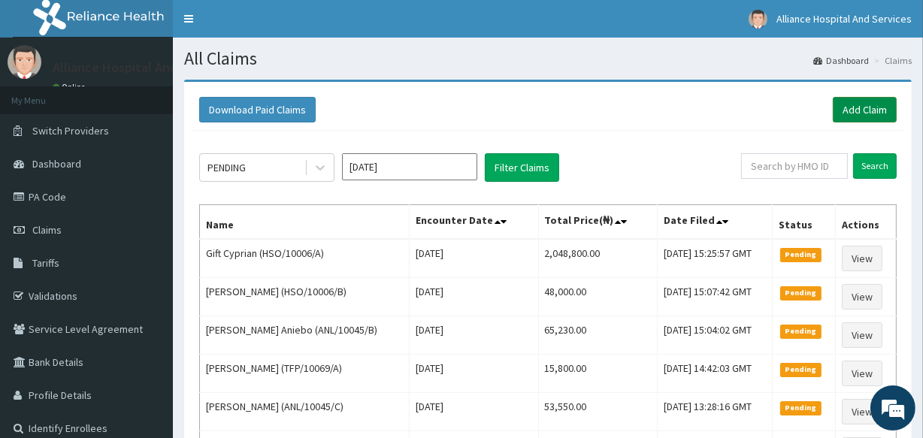
click at [866, 109] on link "Add Claim" at bounding box center [864, 110] width 64 height 26
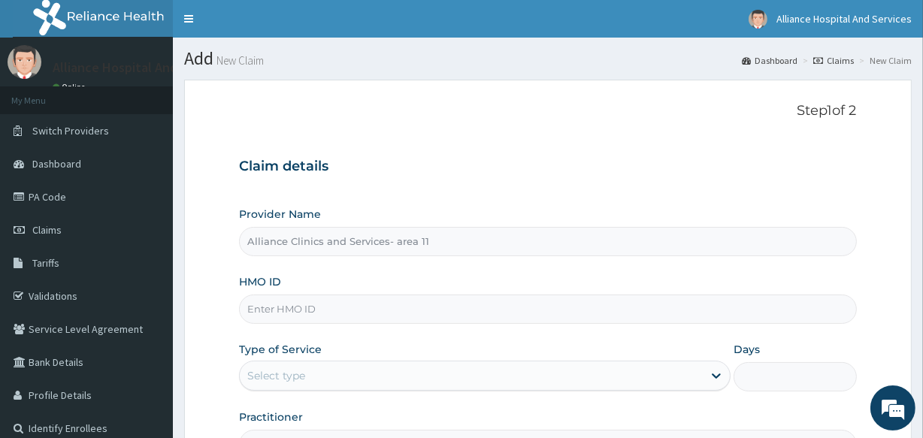
click at [339, 308] on input "HMO ID" at bounding box center [547, 308] width 617 height 29
paste input "HSO/10006/B"
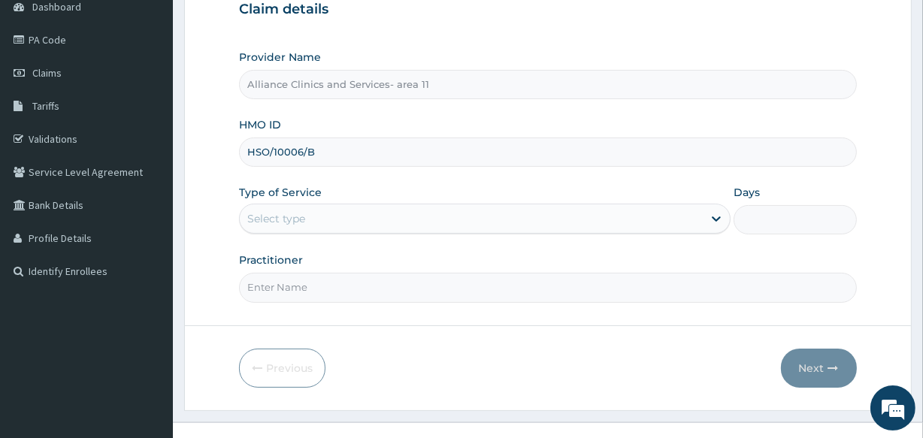
scroll to position [178, 0]
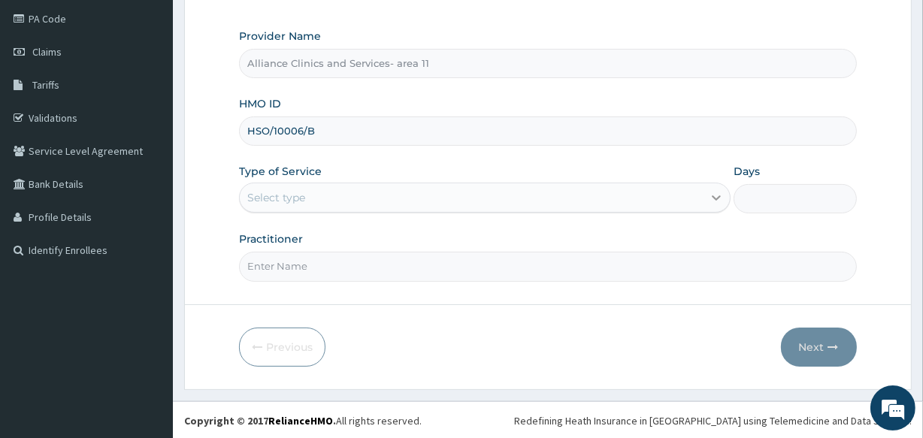
type input "HSO/10006/B"
click at [713, 195] on icon at bounding box center [715, 197] width 15 height 15
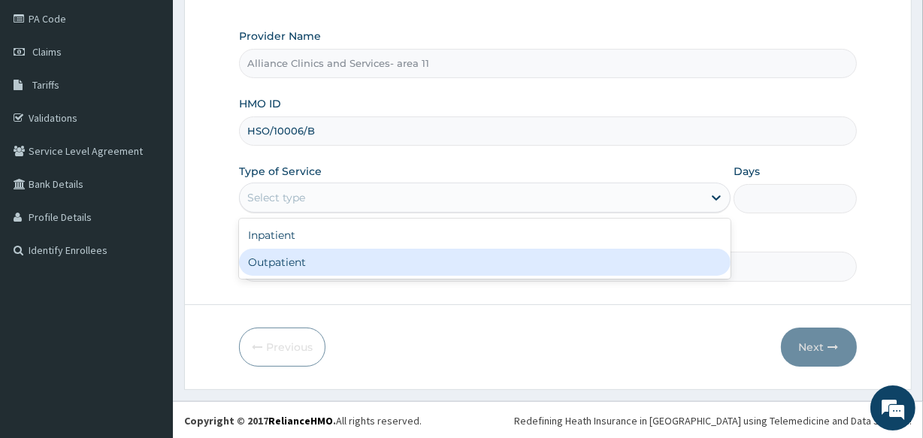
click at [668, 267] on div "Outpatient" at bounding box center [484, 262] width 491 height 27
type input "1"
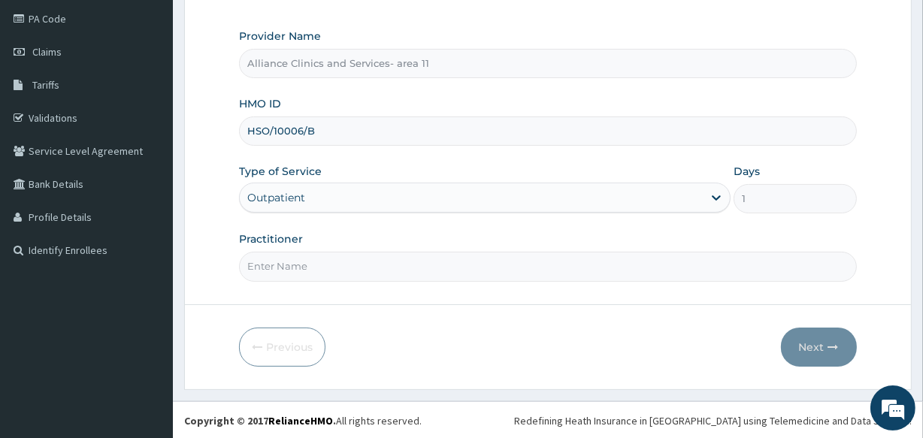
click at [654, 272] on input "Practitioner" at bounding box center [547, 266] width 617 height 29
type input "d"
type input "DR OTABOR"
click at [808, 344] on button "Next" at bounding box center [819, 347] width 76 height 39
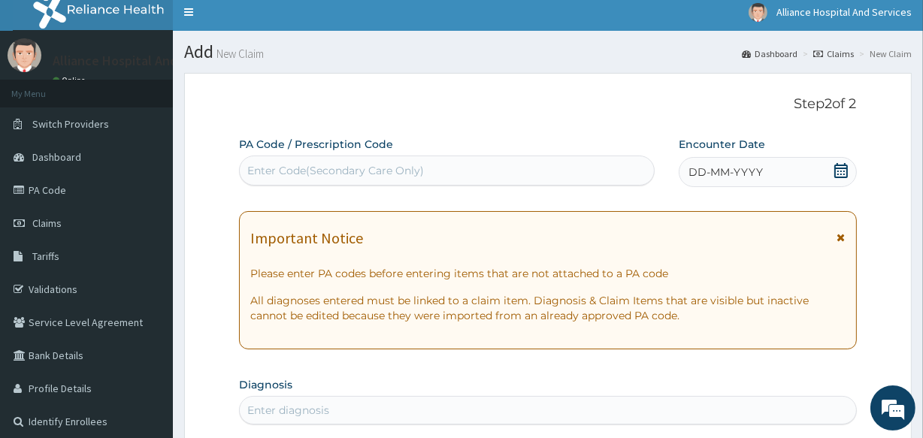
scroll to position [0, 0]
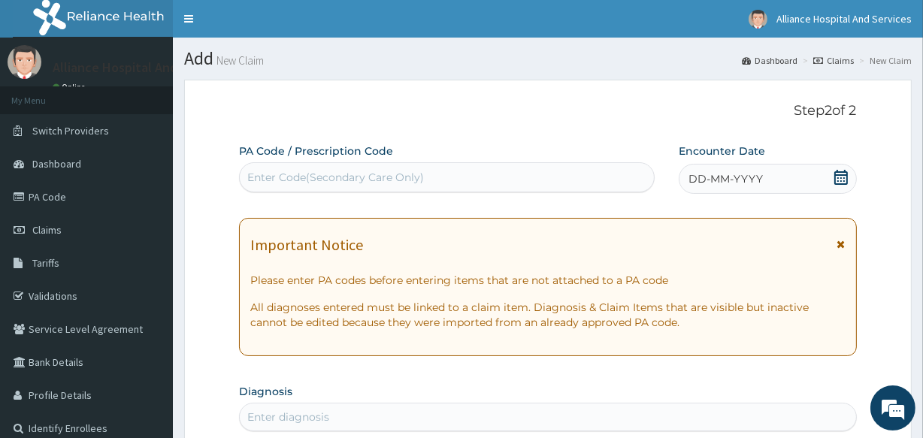
click at [425, 176] on div "Enter Code(Secondary Care Only)" at bounding box center [446, 177] width 413 height 24
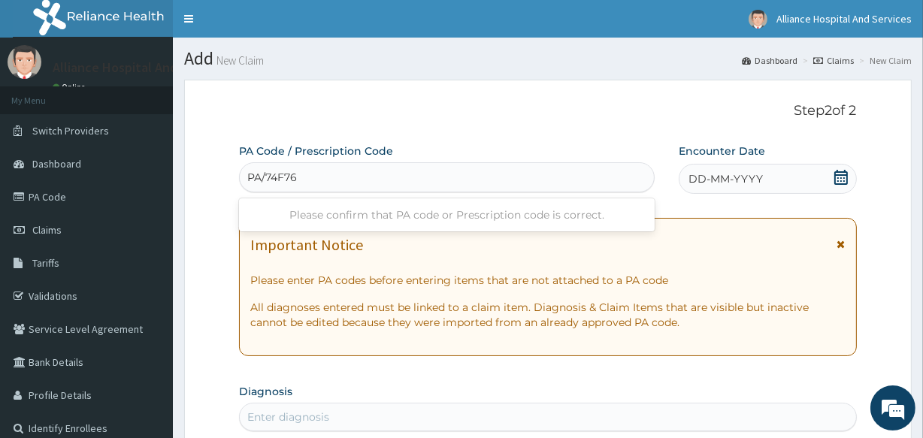
type input "PA/74F76B"
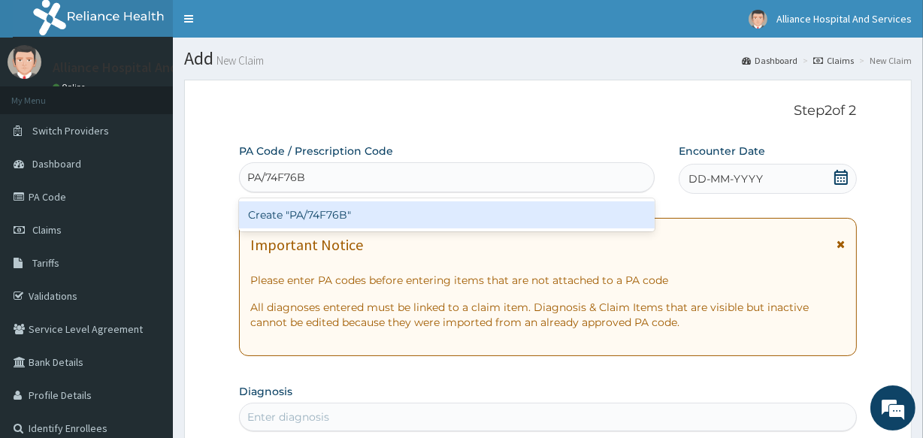
click at [411, 216] on div "Create "PA/74F76B"" at bounding box center [446, 214] width 415 height 27
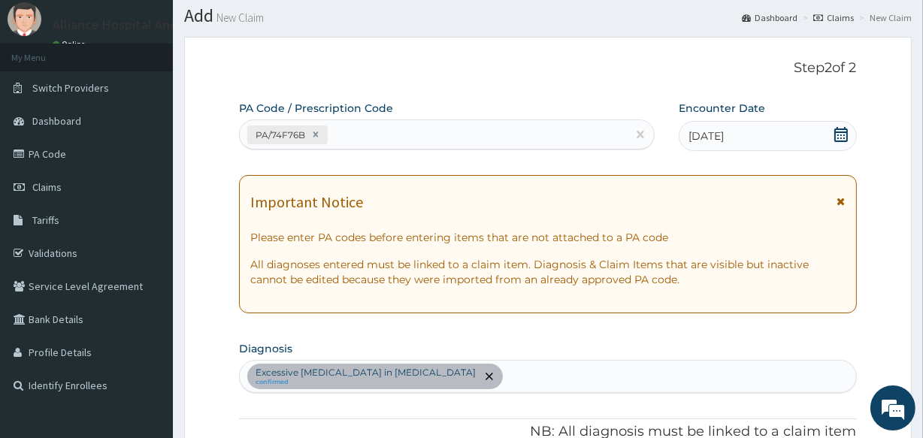
scroll to position [41, 0]
click at [467, 134] on div "PA/74F76B" at bounding box center [433, 136] width 386 height 25
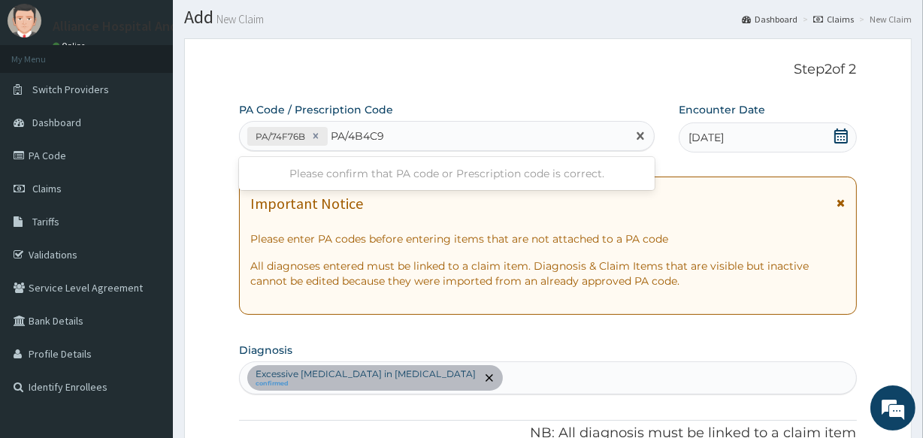
type input "PA/4B4C96"
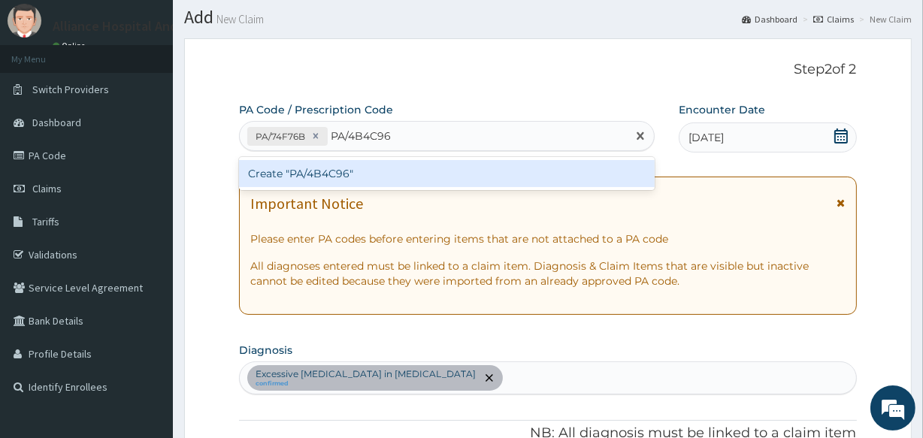
click at [451, 178] on div "Create "PA/4B4C96"" at bounding box center [446, 173] width 415 height 27
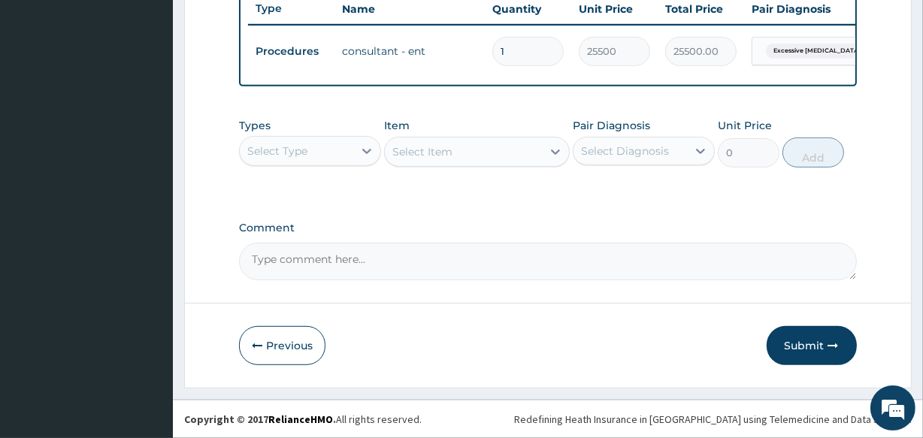
scroll to position [596, 0]
click at [443, 271] on textarea "Comment" at bounding box center [547, 262] width 617 height 38
type textarea "PA/4B4C96"
click at [356, 150] on div at bounding box center [366, 150] width 27 height 27
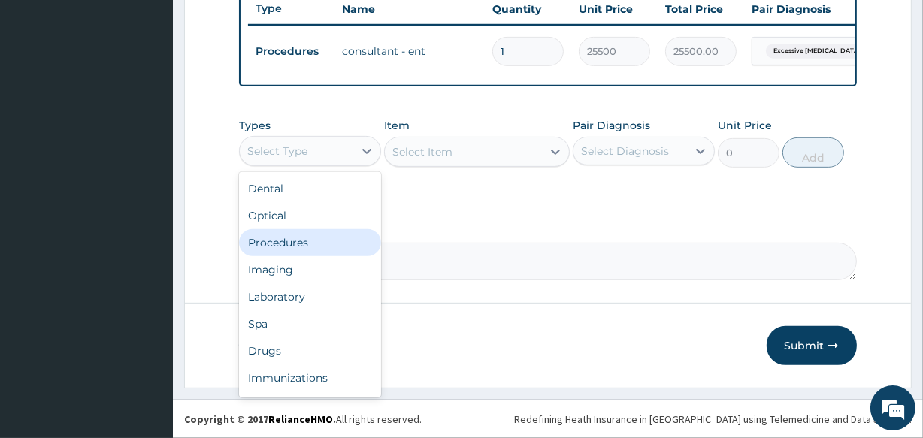
click at [331, 243] on div "Procedures" at bounding box center [310, 242] width 142 height 27
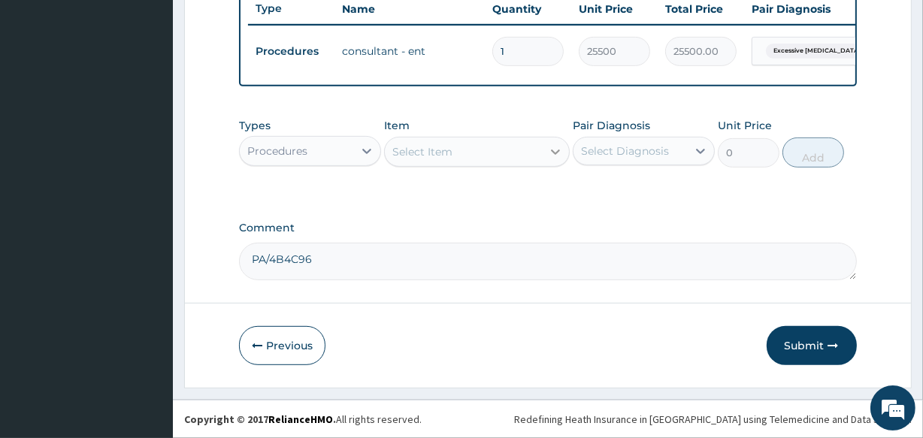
click at [553, 150] on icon at bounding box center [555, 151] width 15 height 15
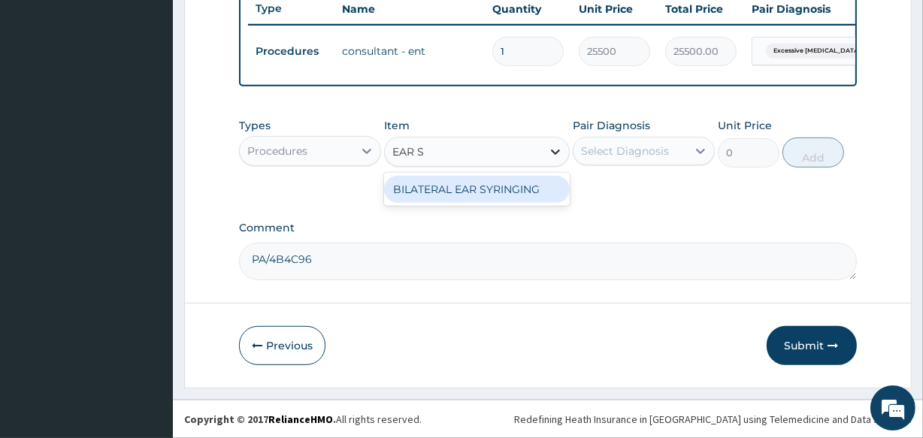
type input "EAR SY"
click at [514, 189] on div "BILATERAL EAR SYRINGING" at bounding box center [476, 189] width 185 height 27
type input "20000"
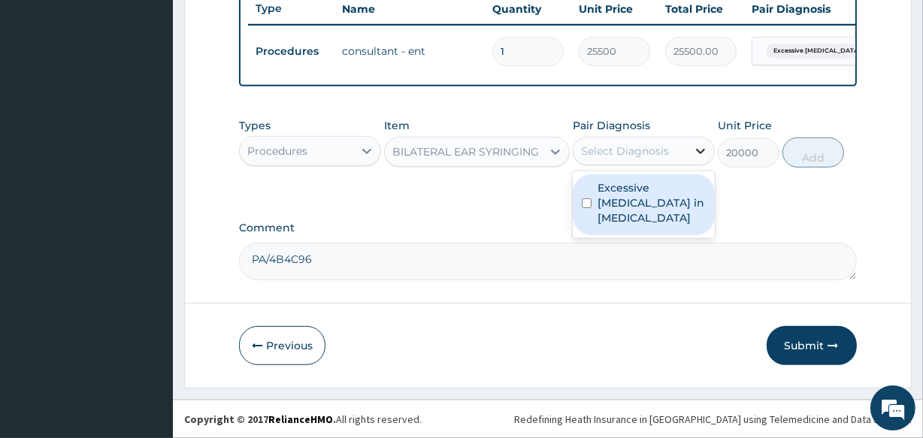
click at [695, 149] on icon at bounding box center [700, 150] width 15 height 15
click at [585, 198] on input "checkbox" at bounding box center [586, 203] width 10 height 10
checkbox input "true"
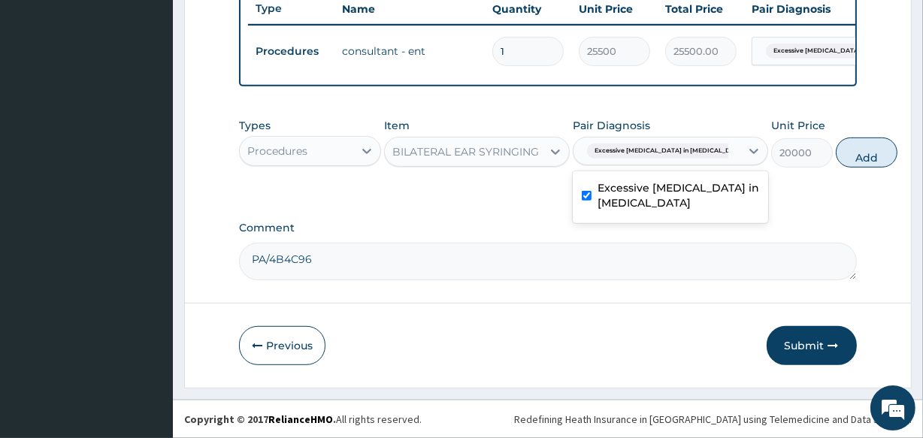
click at [835, 158] on button "Add" at bounding box center [866, 152] width 62 height 30
type input "0"
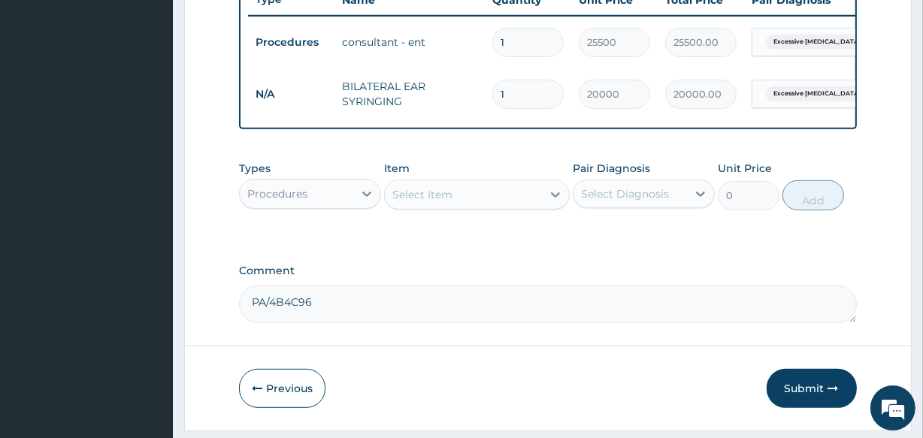
type input "0.00"
type input "2"
type input "40000.00"
type input "2"
click at [805, 395] on button "Submit" at bounding box center [811, 388] width 90 height 39
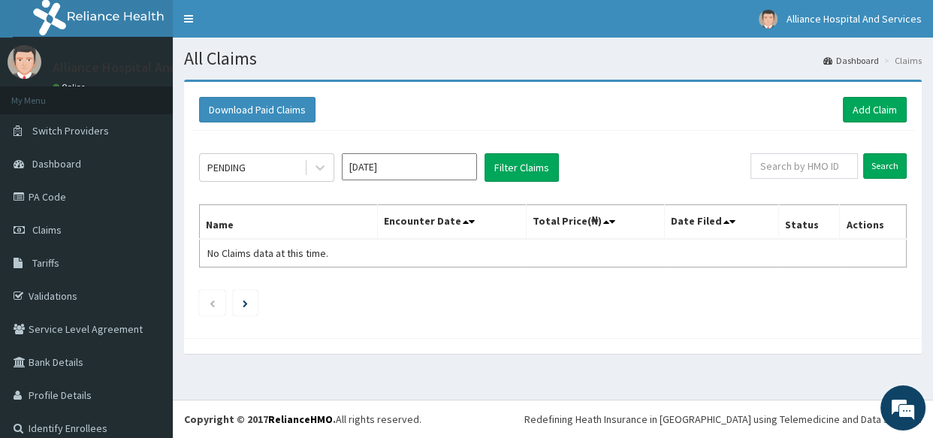
click at [418, 170] on input "[DATE]" at bounding box center [409, 166] width 135 height 27
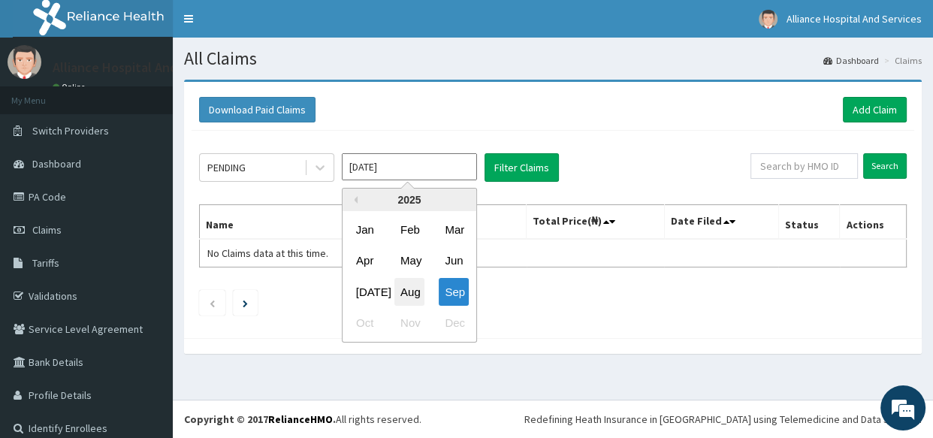
click at [406, 293] on div "Aug" at bounding box center [409, 292] width 30 height 28
type input "[DATE]"
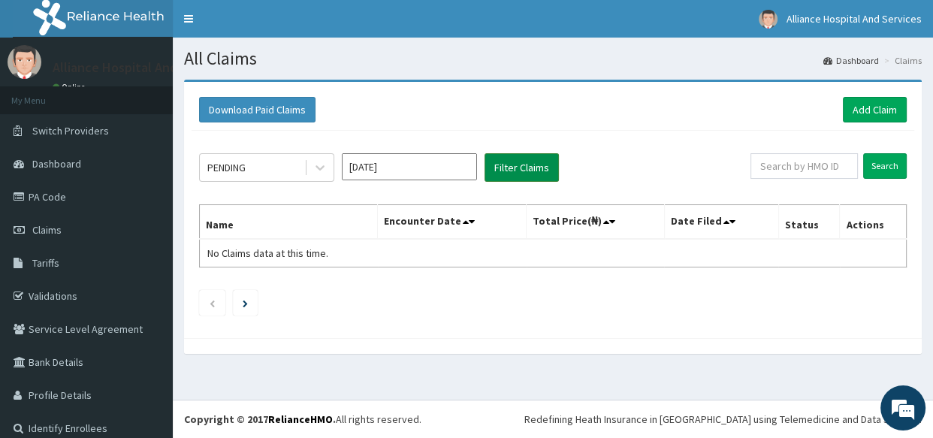
click at [521, 165] on button "Filter Claims" at bounding box center [522, 167] width 74 height 29
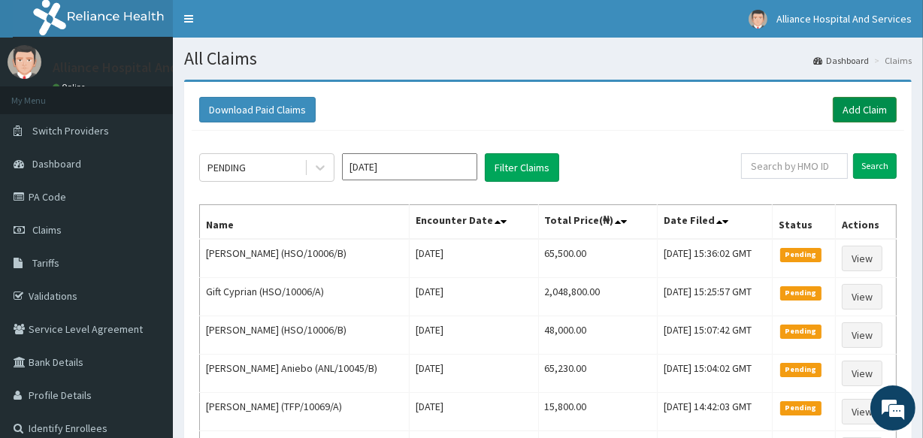
click at [877, 110] on link "Add Claim" at bounding box center [864, 110] width 64 height 26
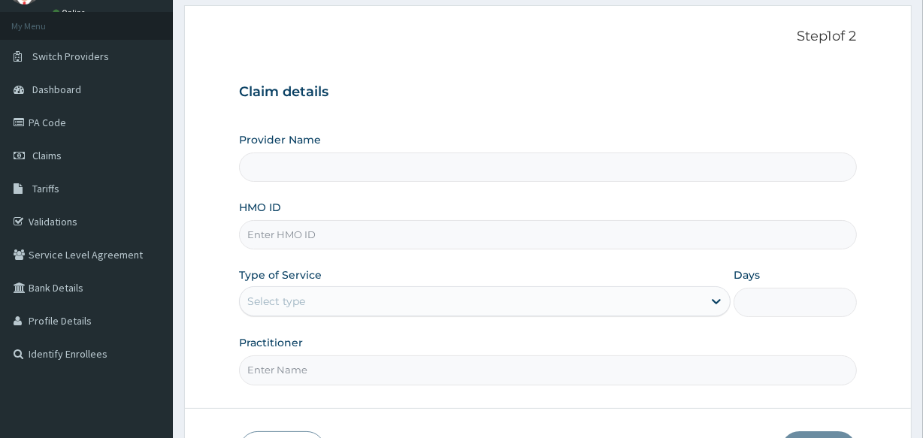
scroll to position [143, 0]
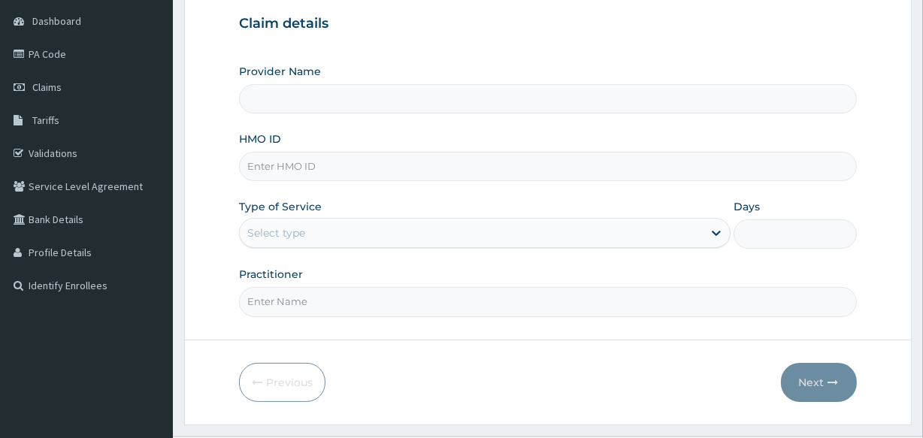
type input "Alliance Clinics and Services- area 11"
click at [373, 169] on input "HMO ID" at bounding box center [547, 166] width 617 height 29
paste input "EOS/10038/A"
type input "EOS/10038/A"
click at [374, 233] on div "Select type" at bounding box center [471, 233] width 463 height 24
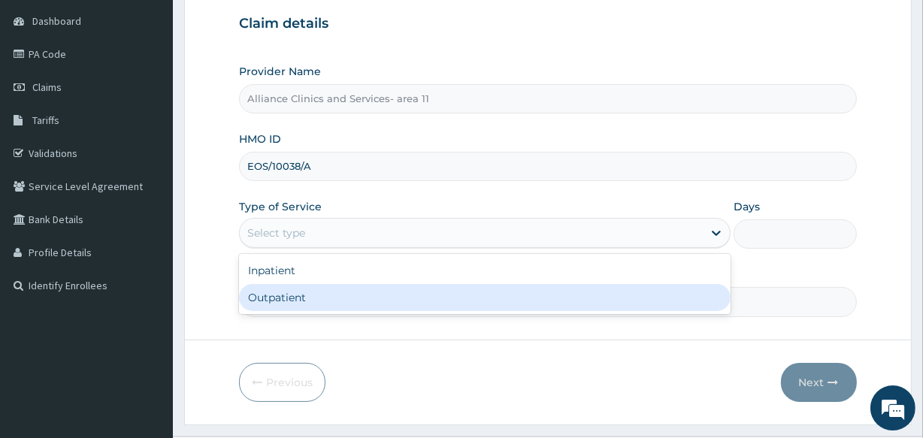
click at [360, 300] on div "Outpatient" at bounding box center [484, 297] width 491 height 27
type input "1"
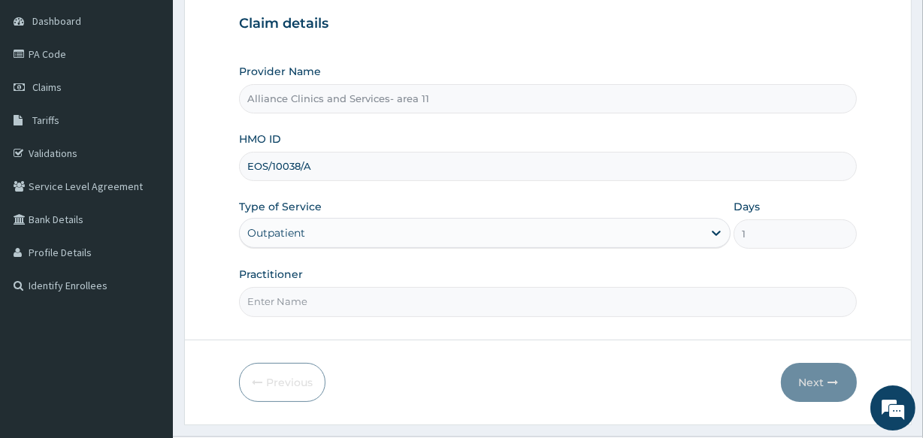
click at [357, 301] on input "Practitioner" at bounding box center [547, 301] width 617 height 29
type input "[PERSON_NAME]"
click at [811, 381] on button "Next" at bounding box center [819, 382] width 76 height 39
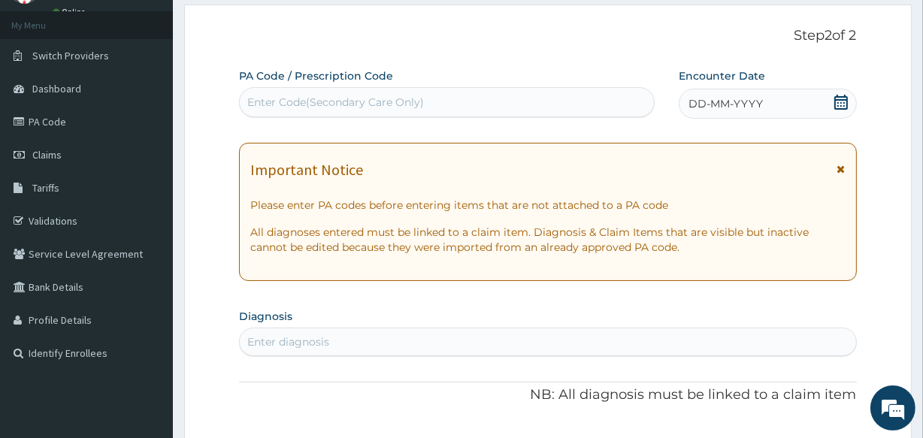
scroll to position [68, 0]
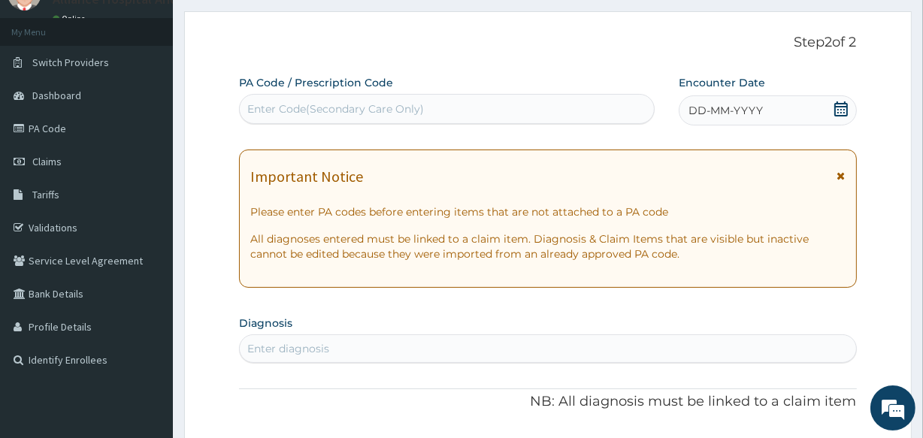
click at [385, 105] on div "Enter Code(Secondary Care Only)" at bounding box center [335, 108] width 177 height 15
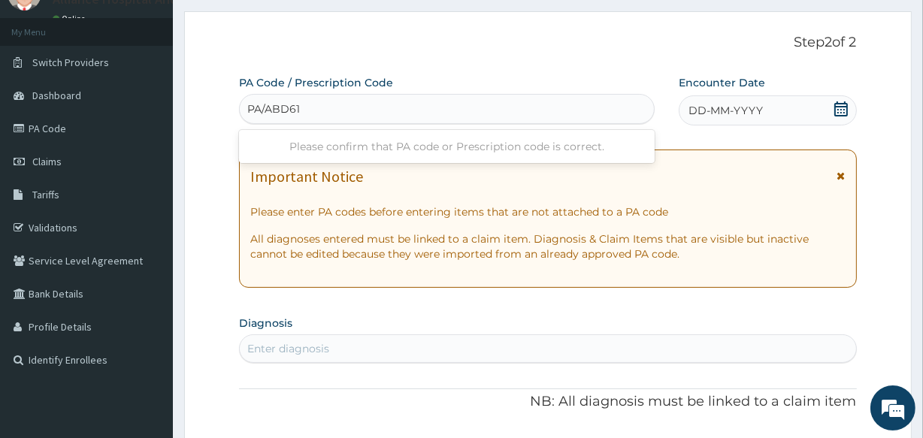
type input "PA/ABD619"
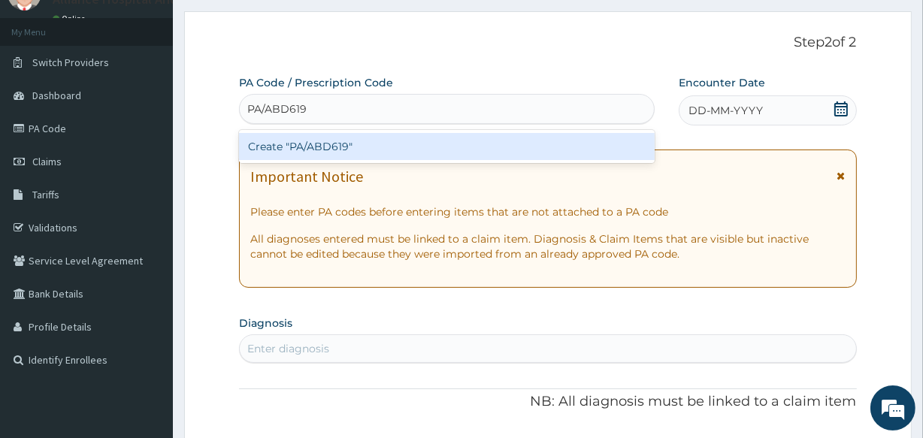
click at [380, 149] on div "Create "PA/ABD619"" at bounding box center [446, 146] width 415 height 27
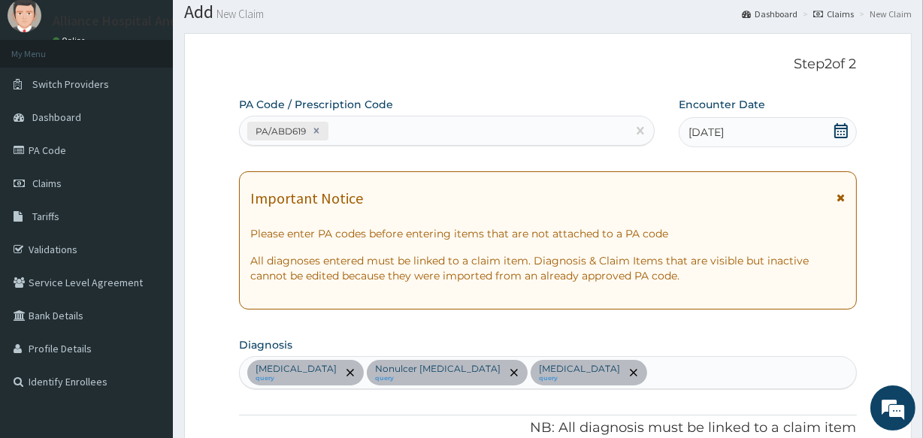
scroll to position [0, 0]
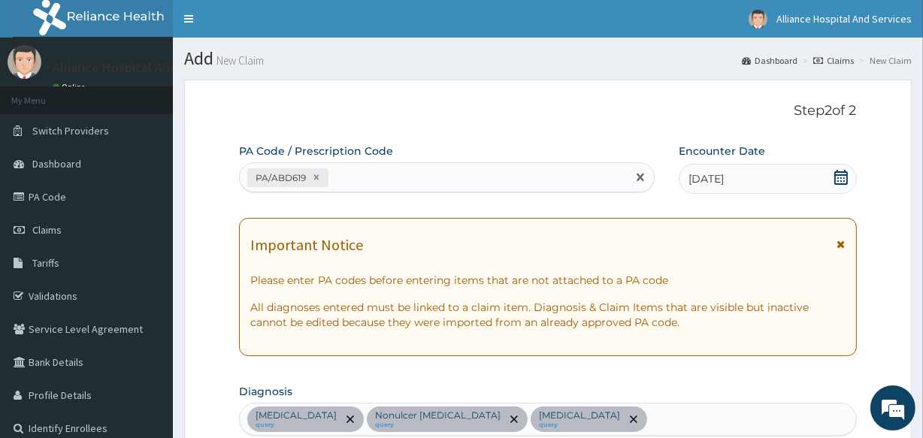
click at [419, 178] on div "PA/ABD619" at bounding box center [433, 177] width 386 height 25
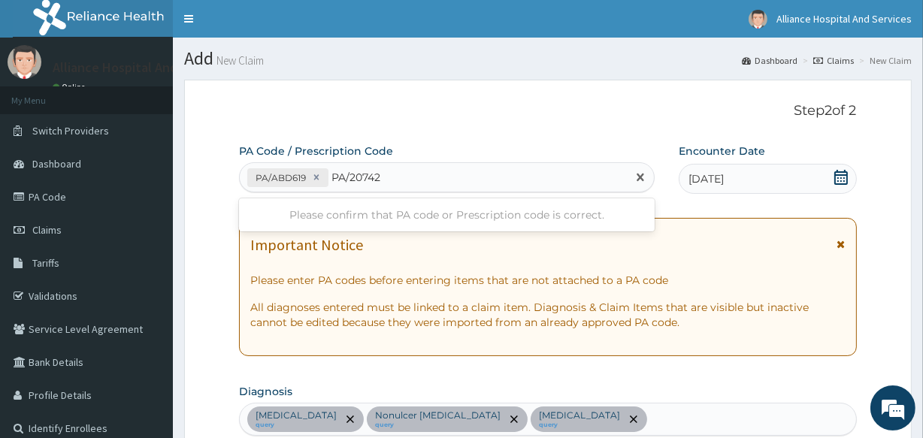
type input "PA/207422"
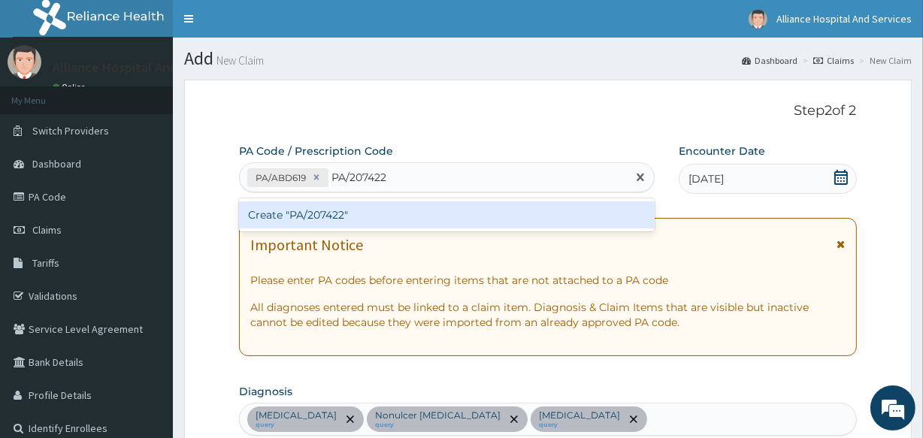
click at [410, 211] on div "Create "PA/207422"" at bounding box center [446, 214] width 415 height 27
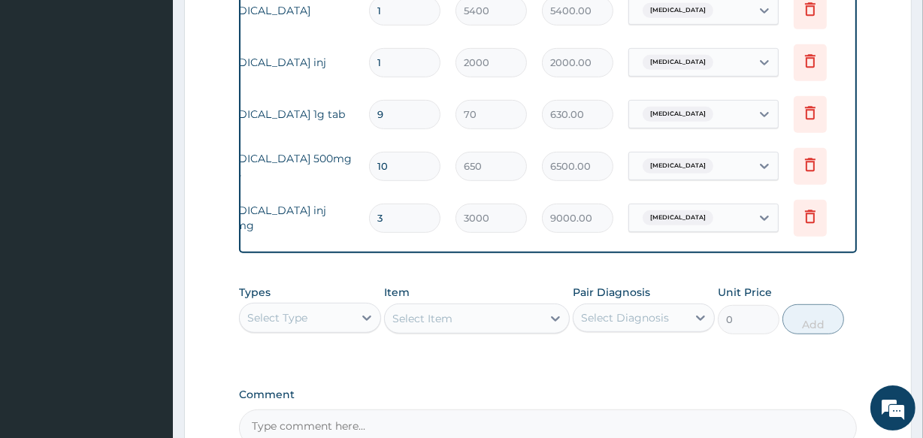
scroll to position [0, 136]
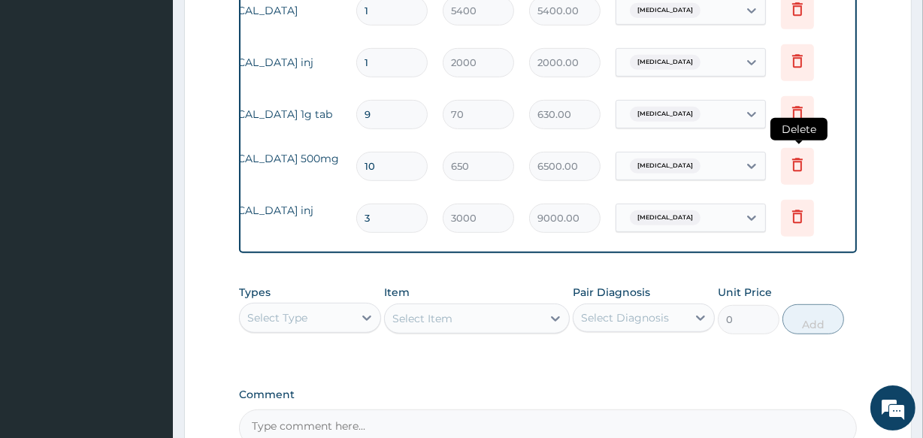
click at [796, 162] on icon at bounding box center [797, 165] width 11 height 14
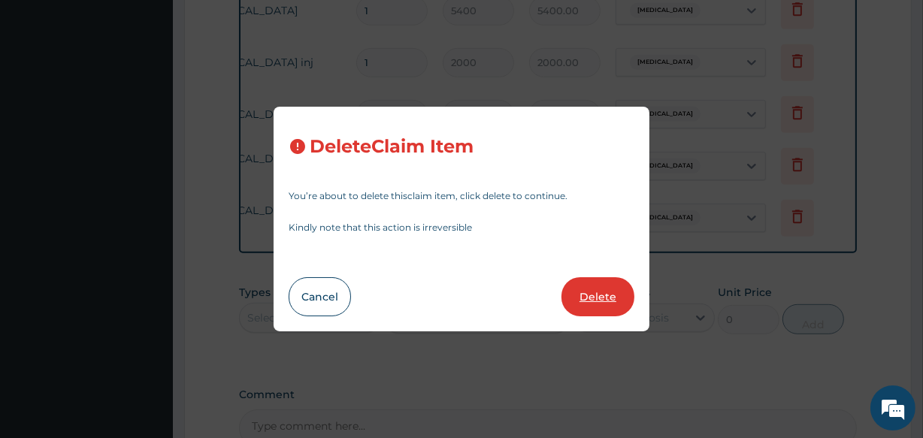
click at [596, 285] on button "Delete" at bounding box center [597, 296] width 73 height 39
type input "3"
type input "3000"
type input "9000.00"
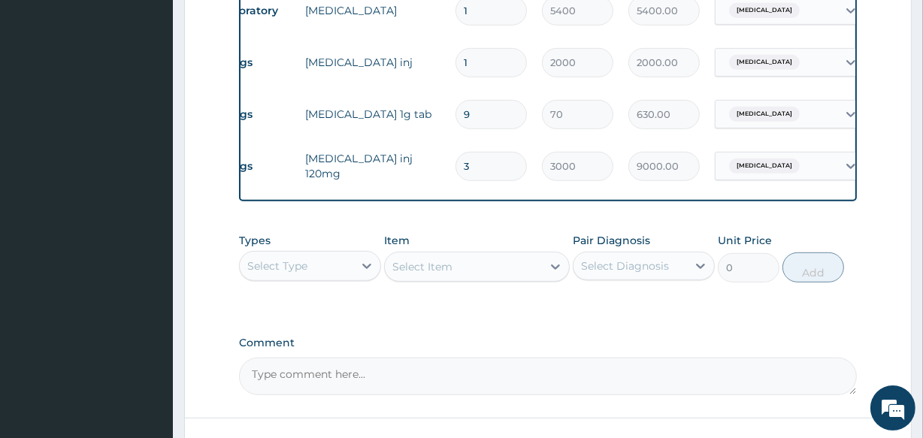
scroll to position [0, 17]
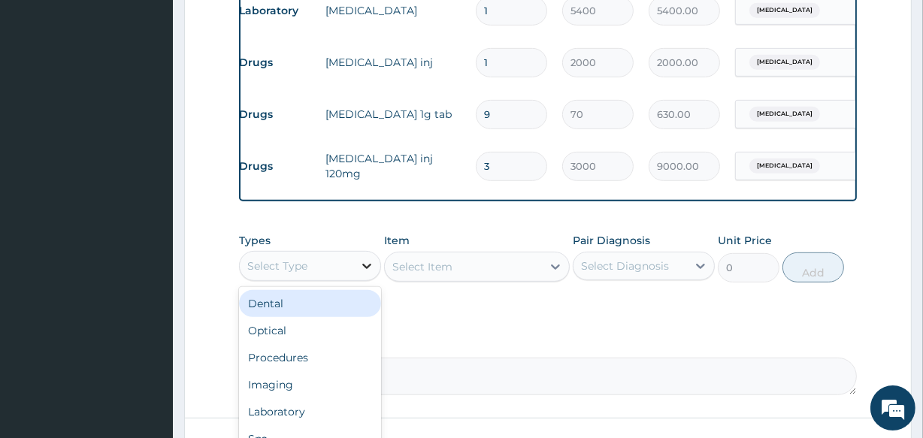
click at [369, 271] on icon at bounding box center [366, 265] width 15 height 15
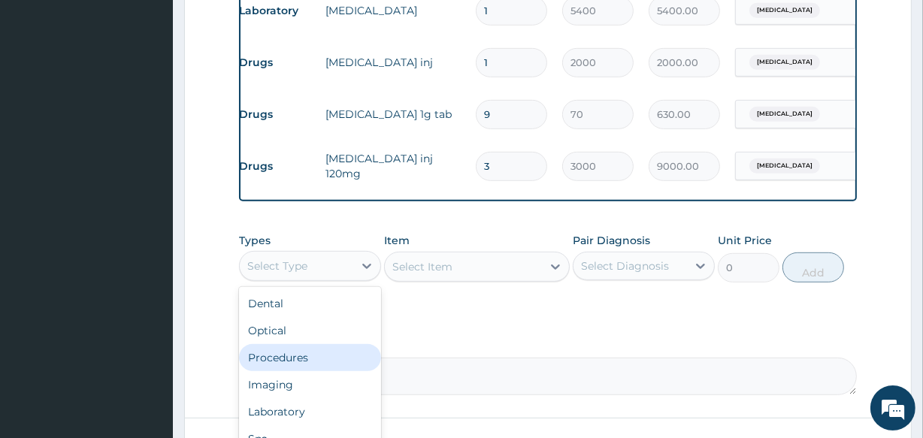
scroll to position [51, 0]
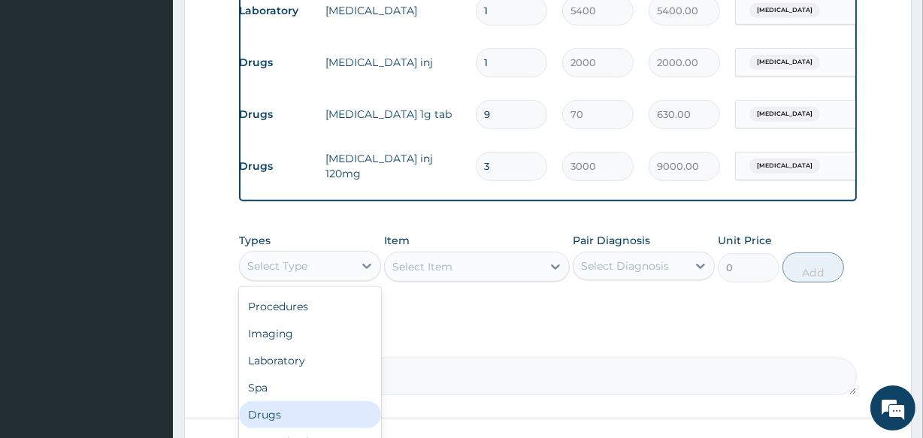
click at [267, 428] on div "Drugs" at bounding box center [310, 414] width 142 height 27
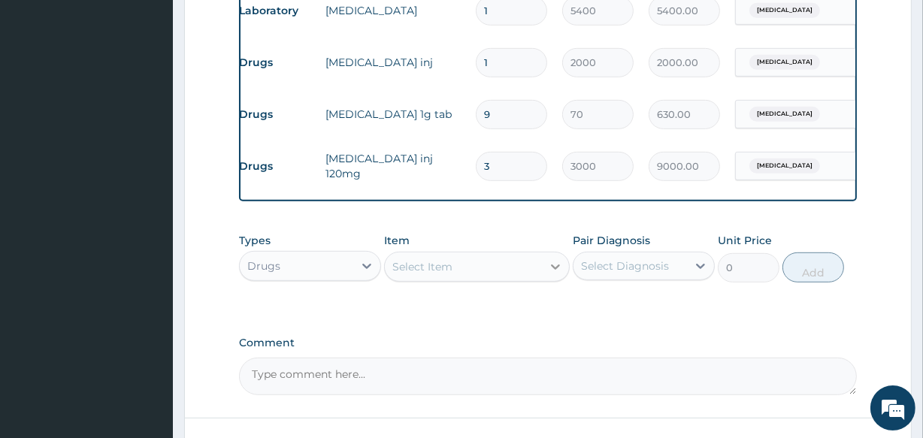
click at [557, 270] on icon at bounding box center [555, 266] width 9 height 5
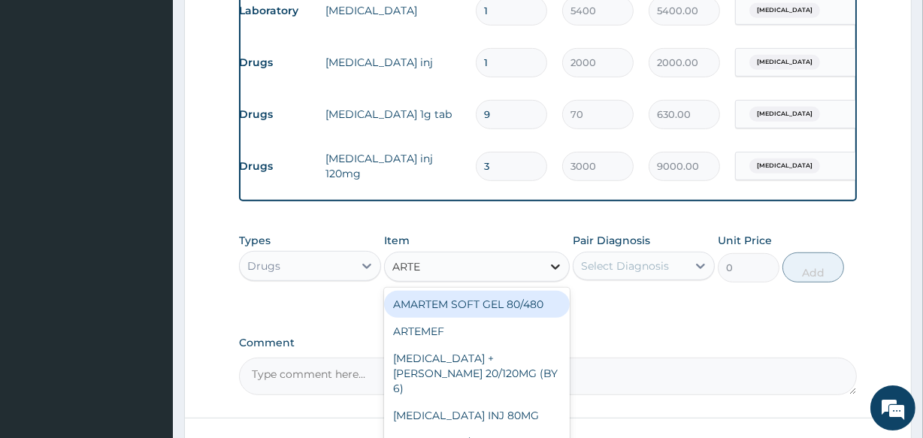
type input "ARTES"
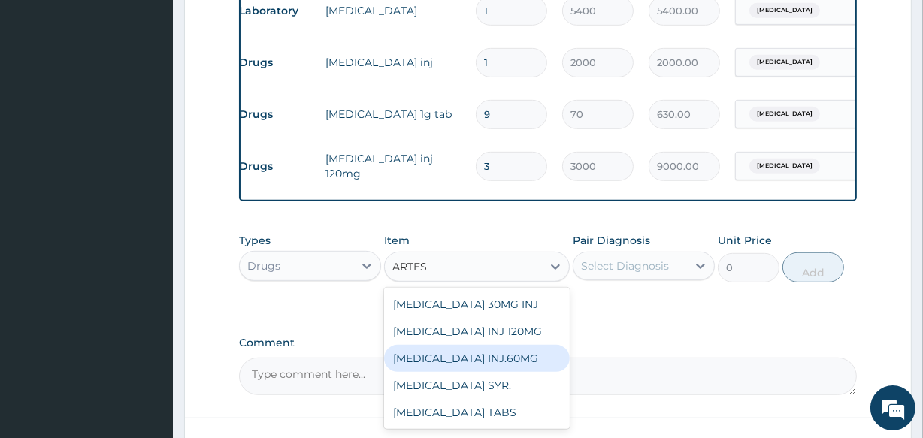
click at [503, 364] on div "ARTESUNATE INJ.60MG" at bounding box center [476, 358] width 185 height 27
type input "2500"
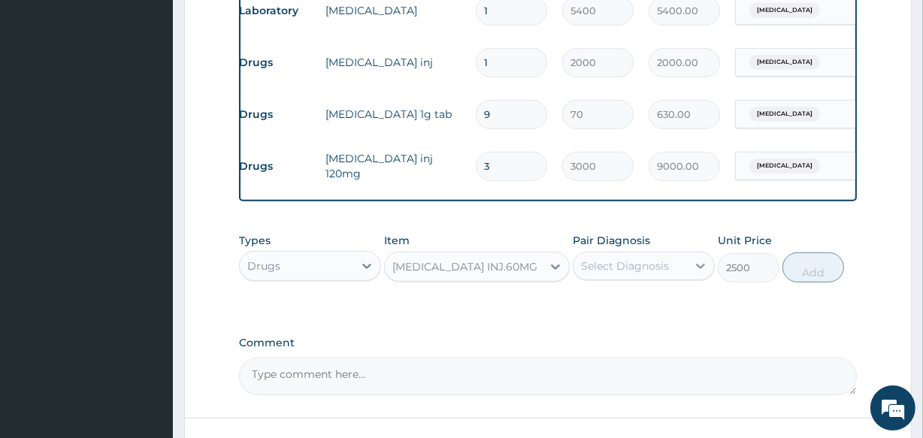
click at [698, 270] on icon at bounding box center [700, 265] width 15 height 15
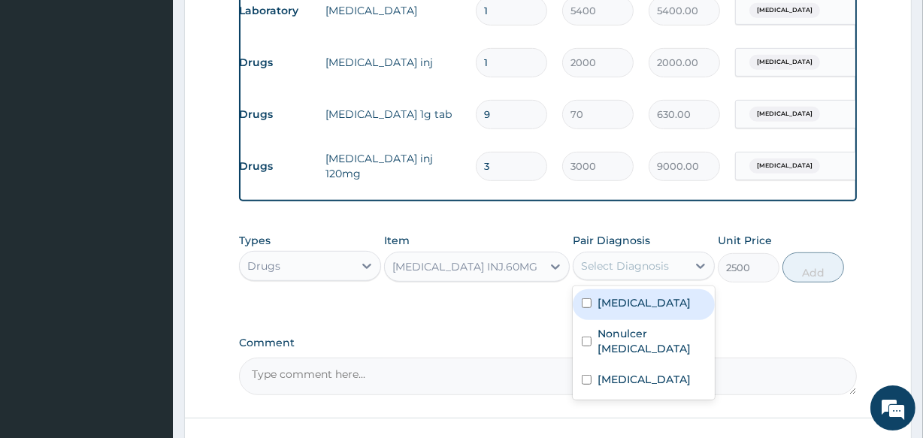
click at [666, 316] on div "Malaria" at bounding box center [643, 304] width 142 height 31
checkbox input "true"
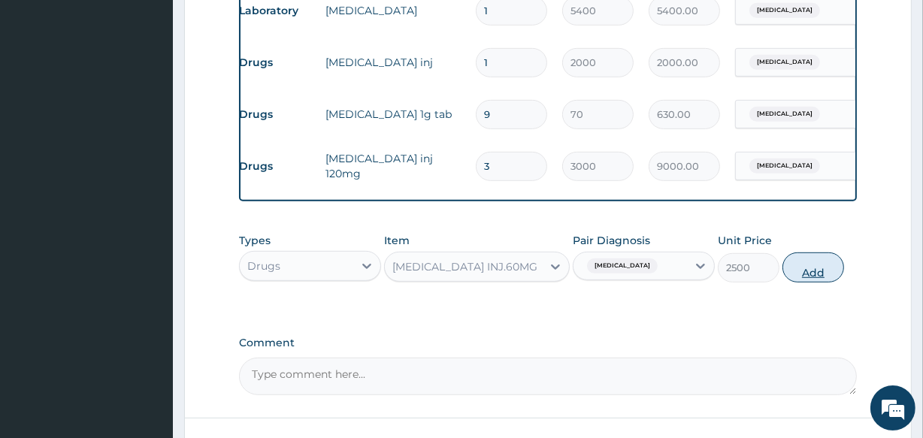
click at [826, 280] on button "Add" at bounding box center [813, 267] width 62 height 30
type input "0"
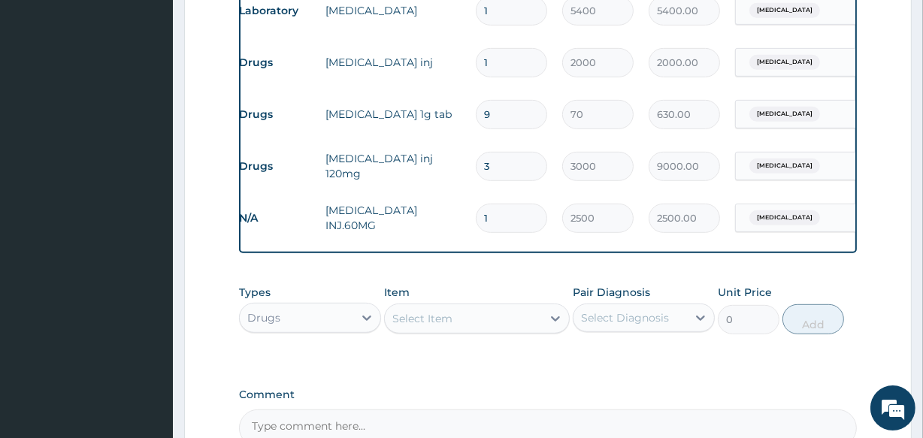
type input "0.00"
type input "2"
type input "5000.00"
type input "0.00"
type input "3"
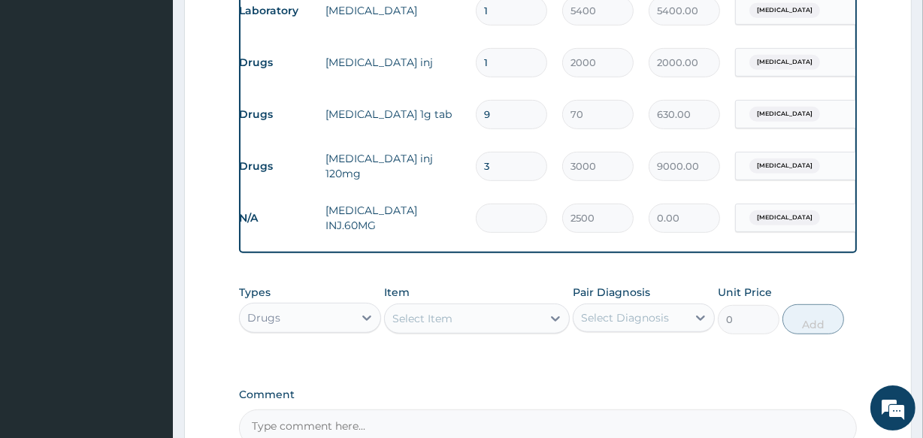
type input "7500.00"
type input "3"
click at [365, 324] on icon at bounding box center [366, 317] width 15 height 15
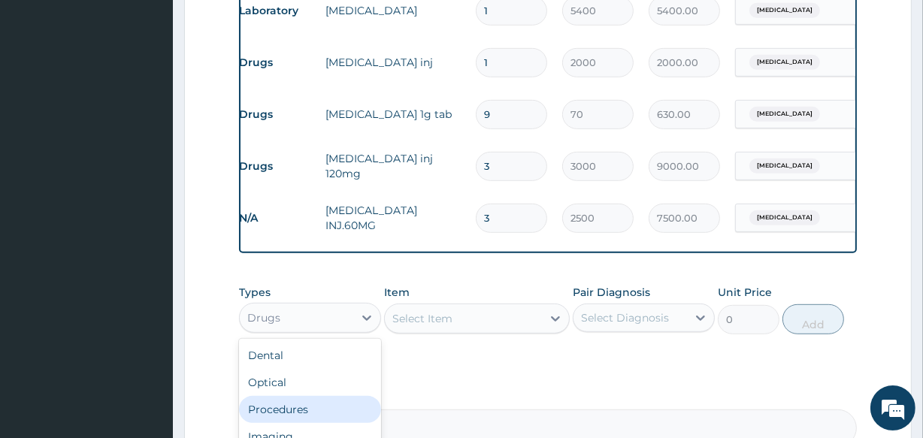
drag, startPoint x: 334, startPoint y: 418, endPoint x: 398, endPoint y: 369, distance: 81.0
click at [334, 414] on div "Procedures" at bounding box center [310, 409] width 142 height 27
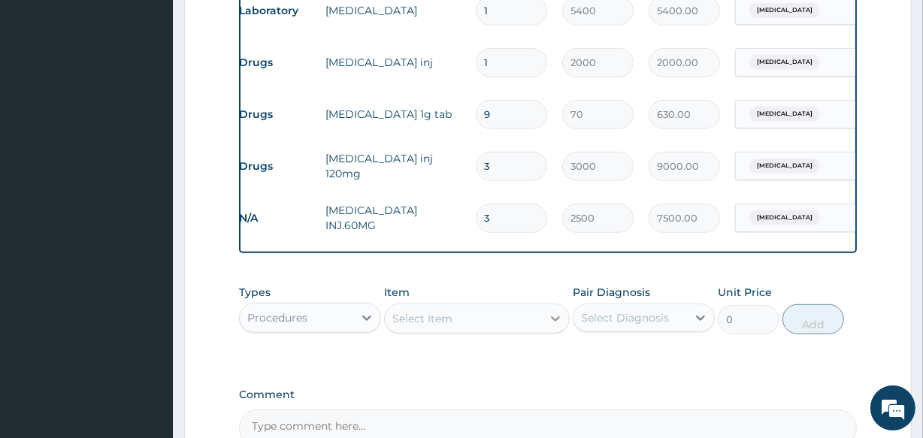
click at [554, 322] on icon at bounding box center [555, 318] width 9 height 5
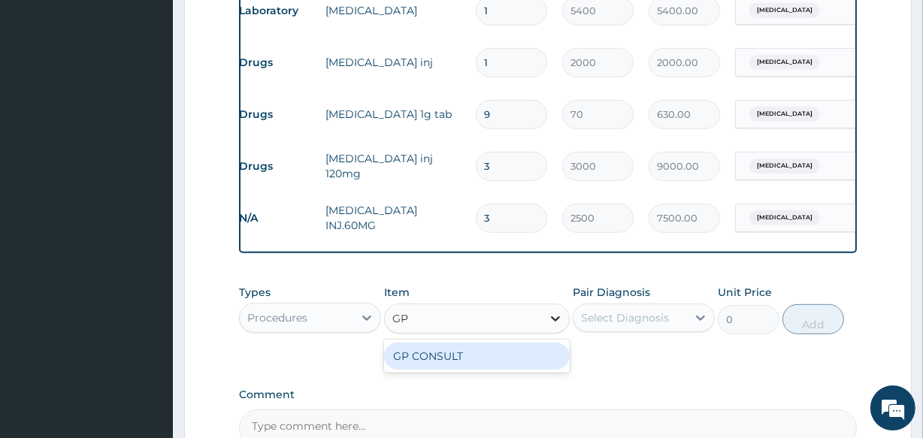
type input "GP"
click at [454, 364] on div "GP CONSULT" at bounding box center [476, 356] width 185 height 27
type input "4250"
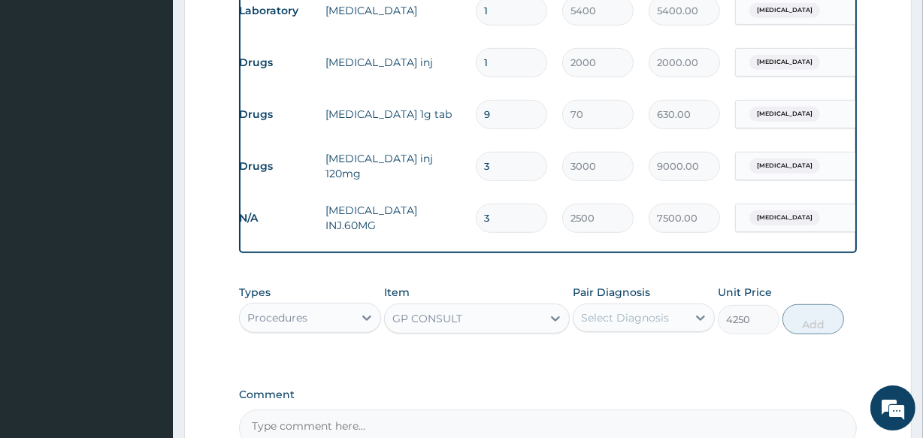
click at [664, 325] on div "Select Diagnosis" at bounding box center [625, 317] width 88 height 15
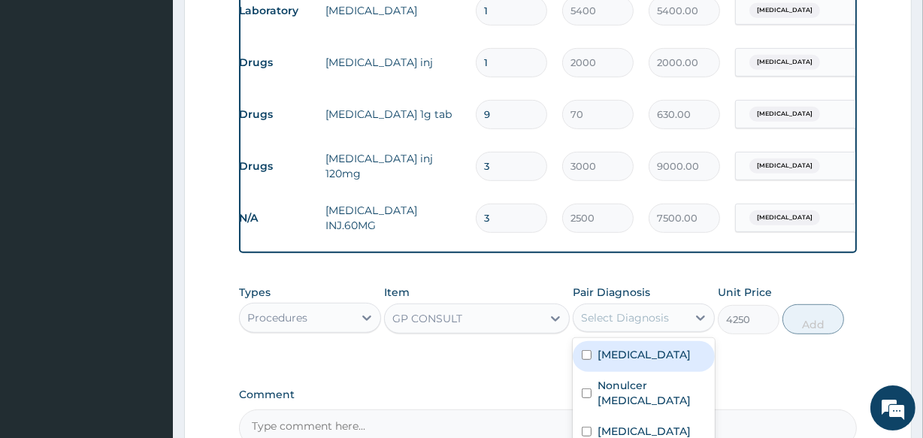
click at [639, 370] on div "Malaria" at bounding box center [643, 356] width 142 height 31
checkbox input "true"
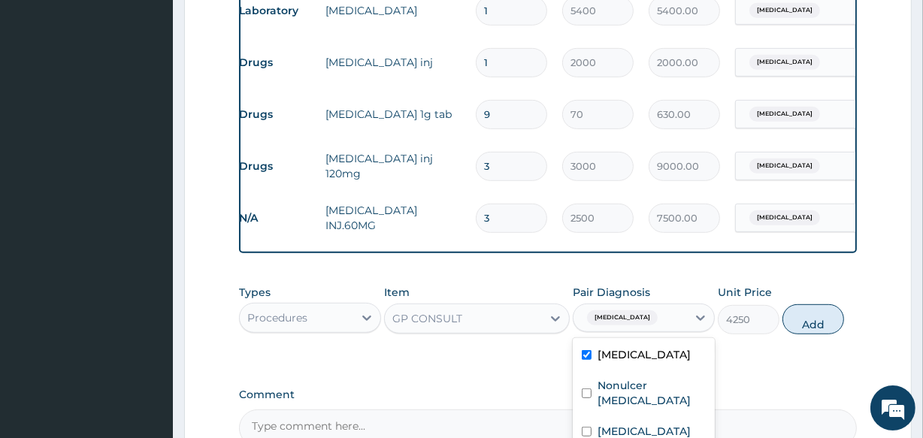
click at [823, 331] on button "Add" at bounding box center [813, 319] width 62 height 30
type input "0"
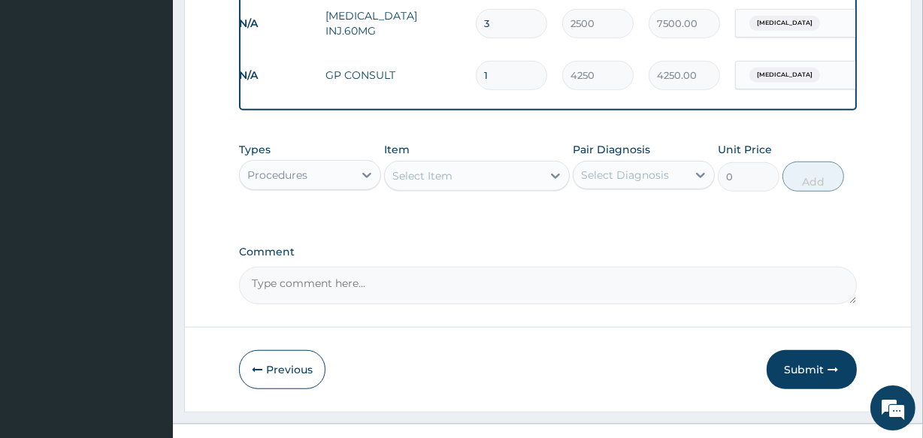
scroll to position [947, 0]
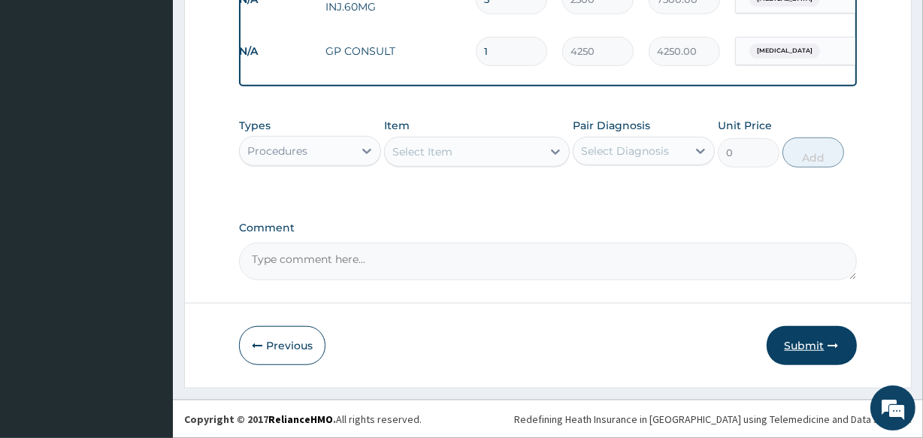
click at [808, 345] on button "Submit" at bounding box center [811, 345] width 90 height 39
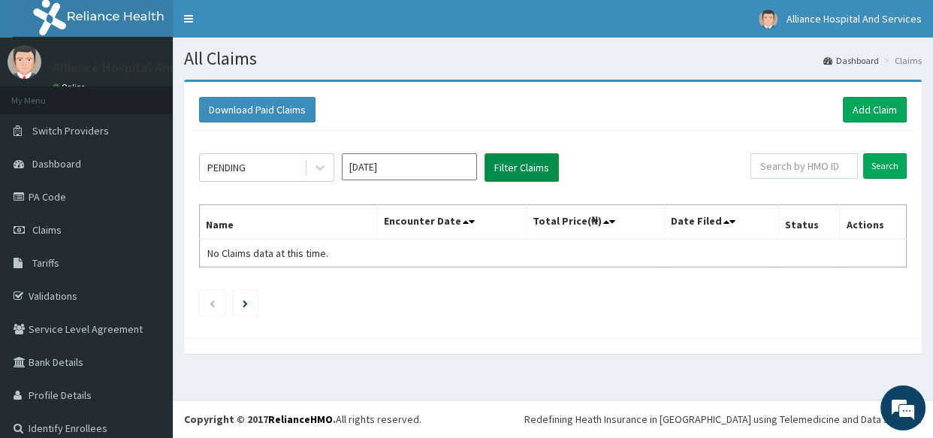
click at [513, 165] on button "Filter Claims" at bounding box center [522, 167] width 74 height 29
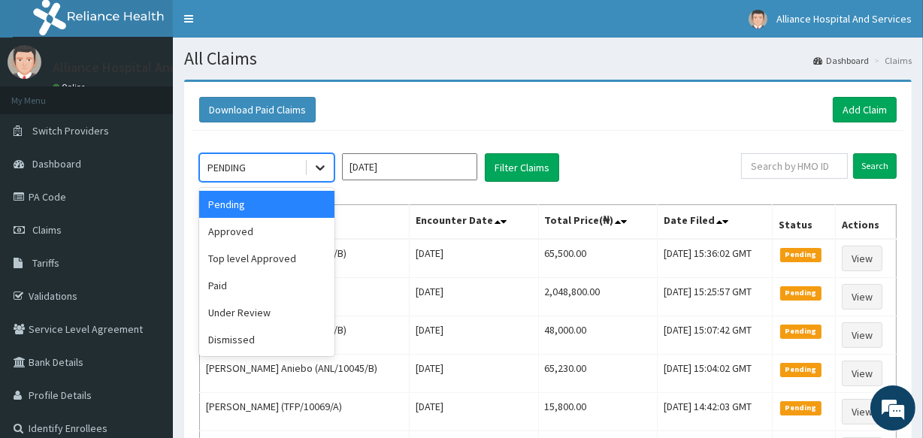
click at [327, 165] on icon at bounding box center [320, 167] width 15 height 15
click at [276, 228] on div "Approved" at bounding box center [266, 231] width 135 height 27
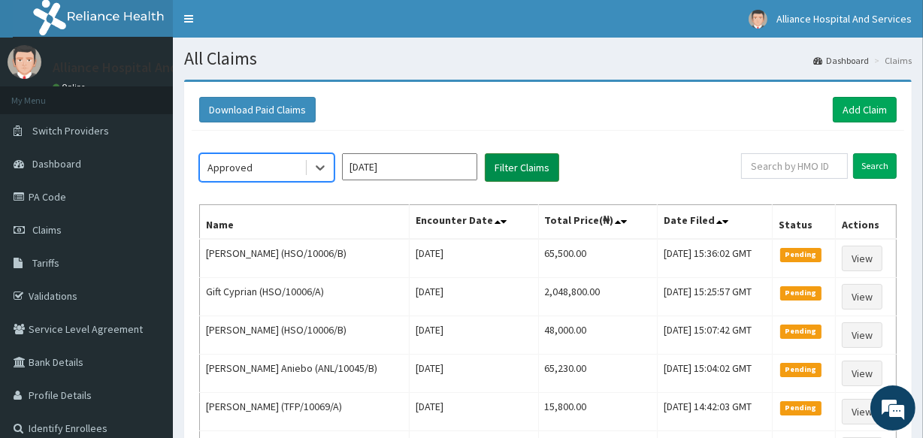
click at [529, 165] on button "Filter Claims" at bounding box center [522, 167] width 74 height 29
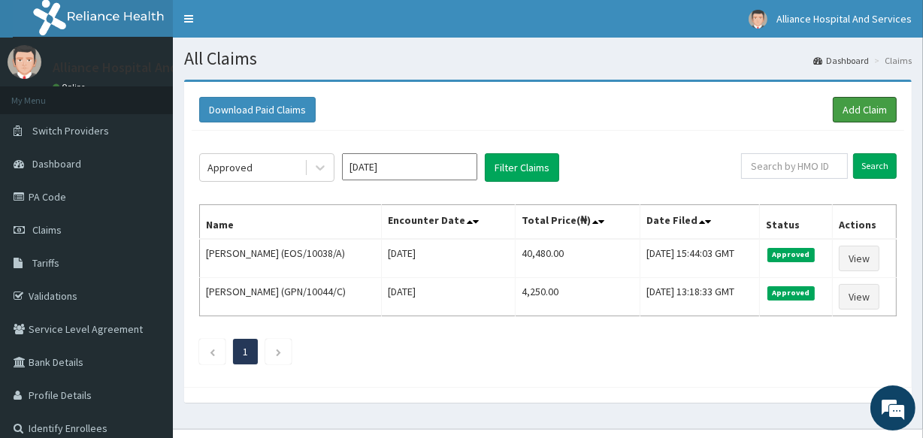
drag, startPoint x: 871, startPoint y: 108, endPoint x: 650, endPoint y: 128, distance: 221.7
click at [871, 108] on link "Add Claim" at bounding box center [864, 110] width 64 height 26
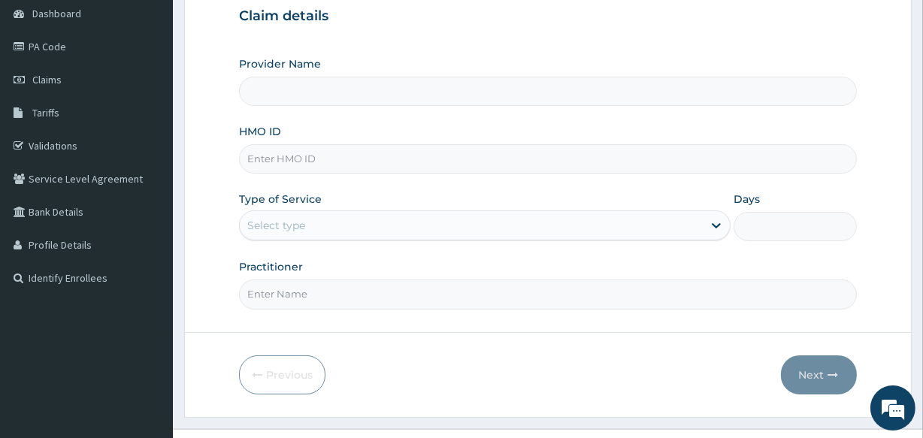
scroll to position [164, 0]
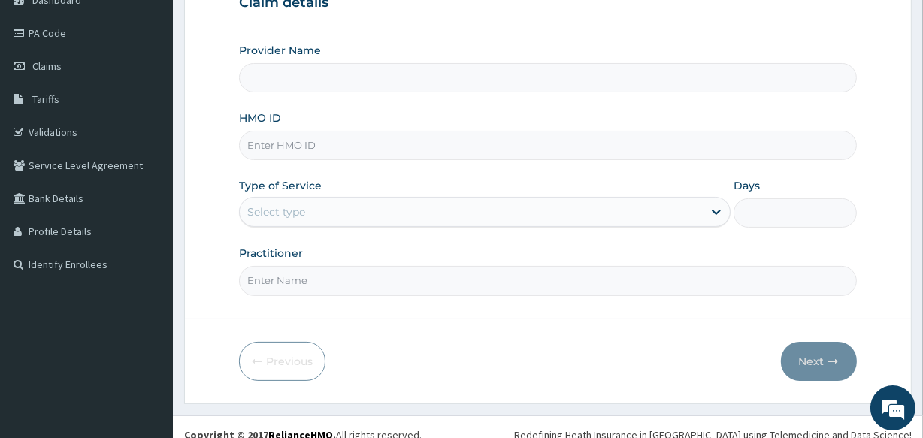
type input "Alliance Clinics and Services- area 11"
click at [319, 146] on input "HMO ID" at bounding box center [547, 145] width 617 height 29
type input "GPN/10044/C"
click at [713, 213] on icon at bounding box center [715, 211] width 15 height 15
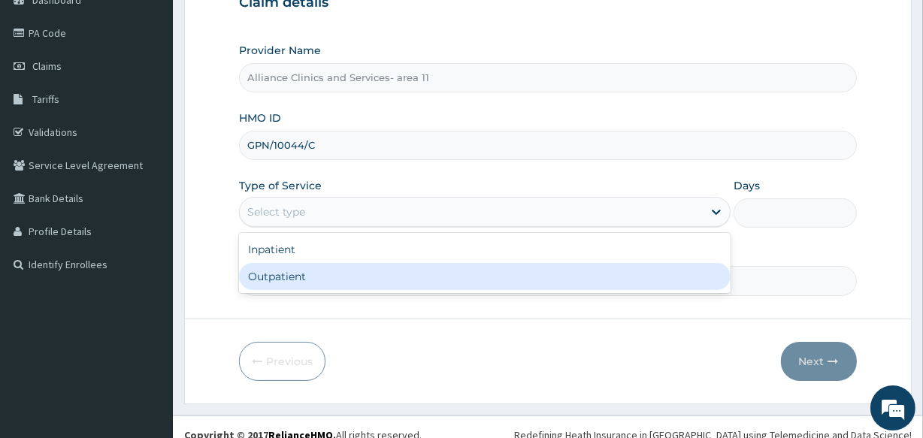
click at [658, 275] on div "Outpatient" at bounding box center [484, 276] width 491 height 27
type input "1"
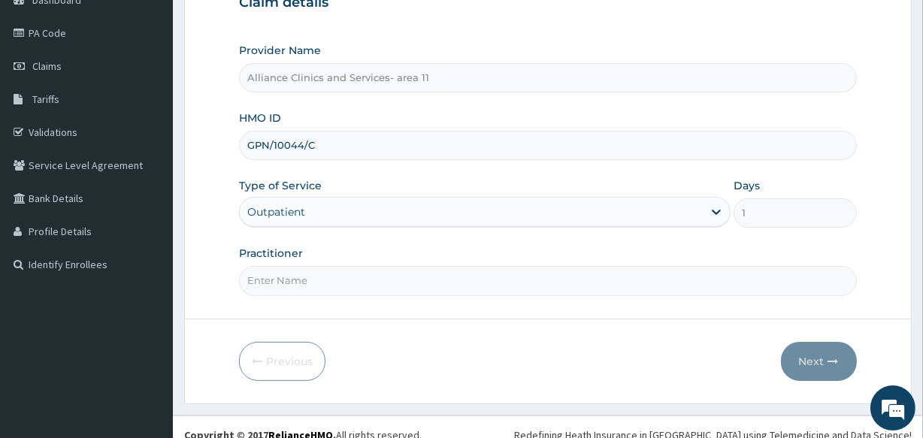
click at [609, 279] on input "Practitioner" at bounding box center [547, 280] width 617 height 29
type input "DR OTABOR"
click at [811, 358] on button "Next" at bounding box center [819, 361] width 76 height 39
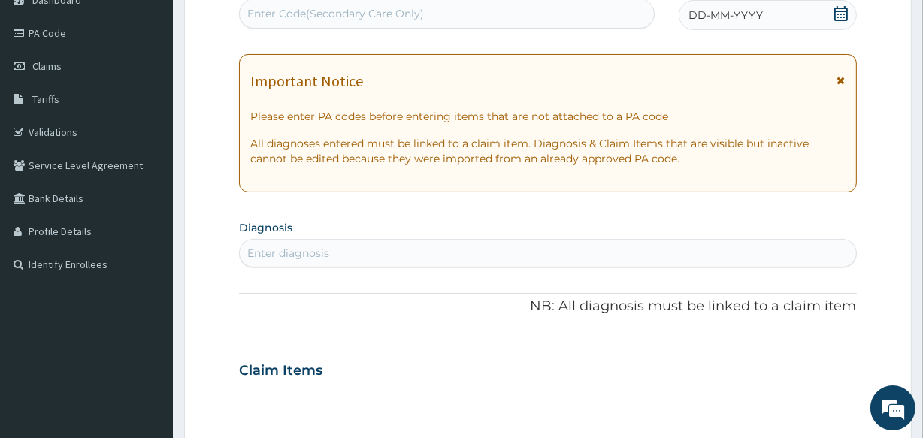
click at [332, 10] on div "Enter Code(Secondary Care Only)" at bounding box center [335, 13] width 177 height 15
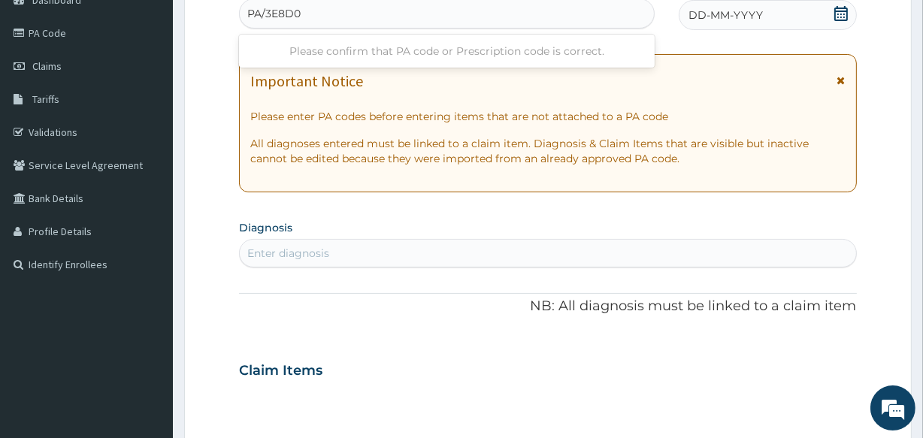
type input "PA/3E8D03"
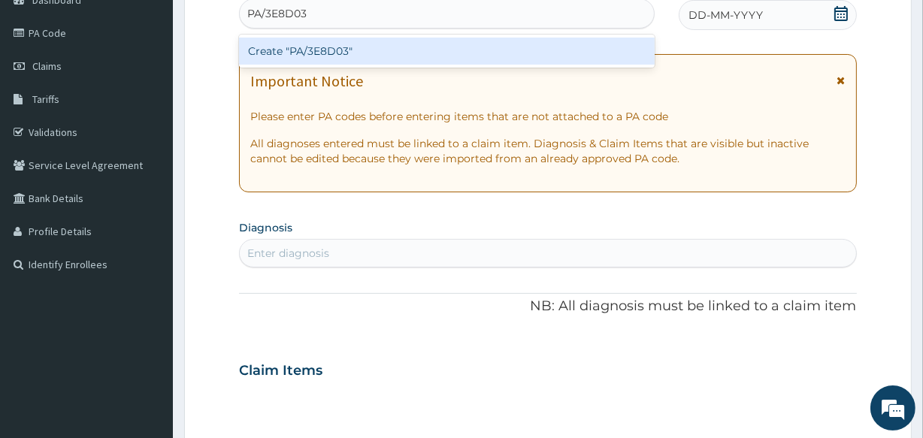
click at [349, 44] on div "Create "PA/3E8D03"" at bounding box center [446, 51] width 415 height 27
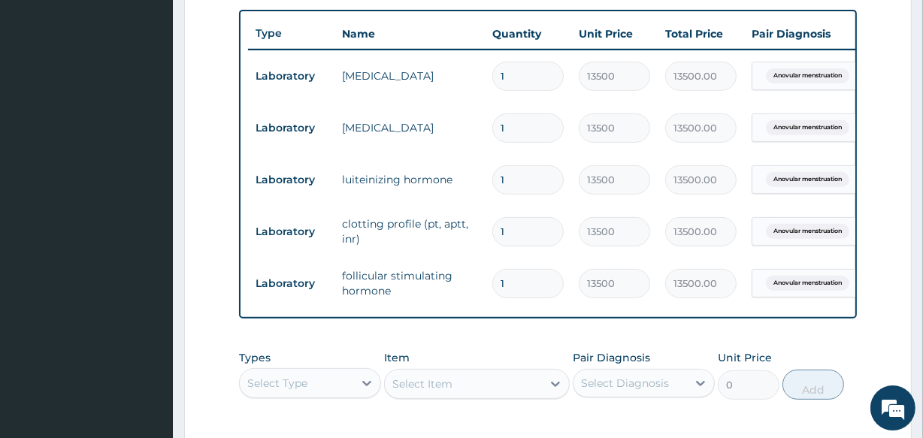
scroll to position [563, 0]
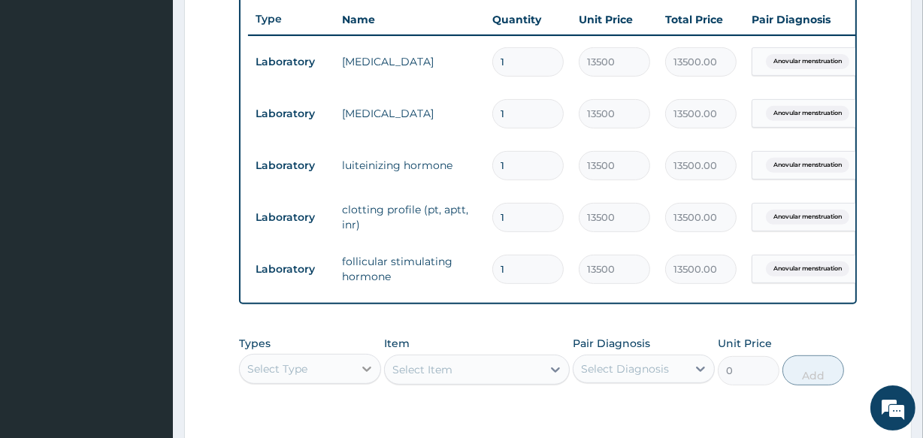
click at [364, 376] on icon at bounding box center [366, 368] width 15 height 15
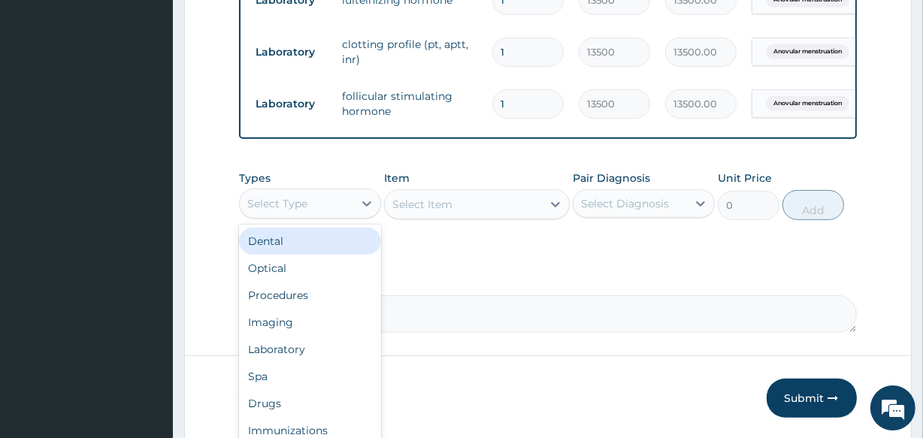
scroll to position [779, 0]
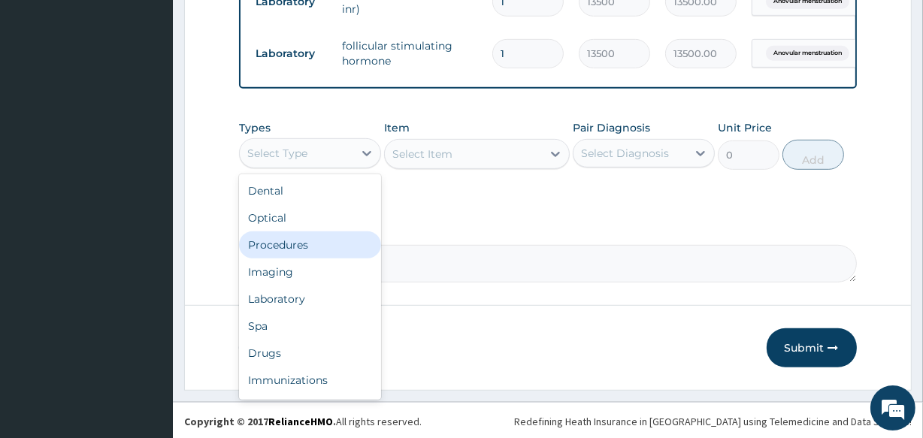
click at [313, 255] on div "Procedures" at bounding box center [310, 244] width 142 height 27
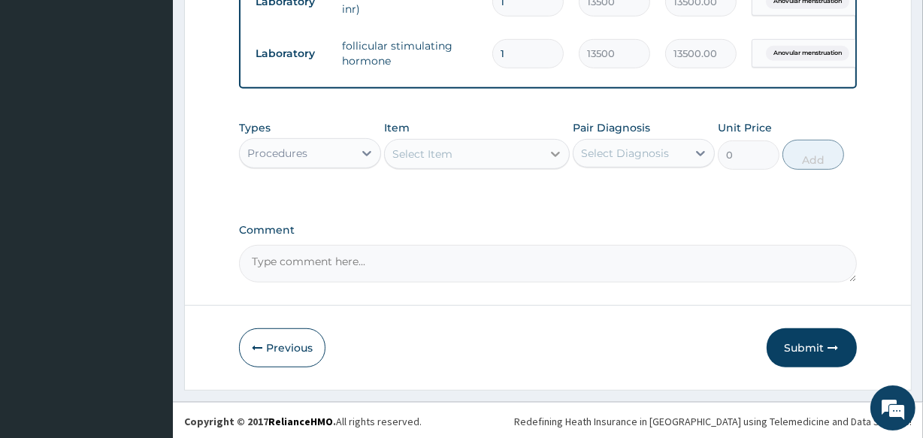
click at [551, 162] on icon at bounding box center [555, 153] width 15 height 15
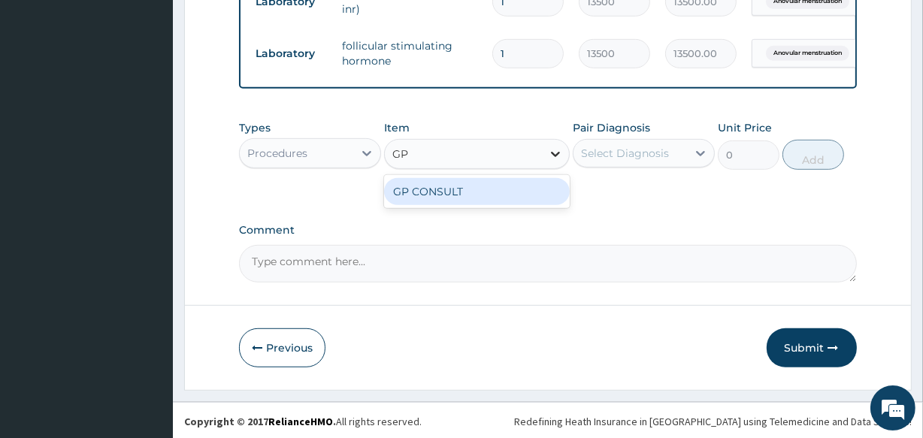
type input "GP"
click at [508, 205] on div "GP CONSULT" at bounding box center [476, 191] width 185 height 27
type input "4250"
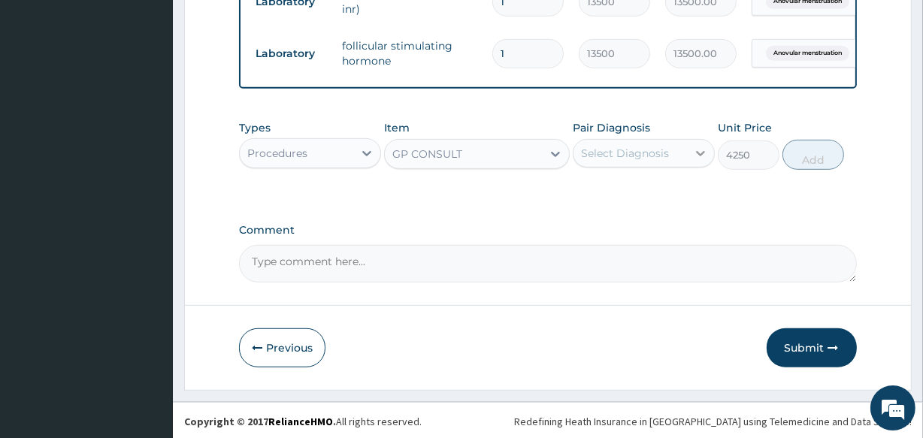
click at [701, 161] on icon at bounding box center [700, 153] width 15 height 15
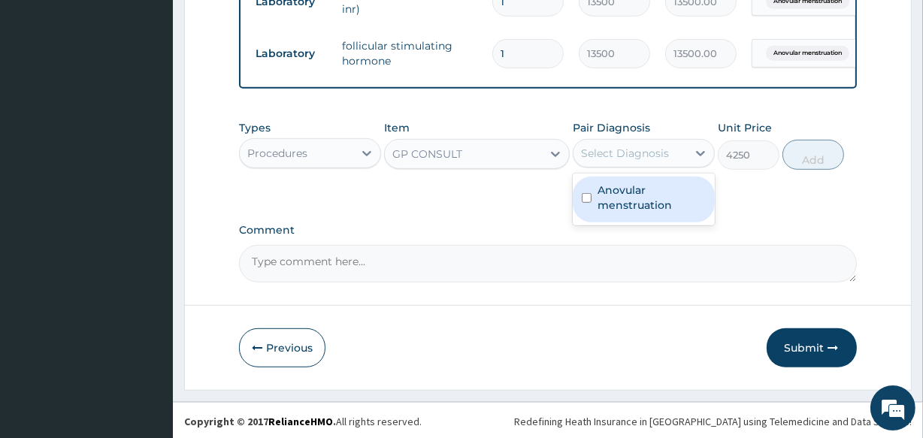
click at [589, 203] on input "checkbox" at bounding box center [586, 198] width 10 height 10
checkbox input "true"
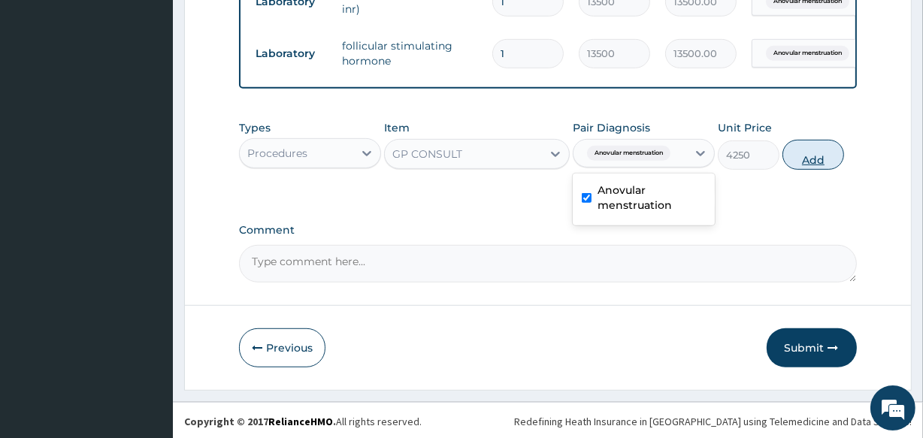
click at [810, 170] on button "Add" at bounding box center [813, 155] width 62 height 30
type input "0"
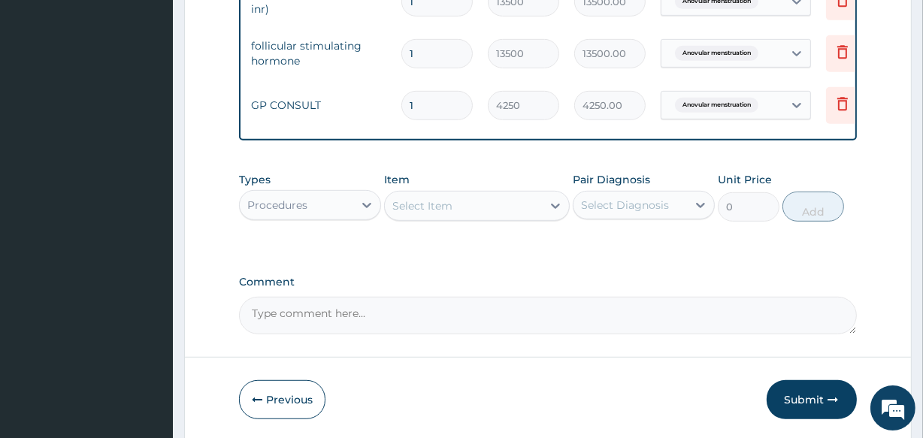
scroll to position [0, 136]
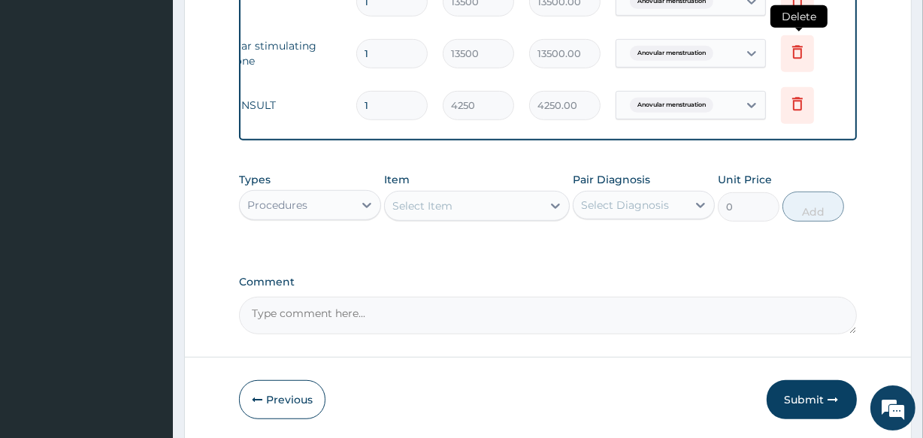
click at [796, 54] on icon at bounding box center [797, 52] width 18 height 18
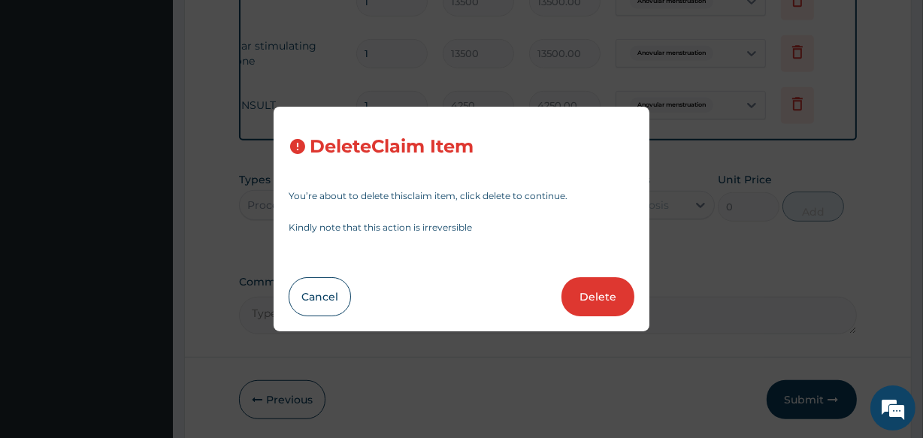
drag, startPoint x: 611, startPoint y: 296, endPoint x: 616, endPoint y: 289, distance: 8.6
click at [611, 296] on button "Delete" at bounding box center [597, 296] width 73 height 39
type input "4250"
type input "4250.00"
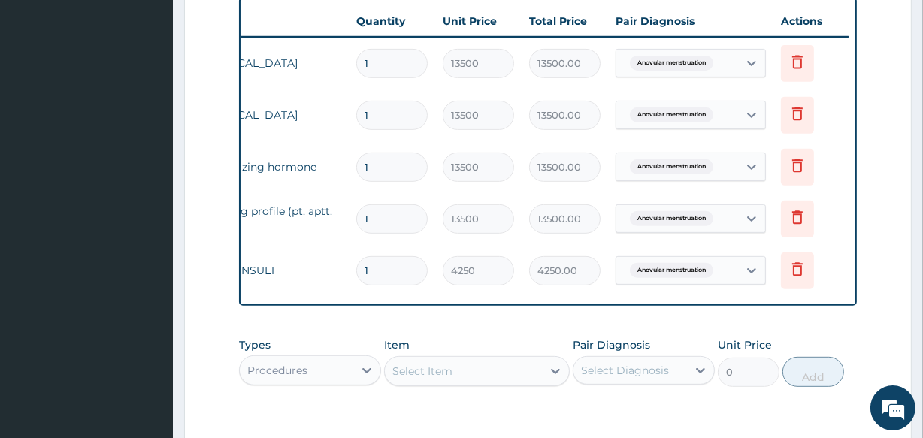
scroll to position [557, 0]
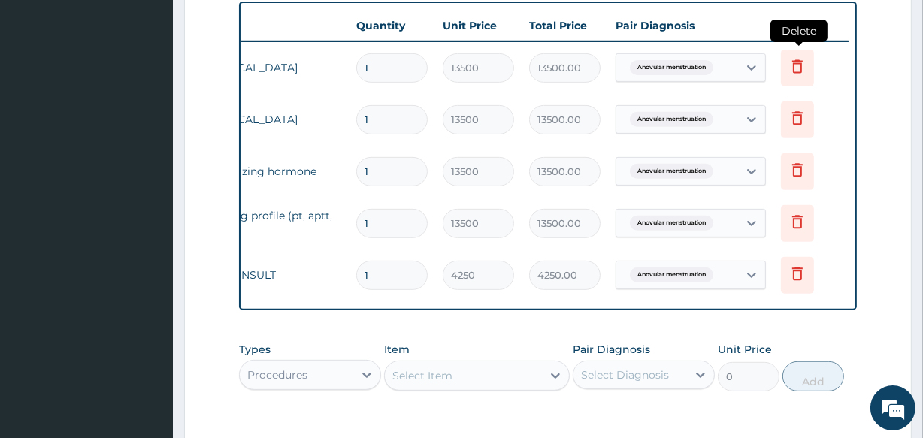
click at [799, 65] on icon at bounding box center [797, 66] width 11 height 14
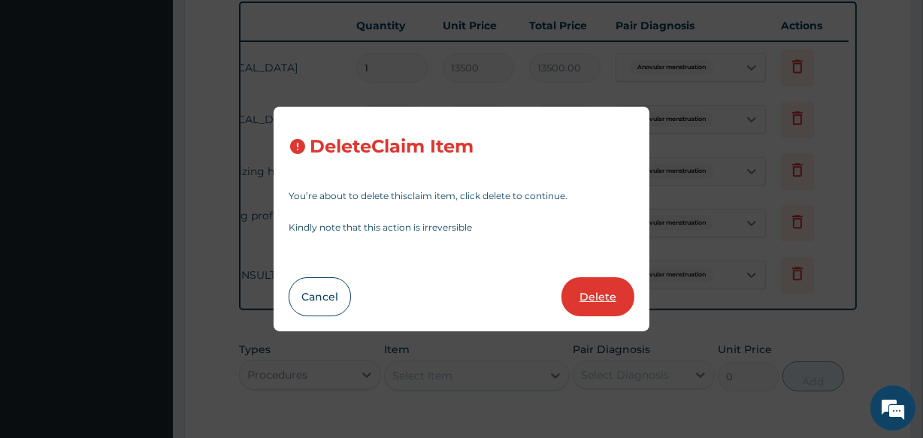
click at [595, 297] on button "Delete" at bounding box center [597, 296] width 73 height 39
type input "4250"
type input "4250.00"
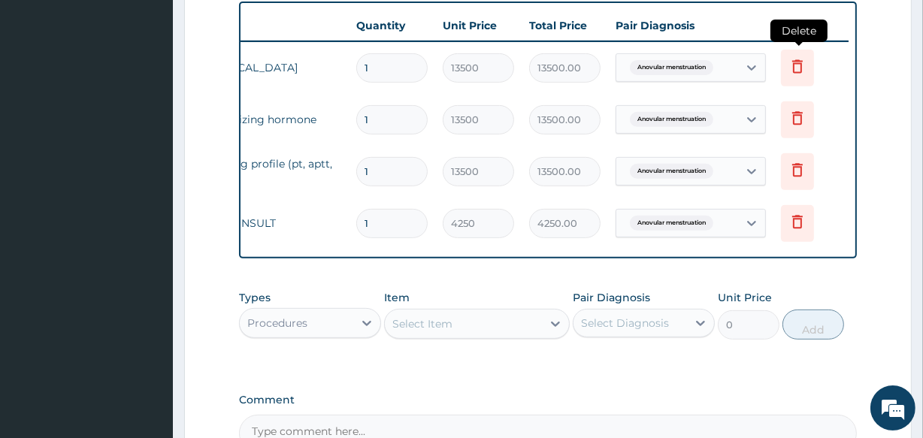
click at [796, 68] on icon at bounding box center [797, 66] width 18 height 18
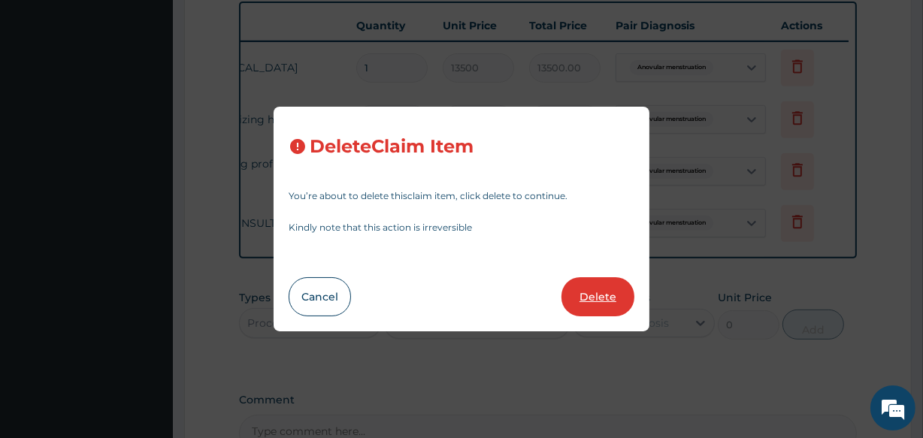
click at [593, 297] on button "Delete" at bounding box center [597, 296] width 73 height 39
type input "4250"
type input "4250.00"
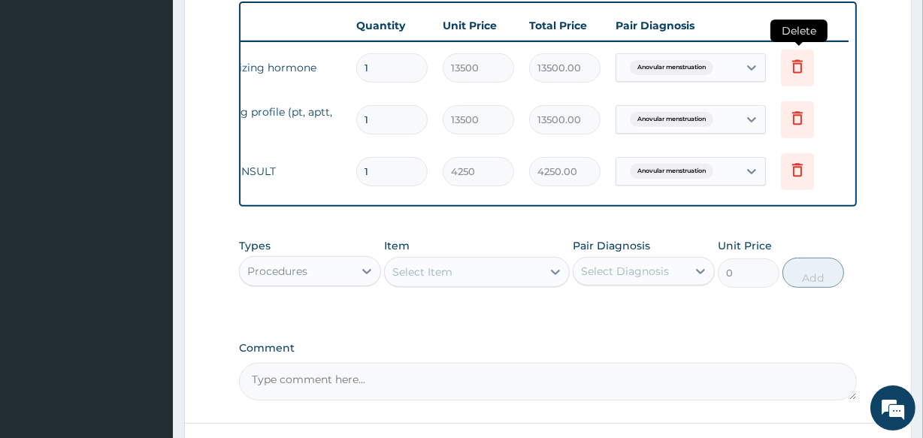
click at [796, 66] on icon at bounding box center [797, 66] width 18 height 18
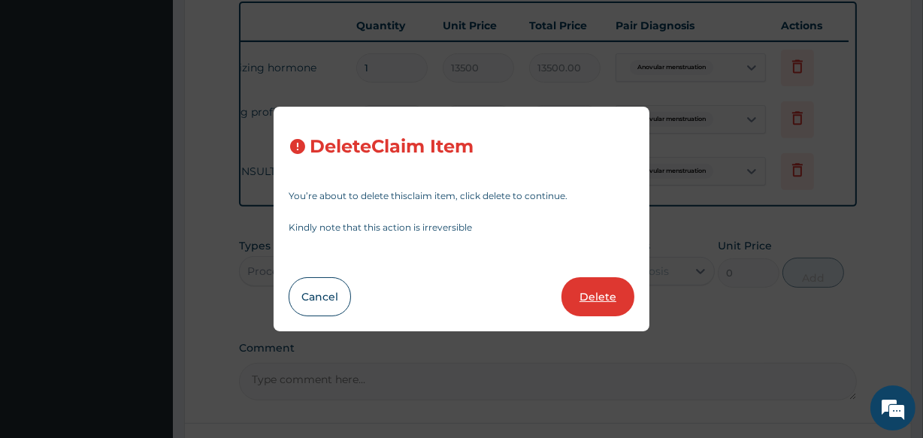
click at [593, 293] on button "Delete" at bounding box center [597, 296] width 73 height 39
type input "4250"
type input "4250.00"
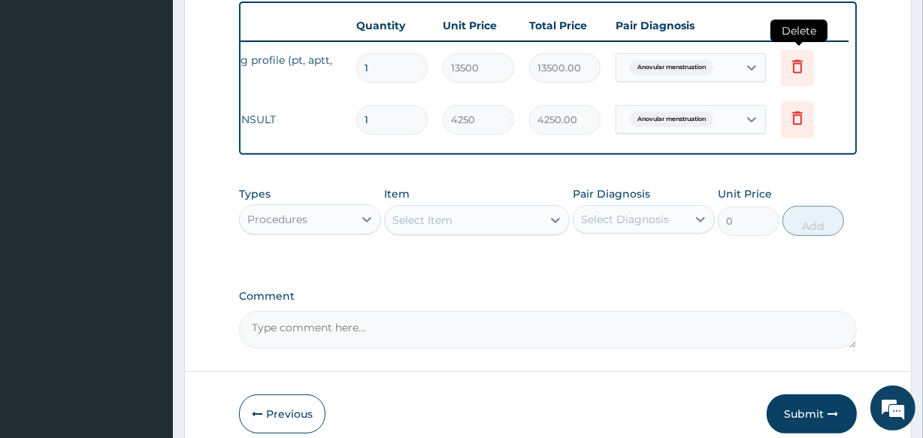
click at [795, 62] on icon at bounding box center [797, 66] width 18 height 18
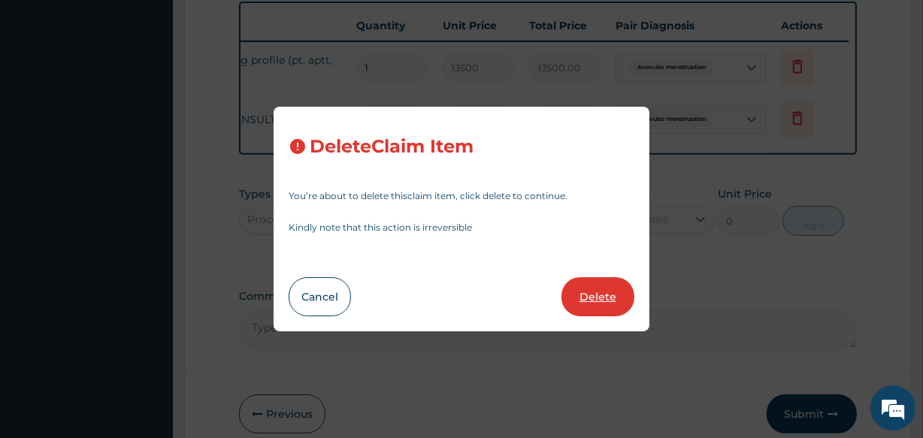
click at [593, 293] on button "Delete" at bounding box center [597, 296] width 73 height 39
type input "4250"
type input "4250.00"
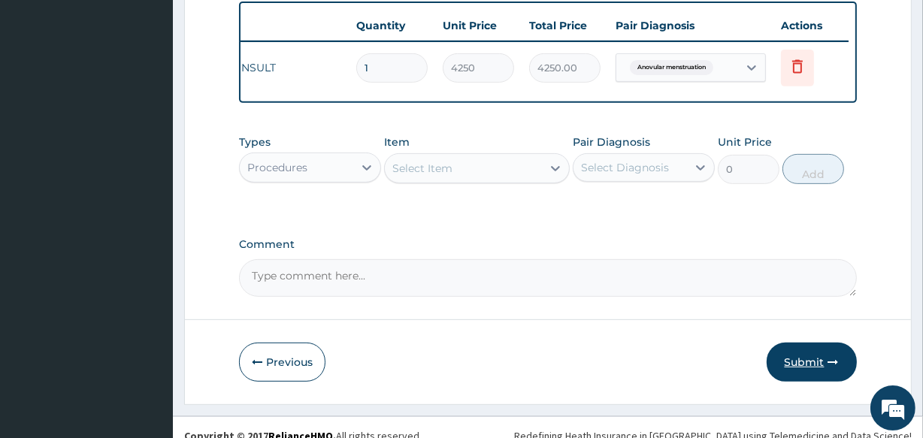
click at [802, 370] on button "Submit" at bounding box center [811, 362] width 90 height 39
